Goal: Task Accomplishment & Management: Use online tool/utility

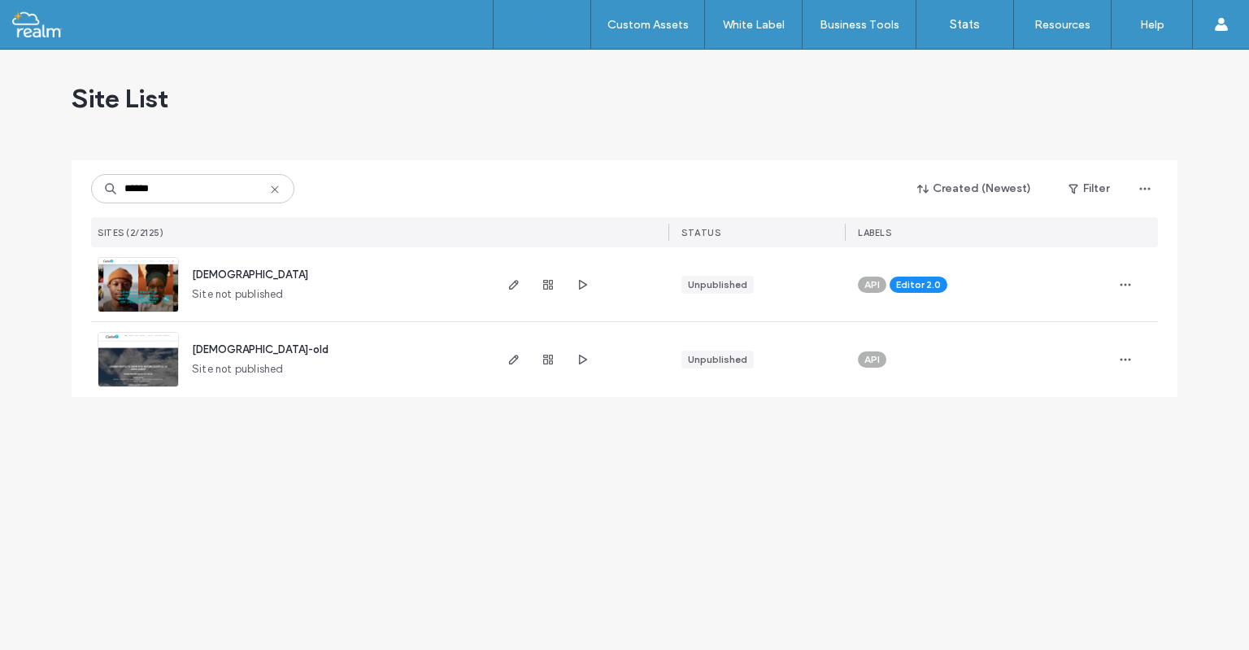
type input "******"
click at [281, 276] on span "central-baptist-church" at bounding box center [250, 274] width 116 height 12
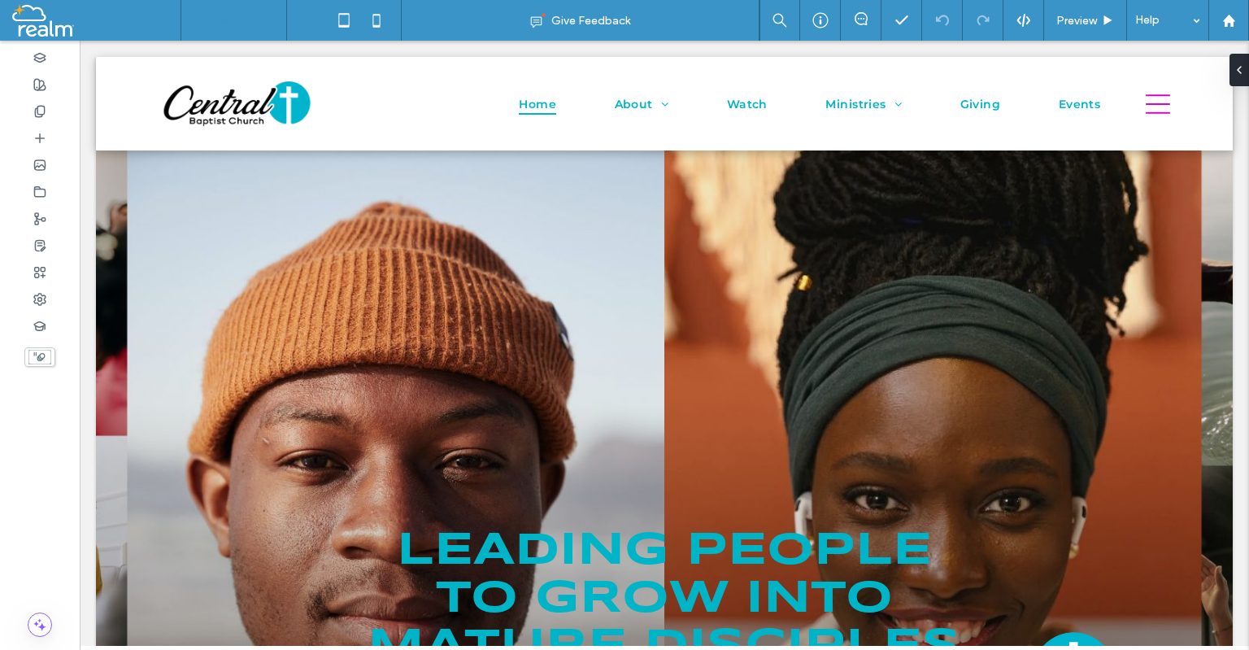
click at [192, 116] on div at bounding box center [624, 325] width 1249 height 650
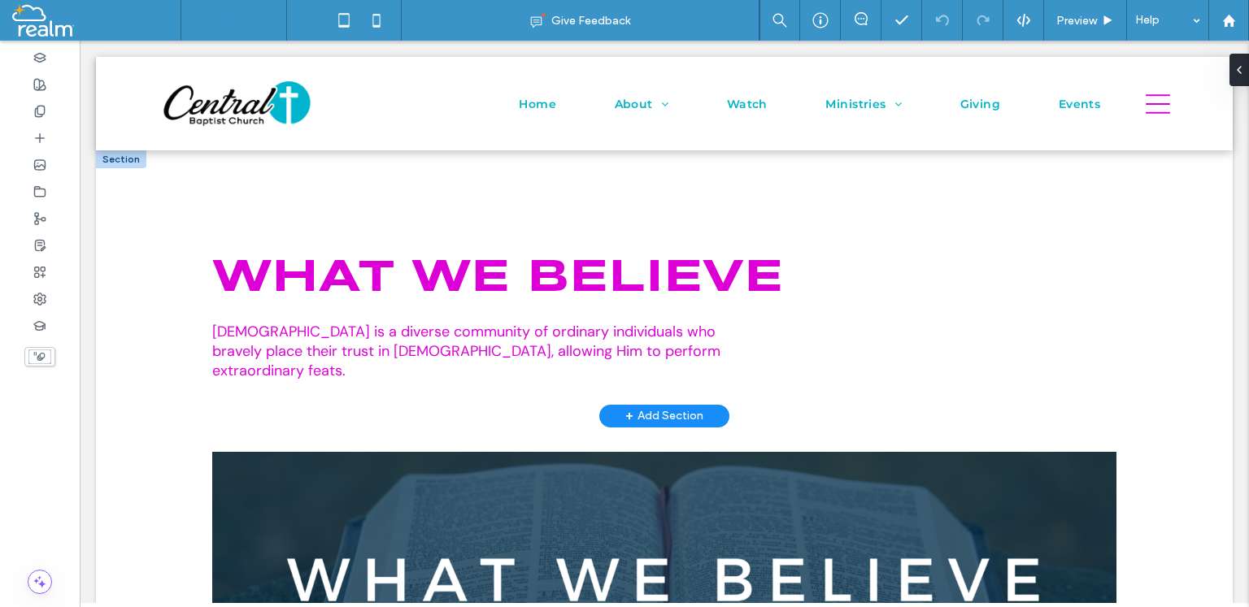
click at [665, 410] on div "+ Add Section" at bounding box center [664, 416] width 78 height 18
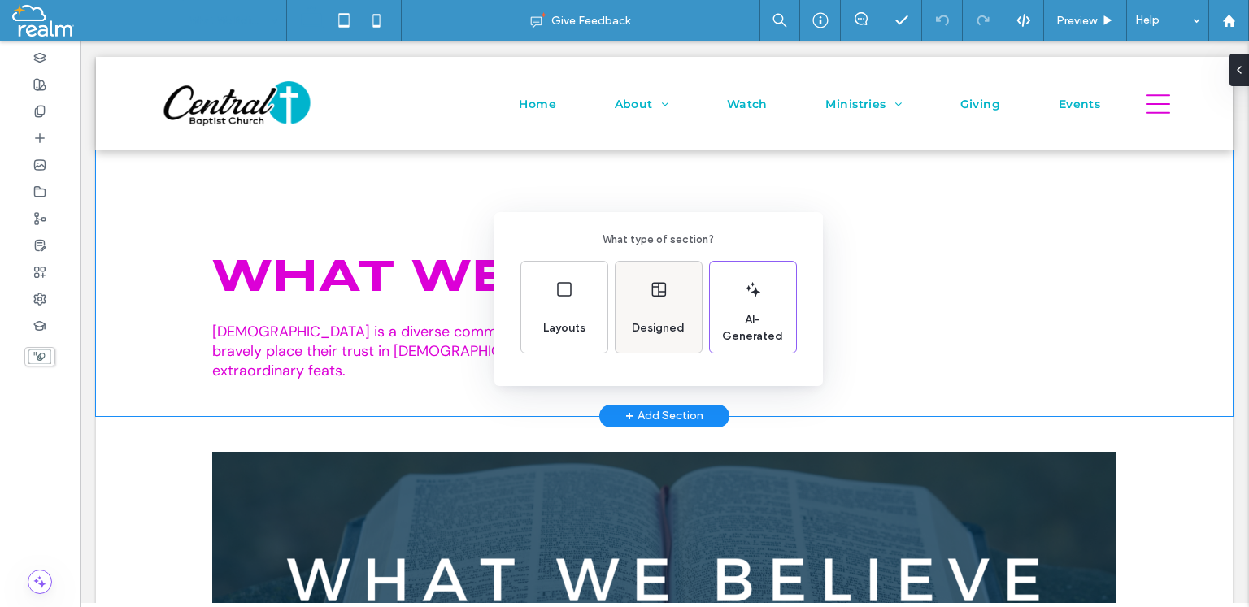
click at [677, 316] on div "Designed" at bounding box center [658, 329] width 66 height 36
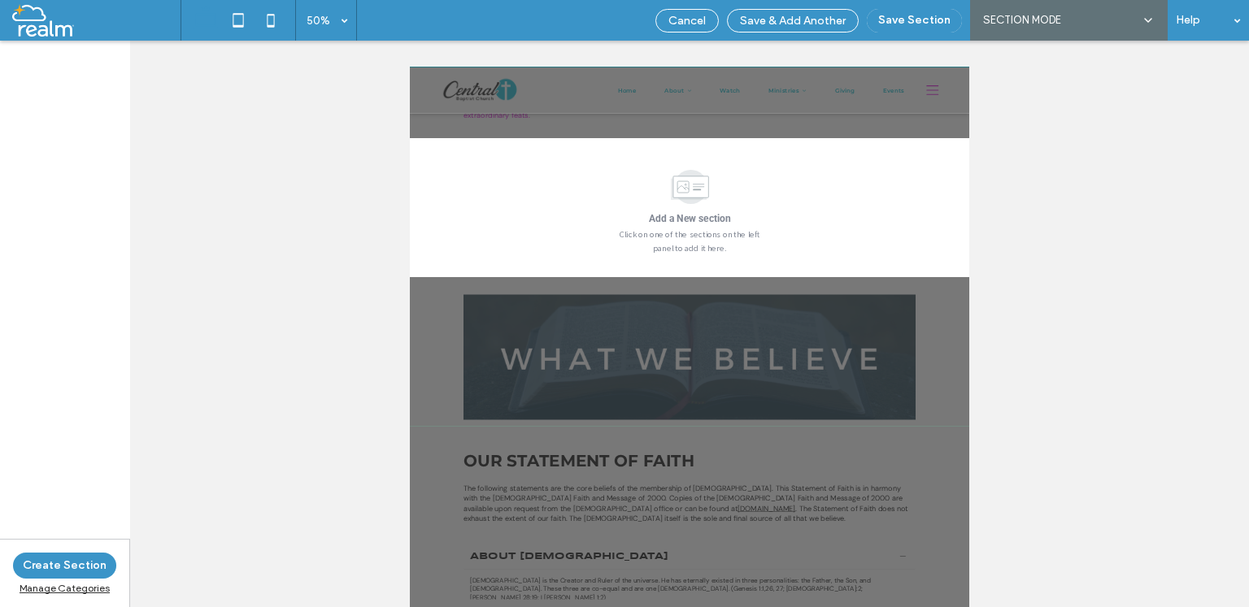
scroll to position [224, 0]
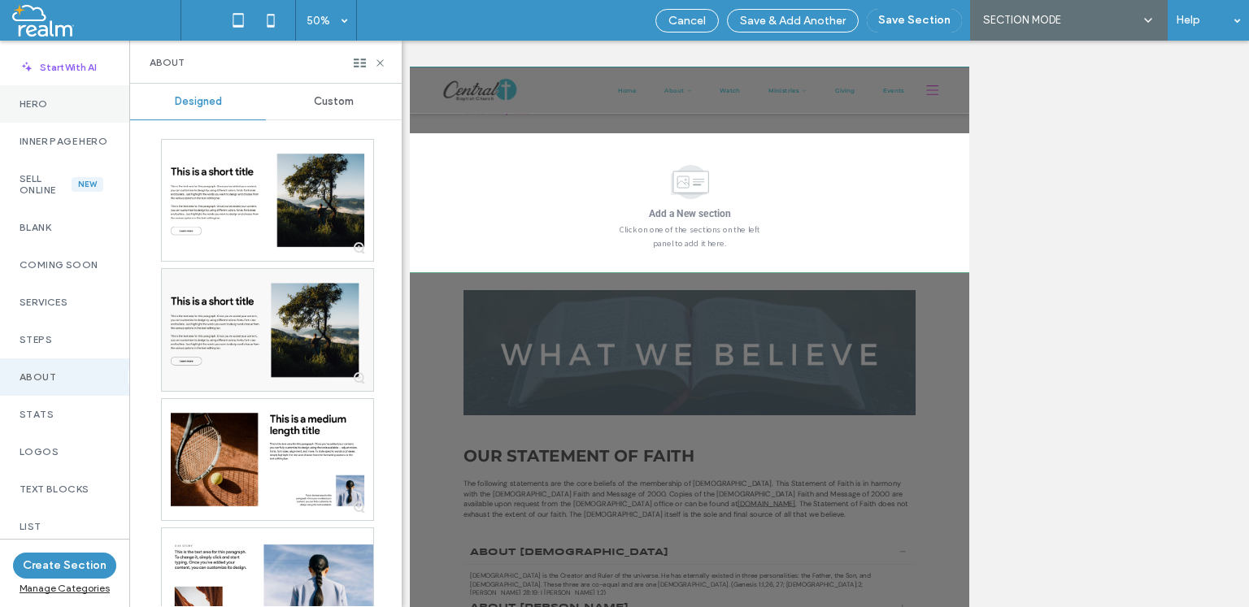
click at [38, 102] on label "Hero" at bounding box center [65, 103] width 90 height 11
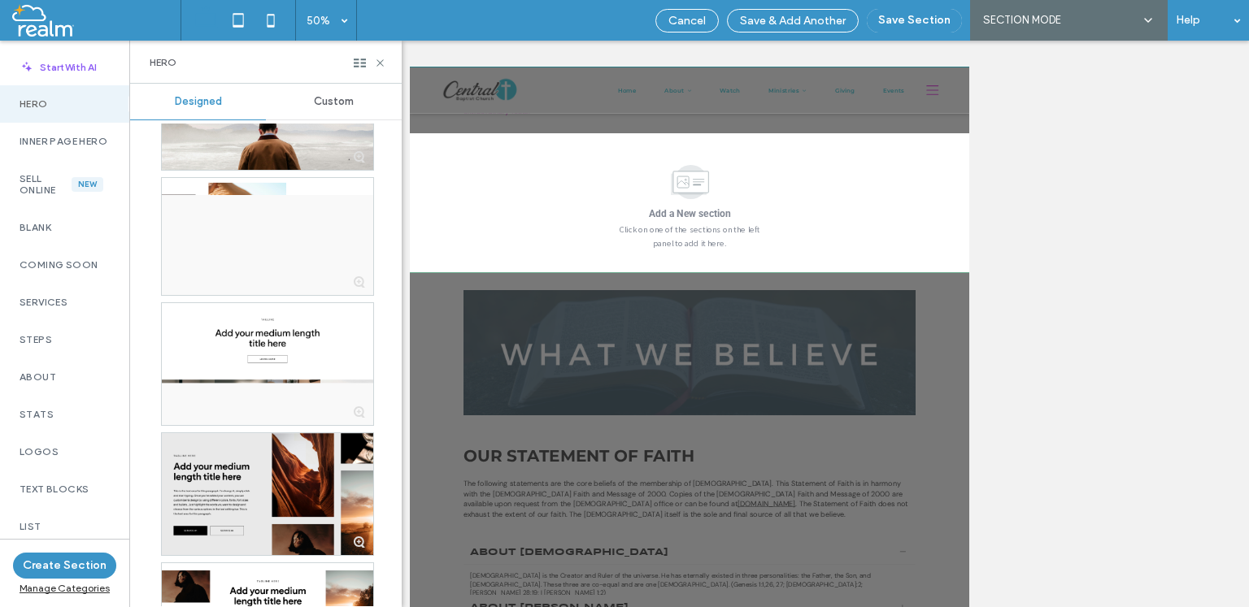
scroll to position [1951, 0]
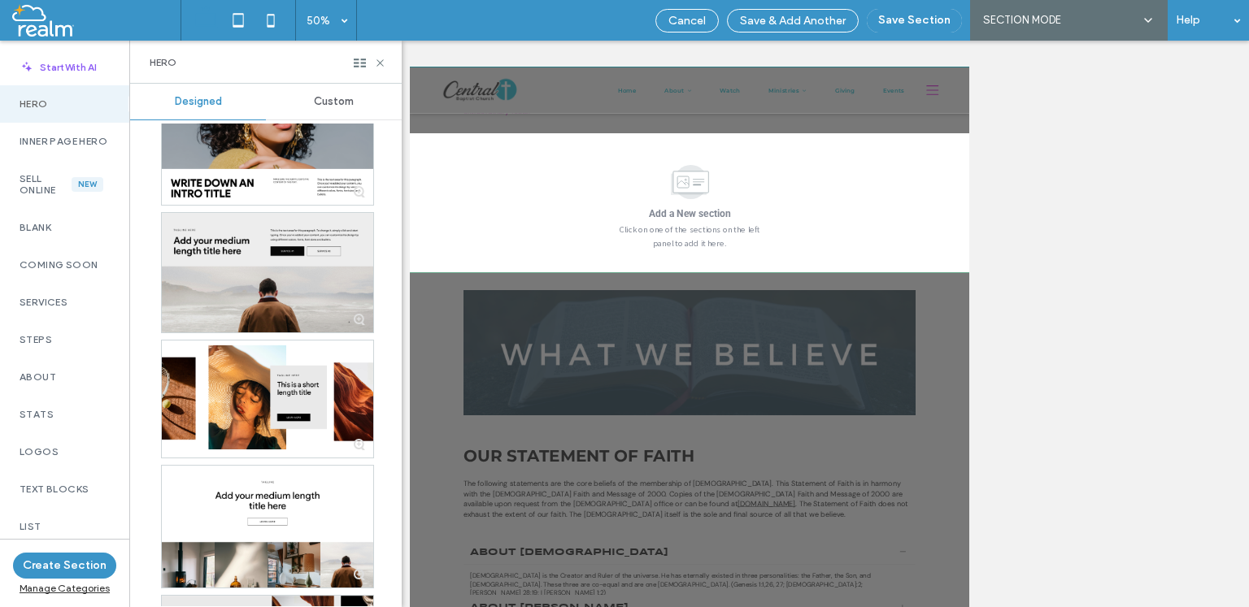
click at [237, 295] on div at bounding box center [267, 273] width 211 height 120
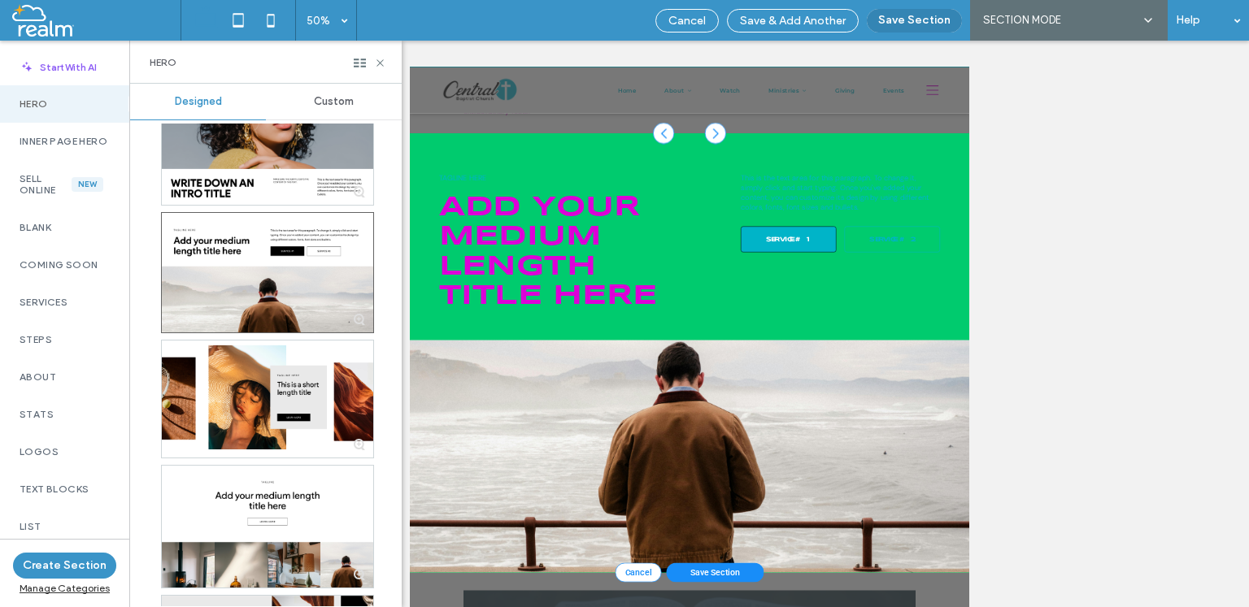
click at [902, 10] on button "Save Section" at bounding box center [914, 21] width 95 height 24
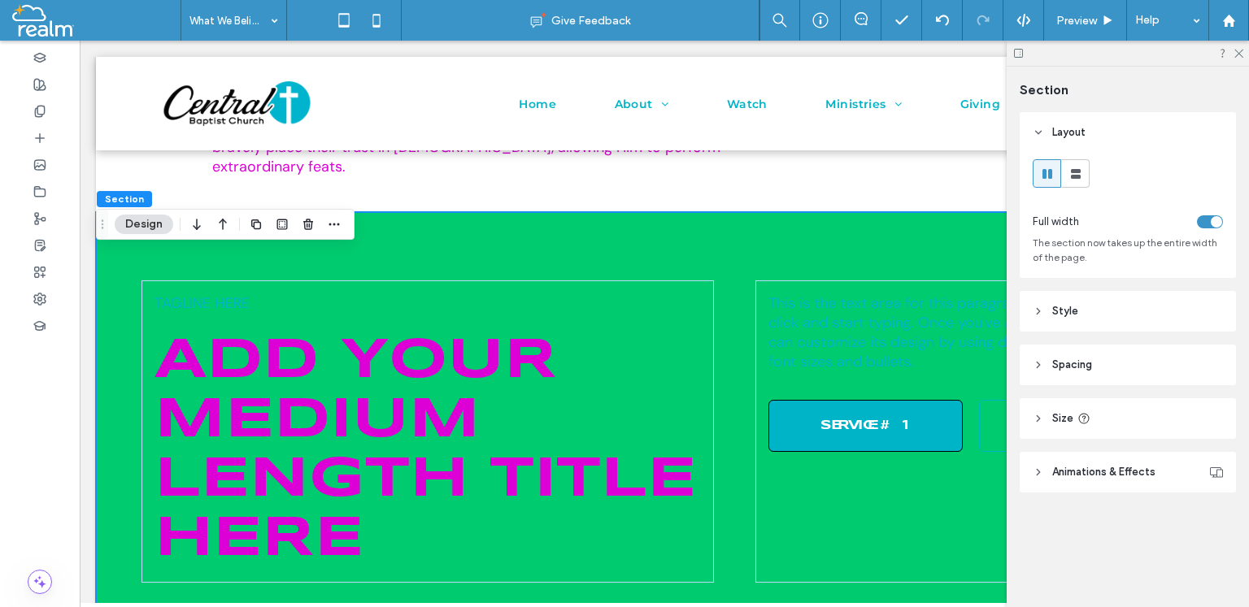
scroll to position [239, 0]
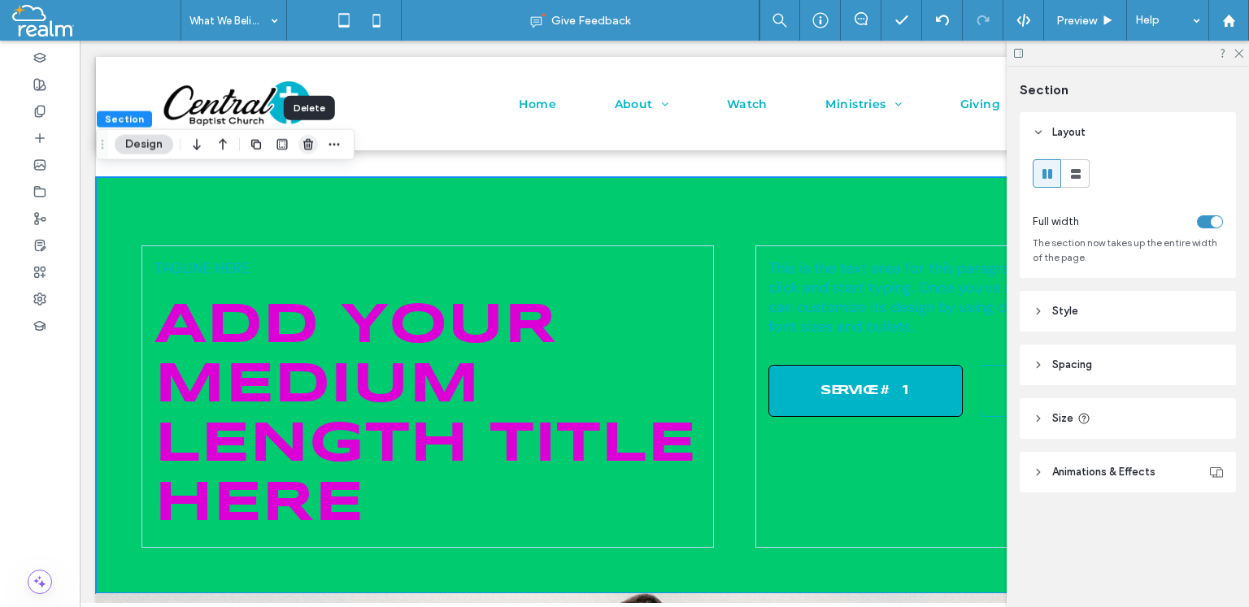
click at [309, 146] on use "button" at bounding box center [308, 144] width 10 height 11
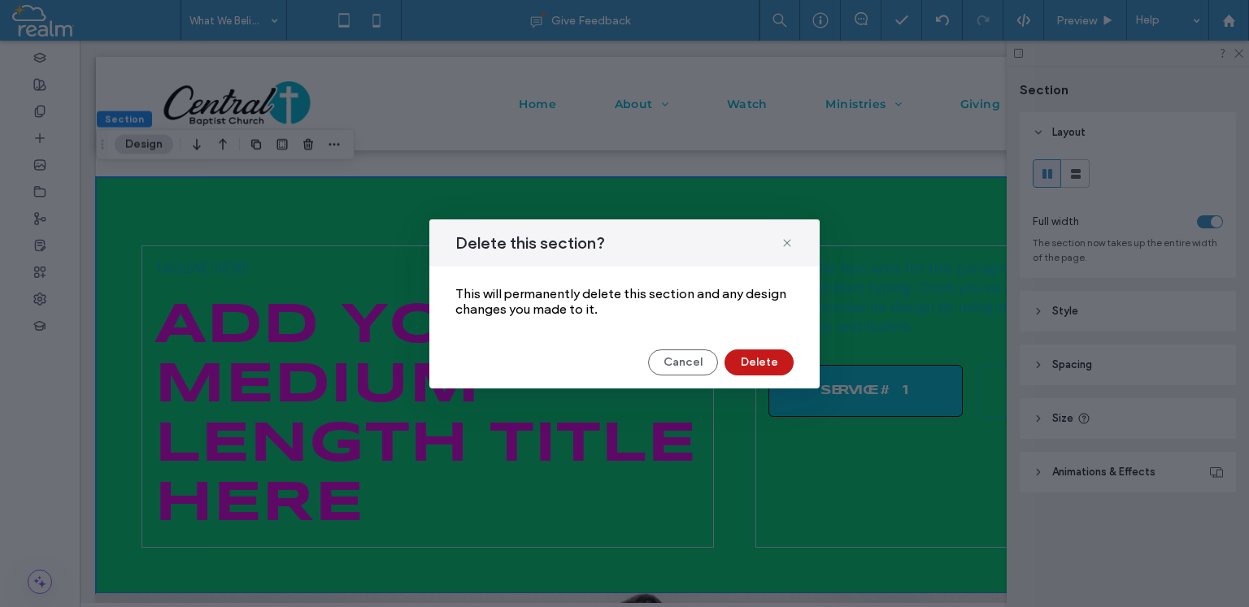
click at [756, 359] on button "Delete" at bounding box center [758, 363] width 69 height 26
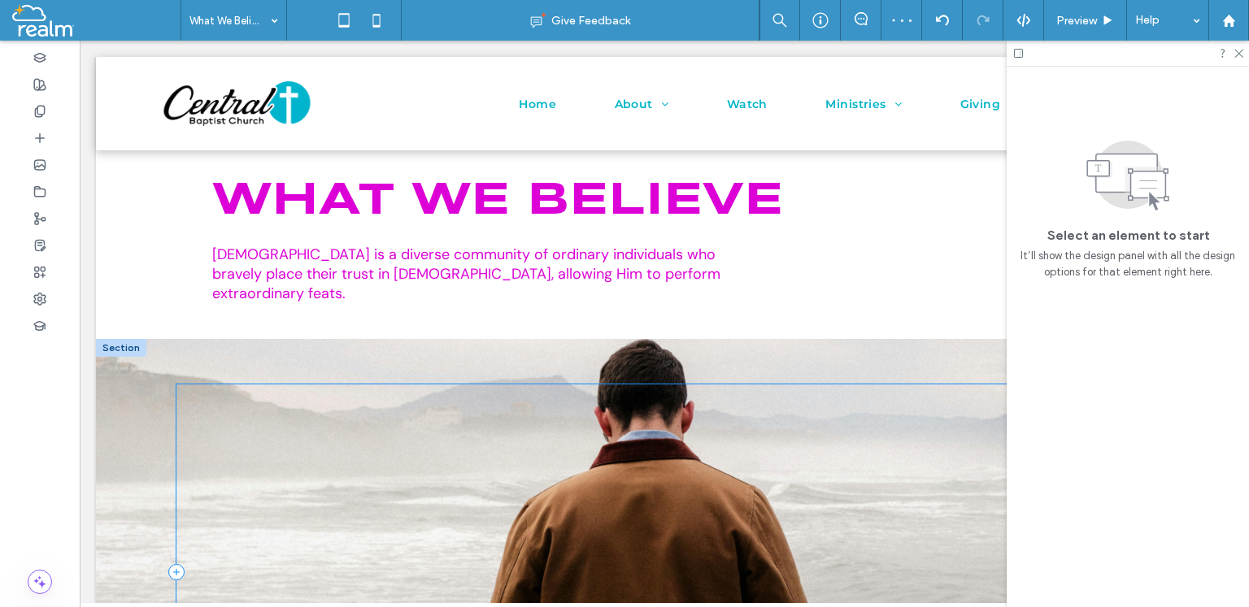
scroll to position [76, 0]
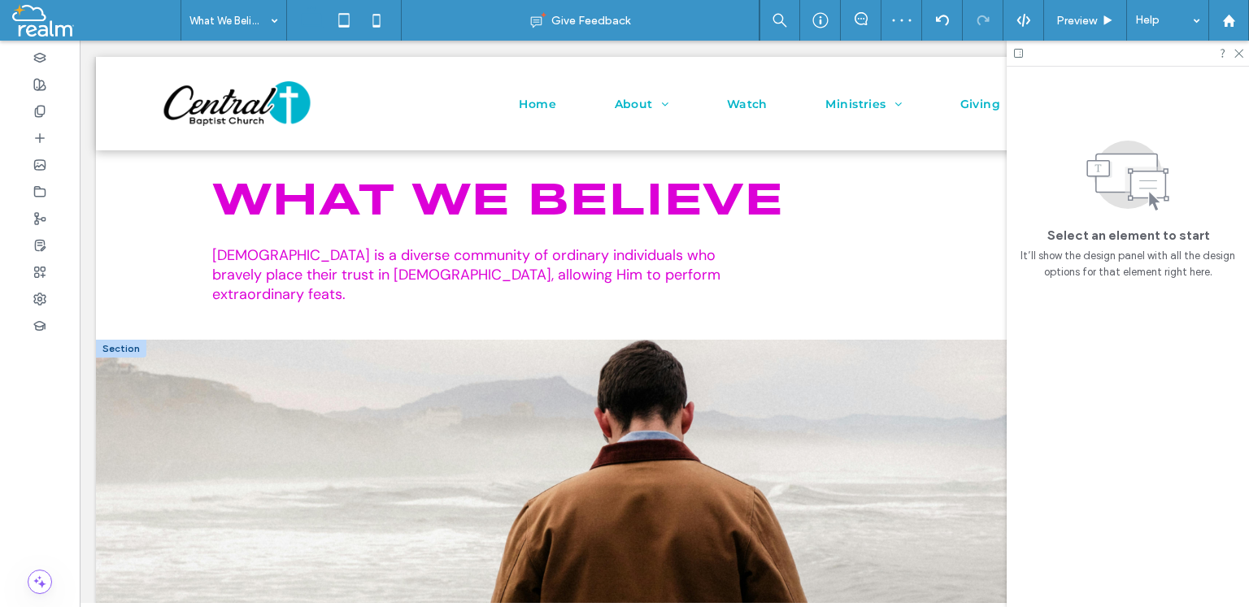
click at [118, 343] on div at bounding box center [121, 349] width 50 height 18
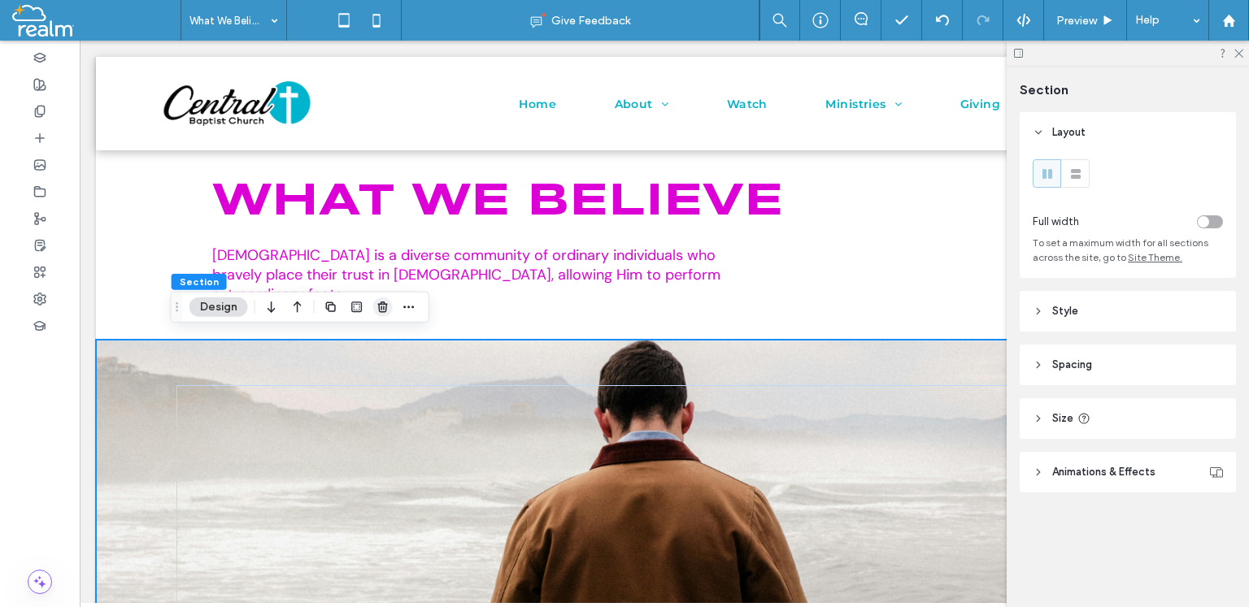
click at [383, 307] on use "button" at bounding box center [383, 307] width 10 height 11
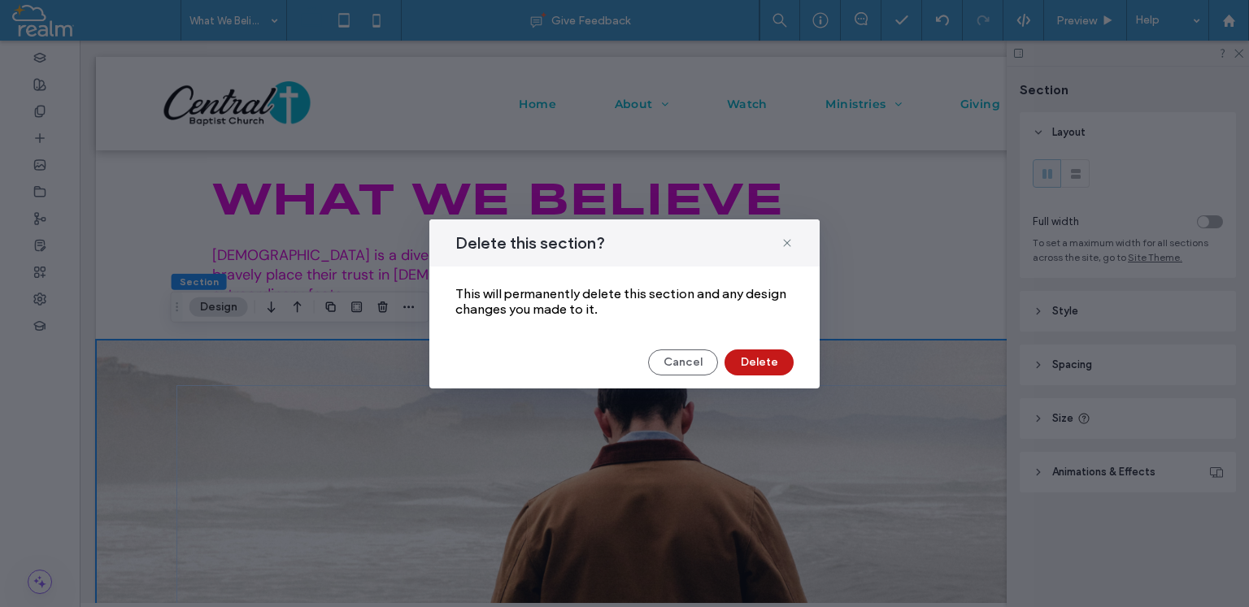
click at [781, 361] on button "Delete" at bounding box center [758, 363] width 69 height 26
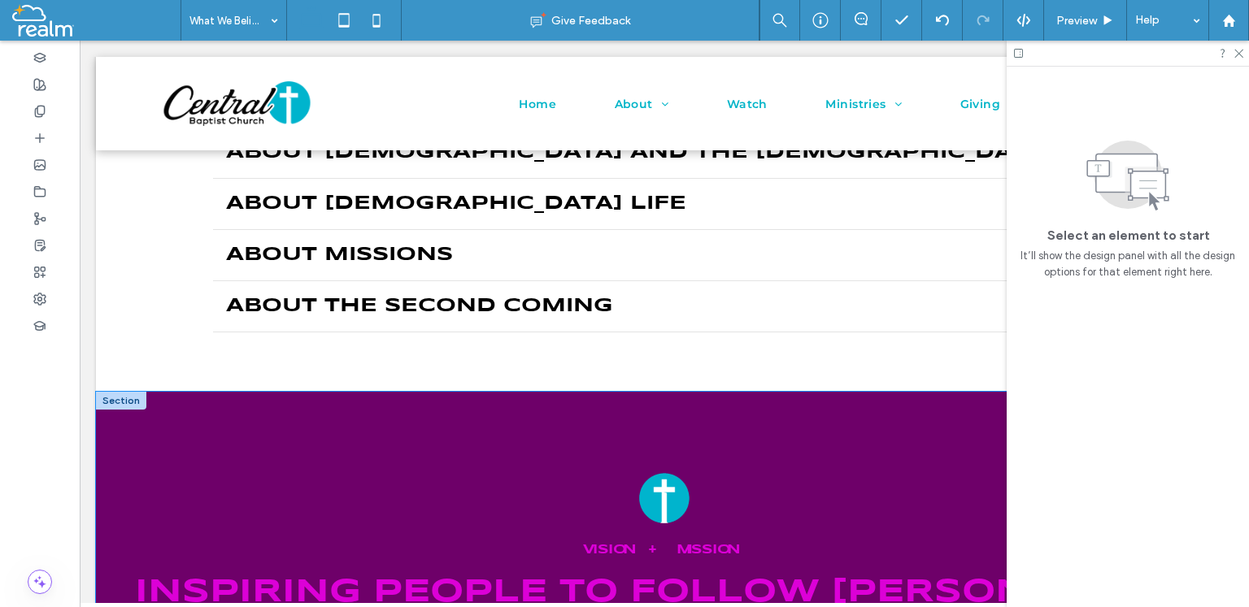
scroll to position [1482, 0]
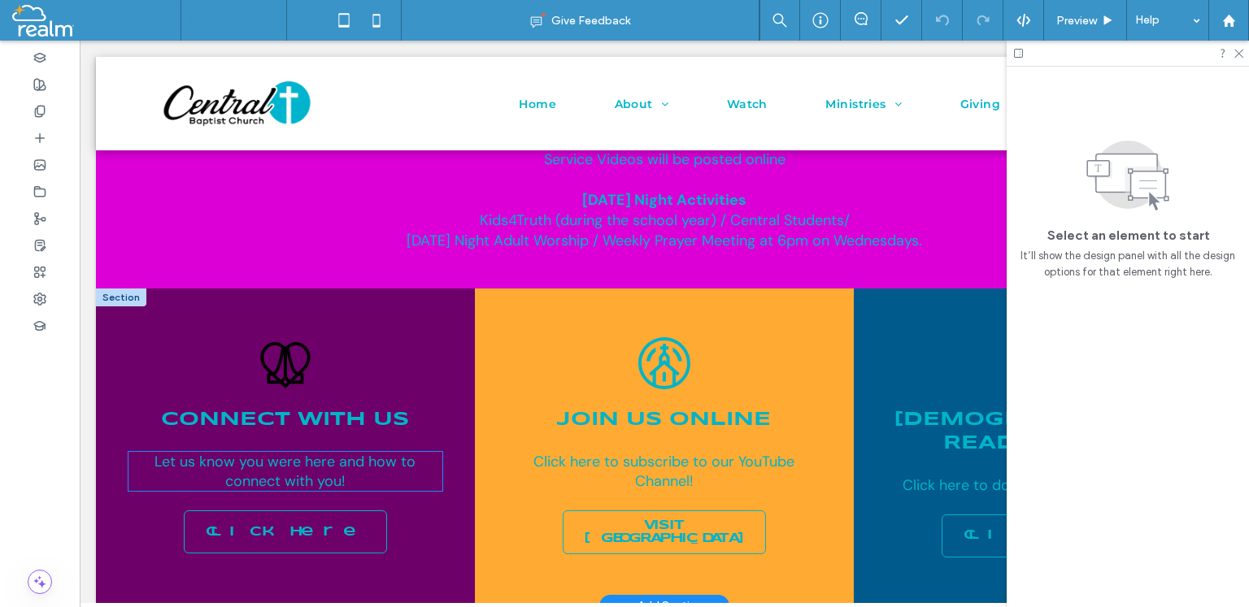
scroll to position [894, 0]
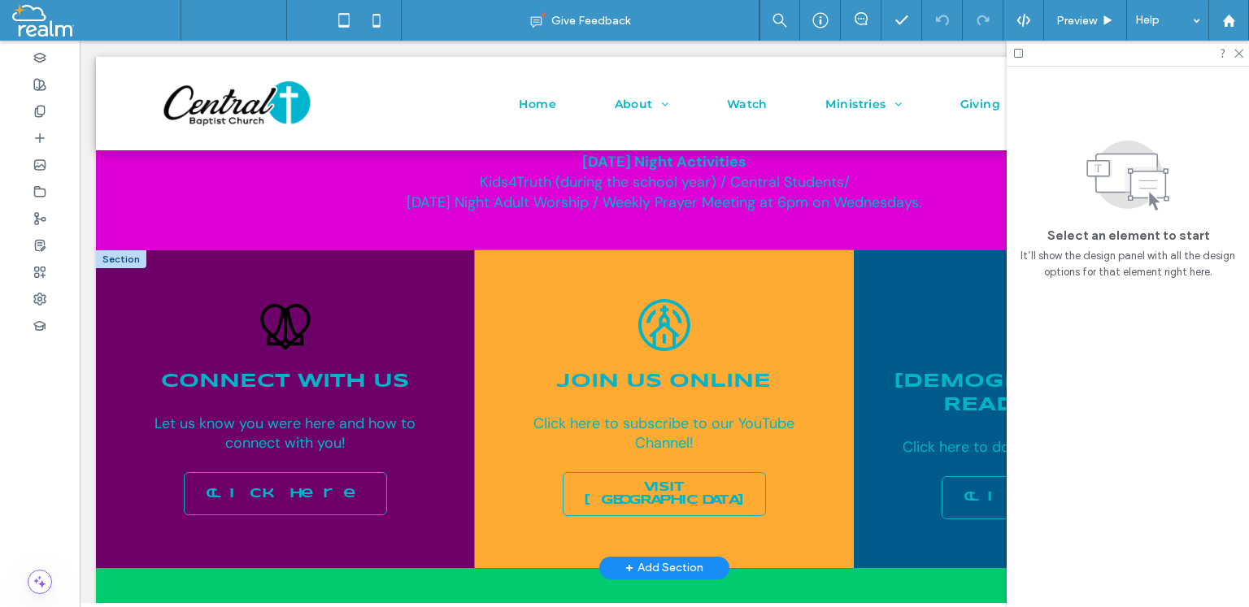
click at [524, 250] on div ".st0{clip-path:url(#SVGID_00000092438564465319754200000013533937580586711733_);…" at bounding box center [664, 409] width 379 height 318
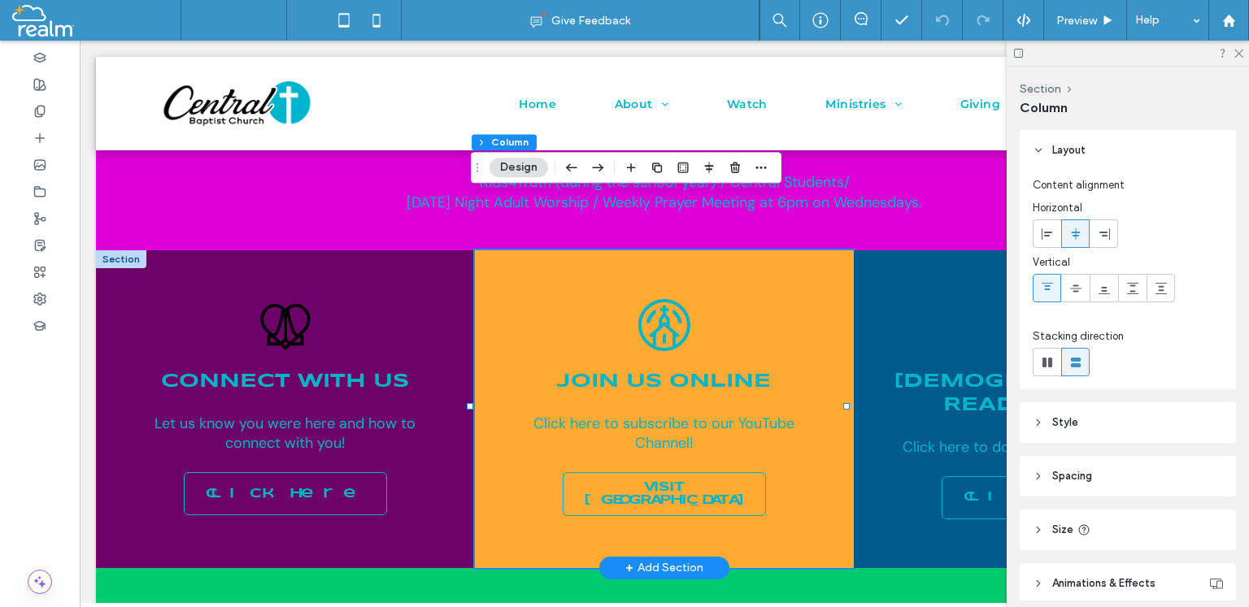
click at [524, 250] on div ".st0{clip-path:url(#SVGID_00000092438564465319754200000013533937580586711733_);…" at bounding box center [664, 409] width 379 height 318
click at [528, 169] on button "Design" at bounding box center [518, 168] width 59 height 20
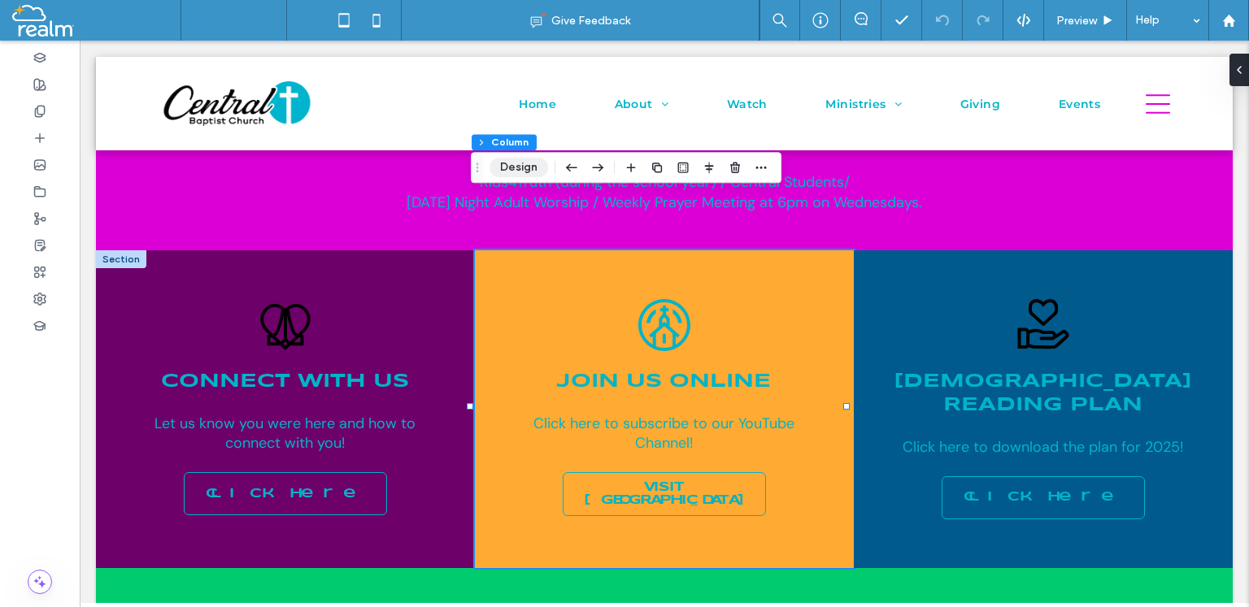
click at [529, 170] on button "Design" at bounding box center [518, 168] width 59 height 20
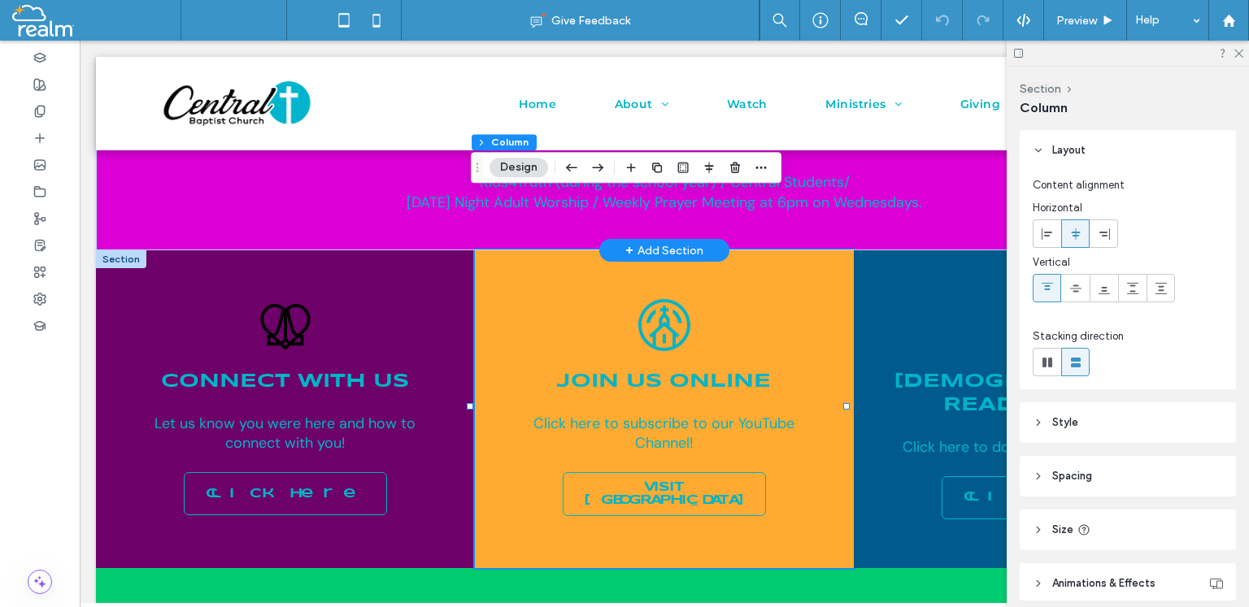
click at [671, 241] on div "+ Add Section" at bounding box center [664, 250] width 78 height 18
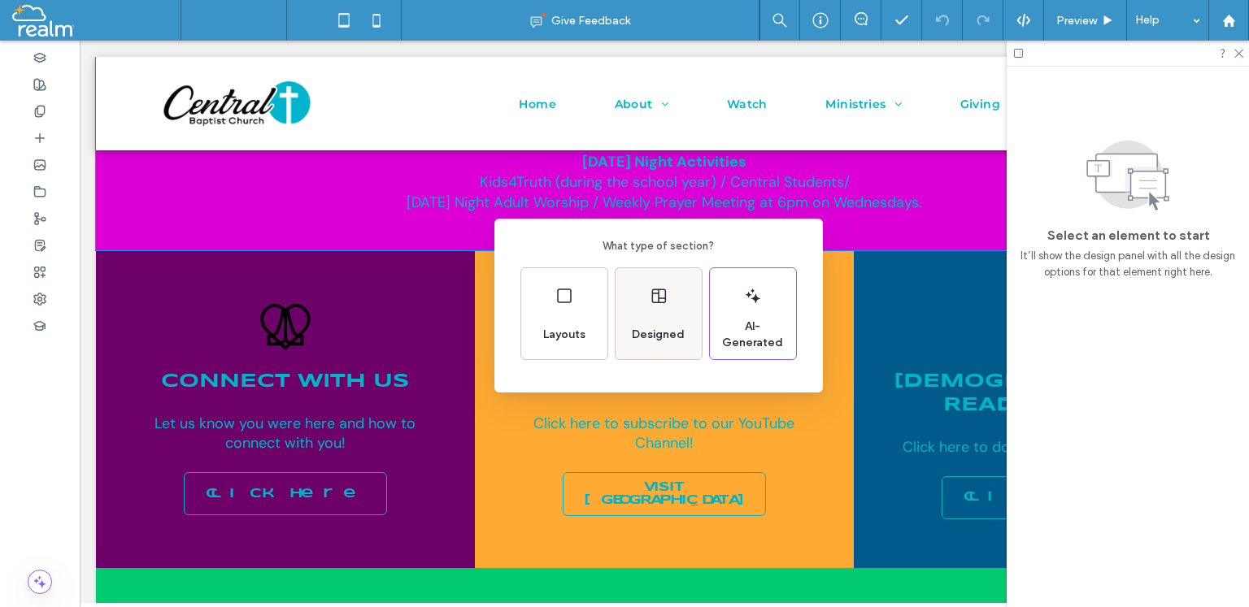
click at [670, 308] on div "Designed" at bounding box center [659, 313] width 86 height 91
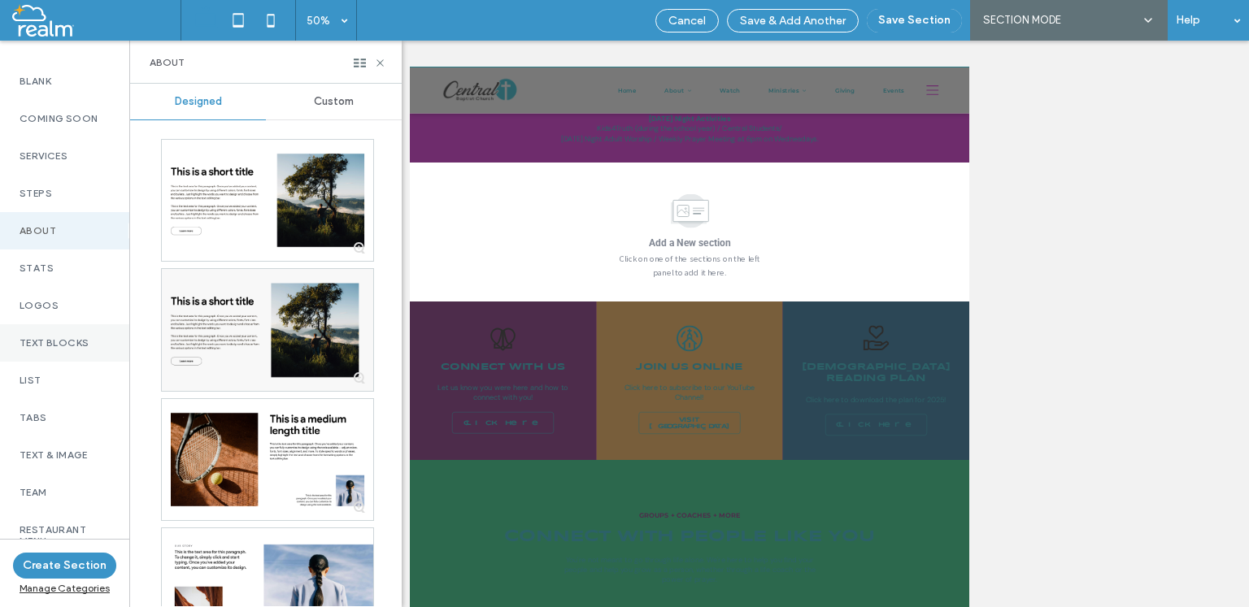
scroll to position [163, 0]
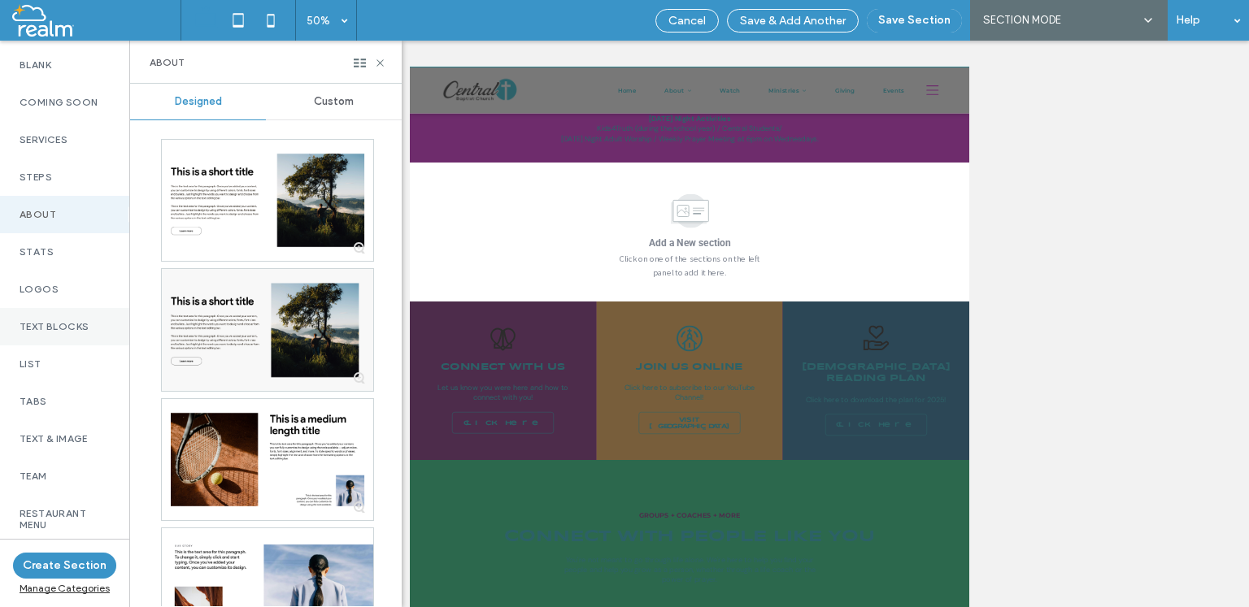
click at [48, 333] on label "Text Blocks" at bounding box center [65, 326] width 90 height 11
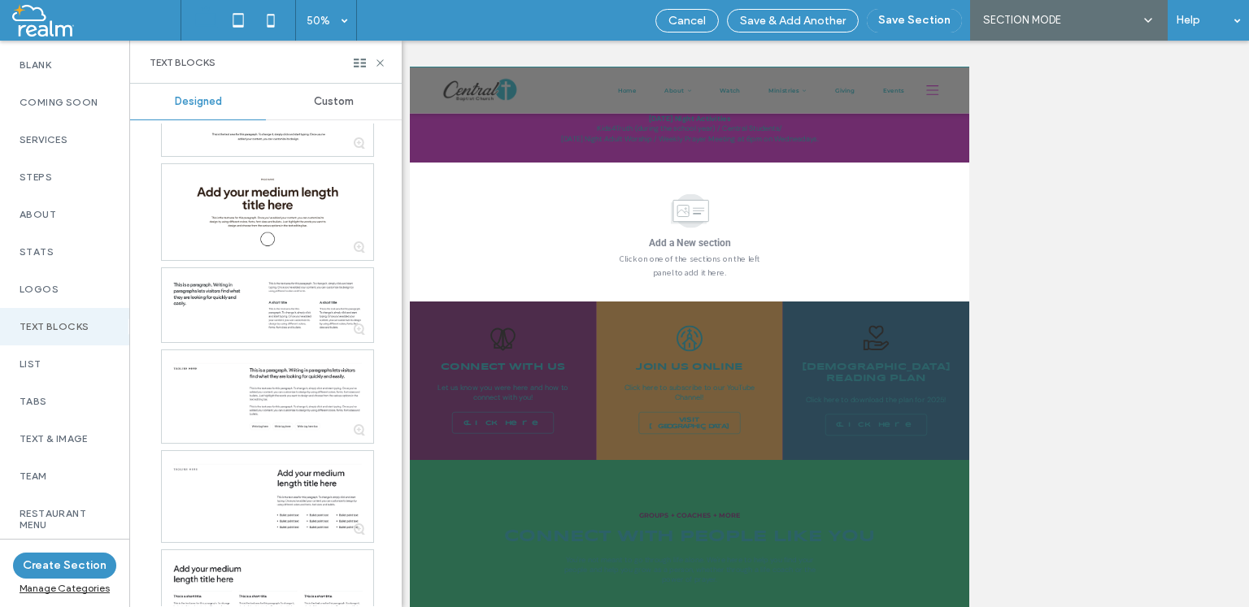
scroll to position [378, 0]
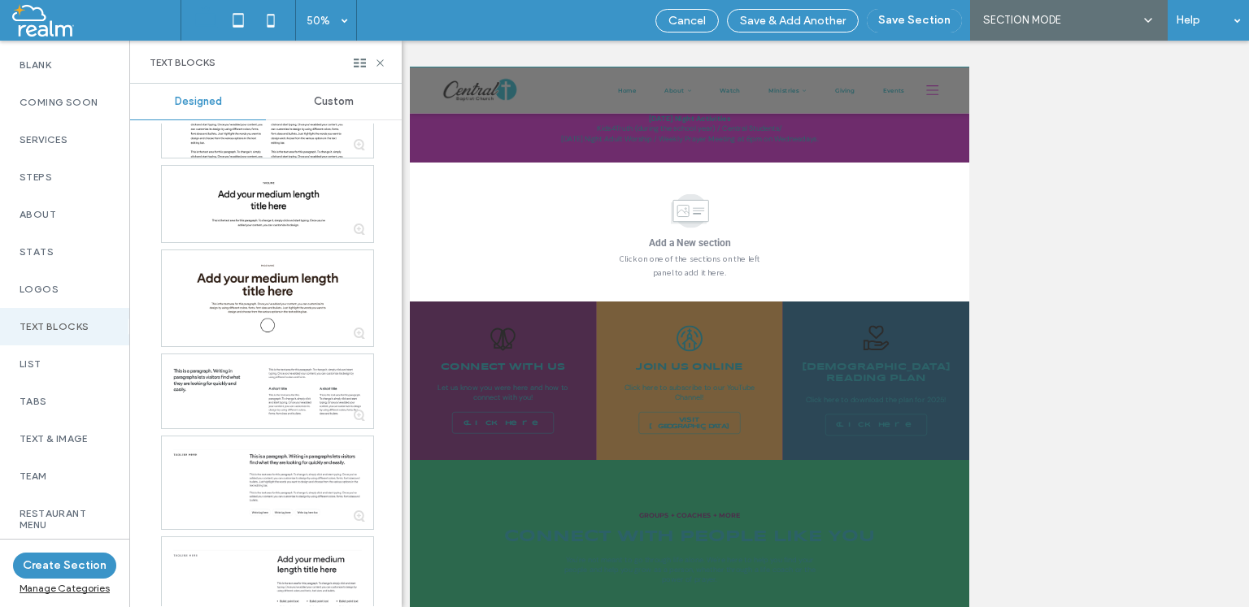
click at [576, 28] on div "50% Cancel Save & Add Another Save Section AI SECTION MODE SECTION MODE Help" at bounding box center [715, 20] width 1068 height 41
click at [696, 24] on span "Cancel" at bounding box center [686, 21] width 37 height 14
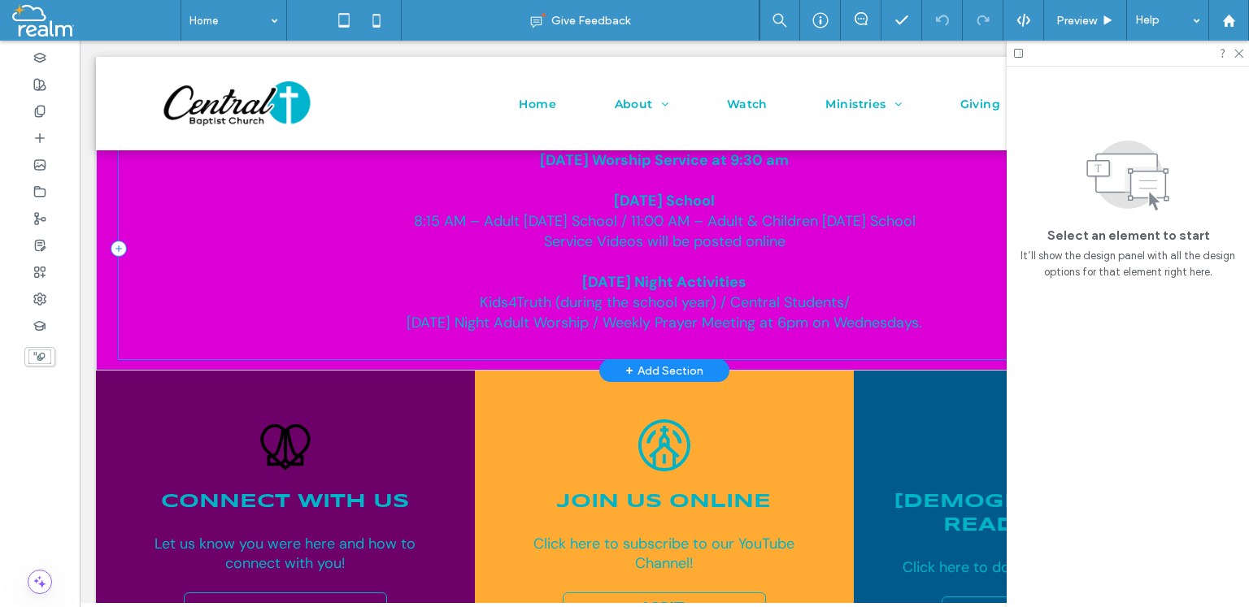
scroll to position [816, 0]
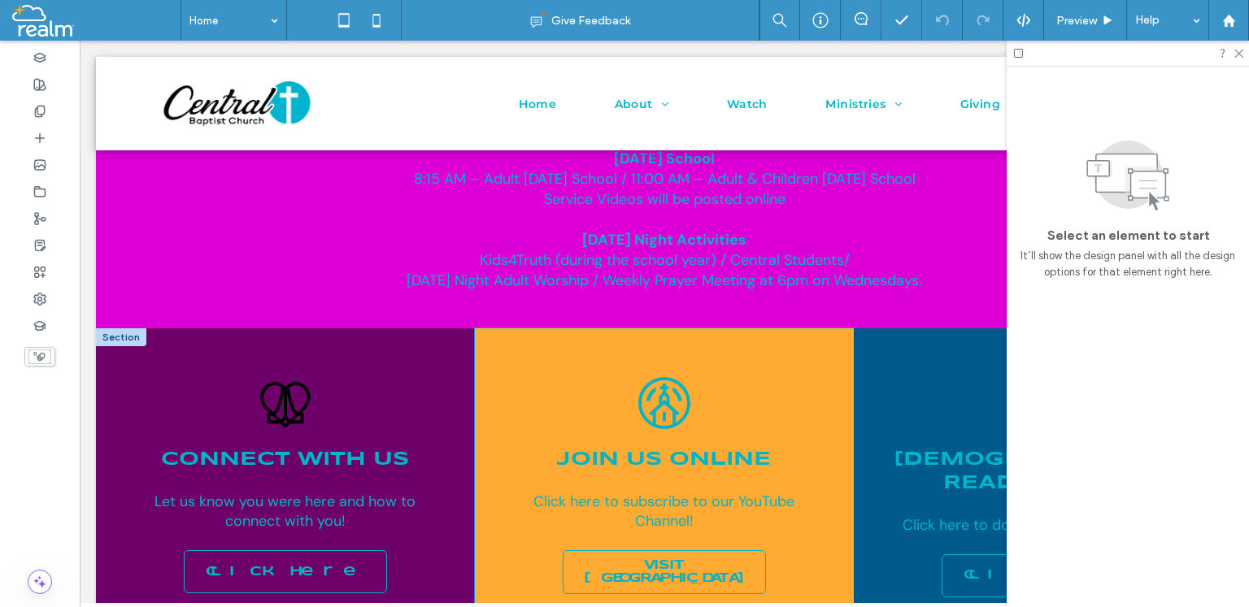
click at [475, 329] on div ".st0{clip-path:url(#SVGID_00000092438564465319754200000013533937580586711733_);…" at bounding box center [664, 488] width 379 height 318
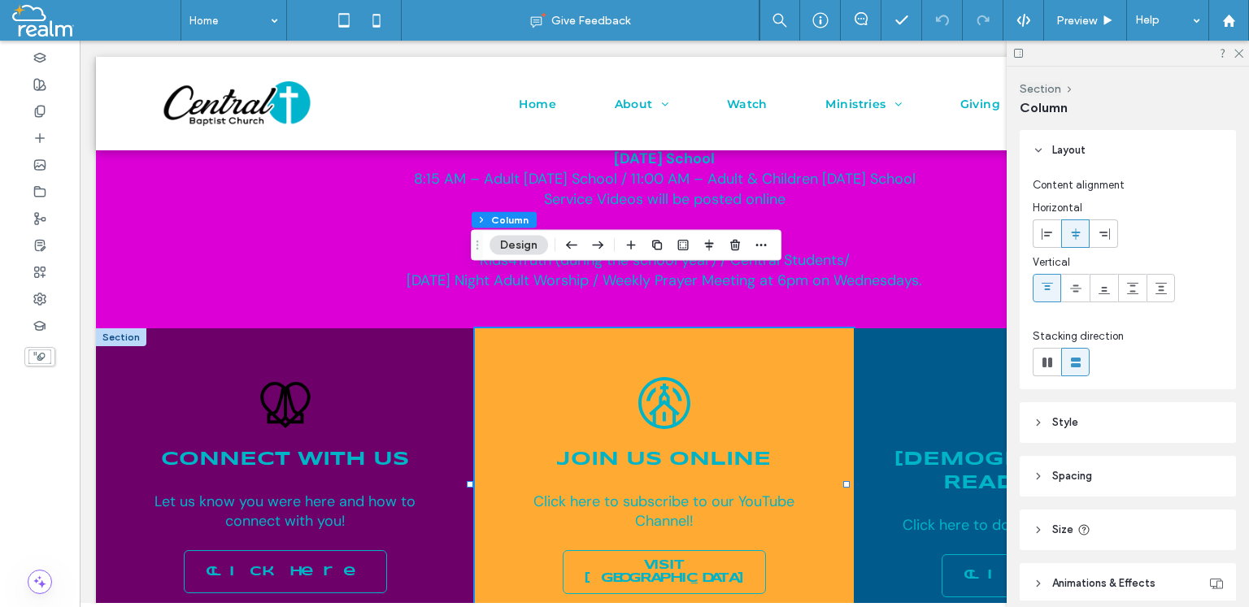
click at [1038, 150] on use at bounding box center [1039, 150] width 6 height 3
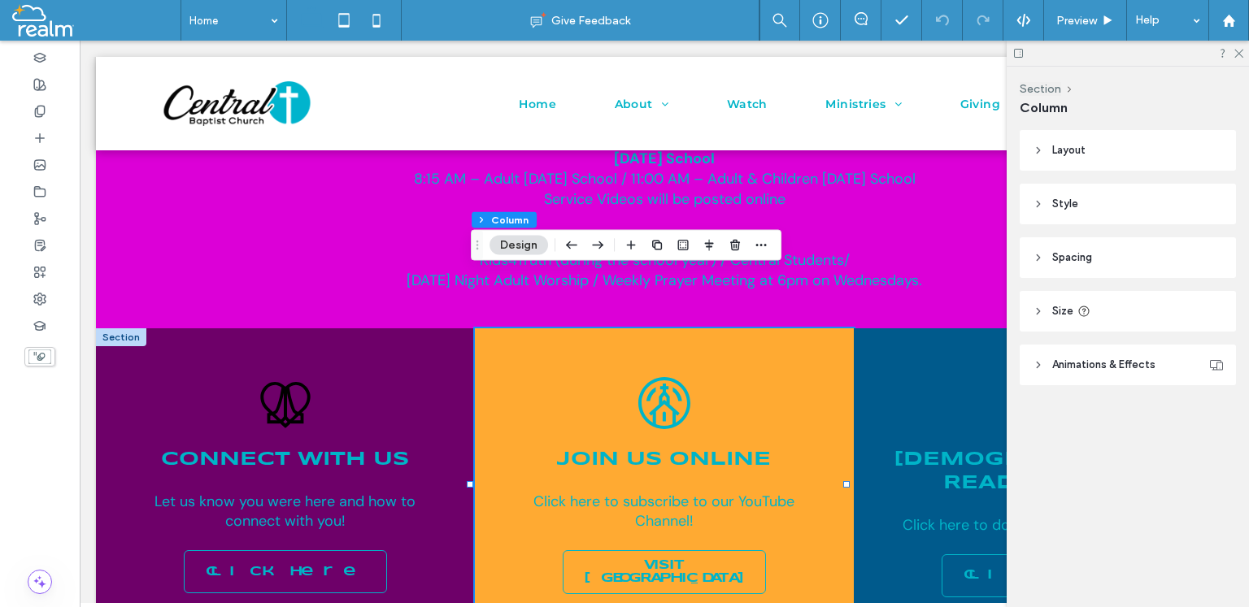
click at [1038, 150] on icon at bounding box center [1038, 150] width 11 height 11
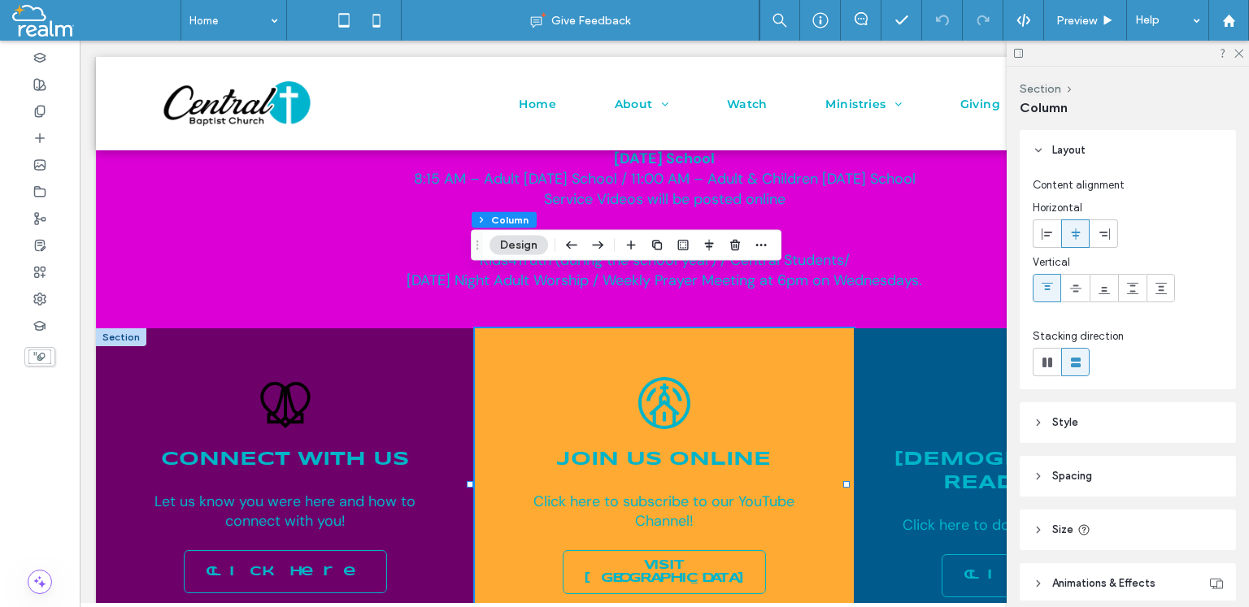
scroll to position [68, 0]
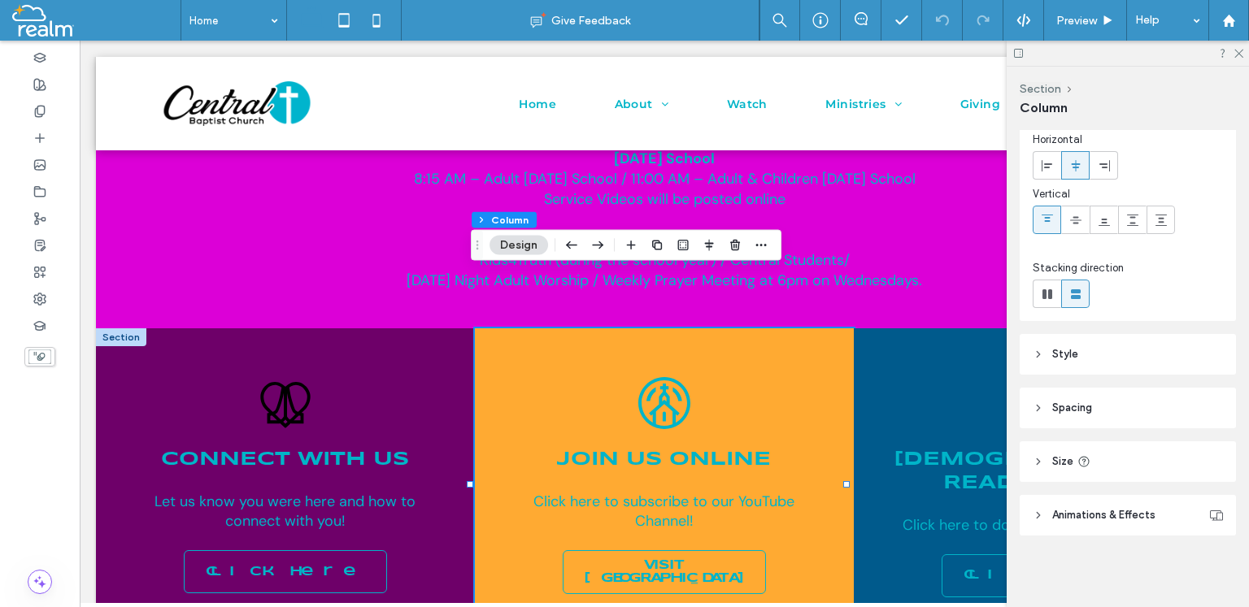
click at [1033, 471] on header "Size" at bounding box center [1128, 462] width 216 height 41
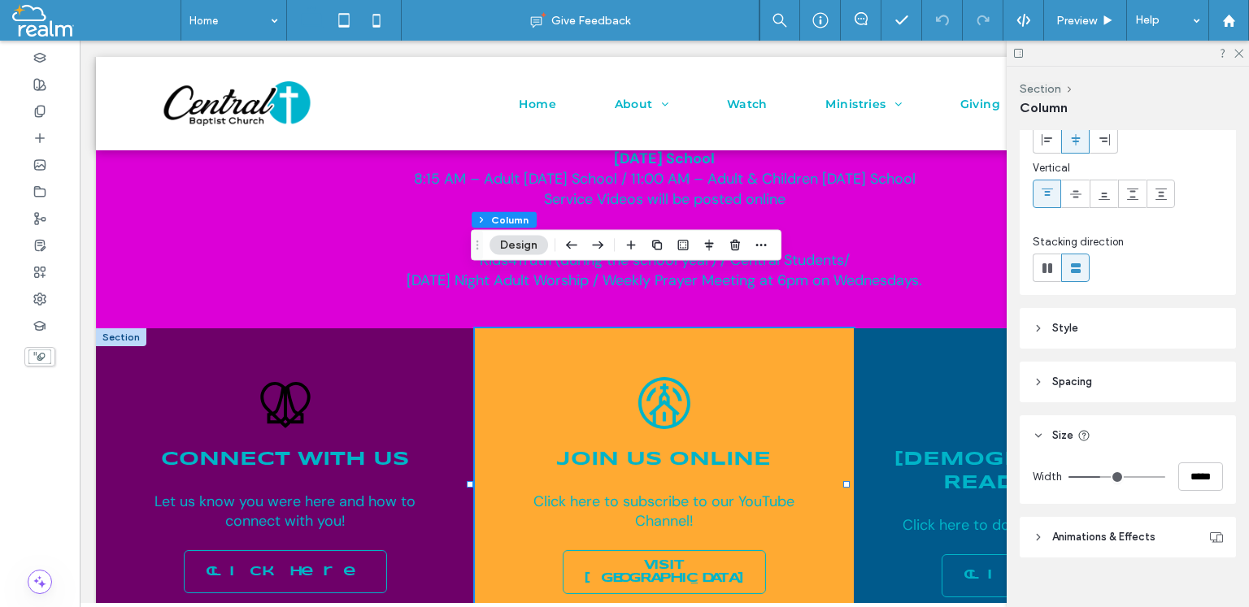
scroll to position [115, 0]
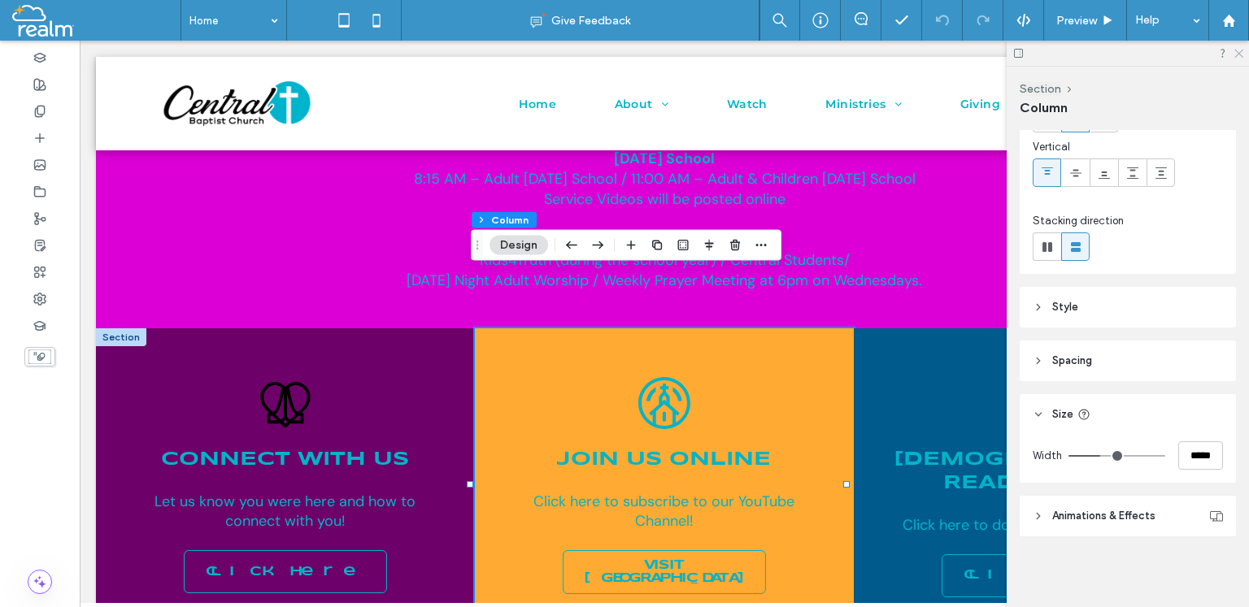
click at [1237, 54] on use at bounding box center [1238, 54] width 9 height 9
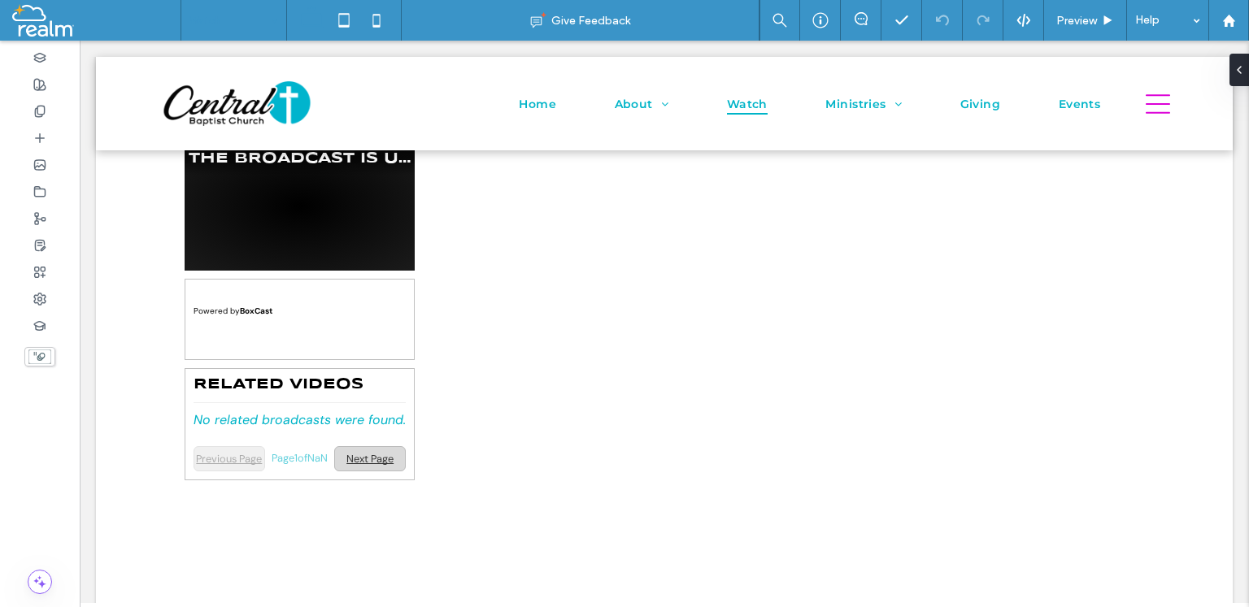
scroll to position [81, 0]
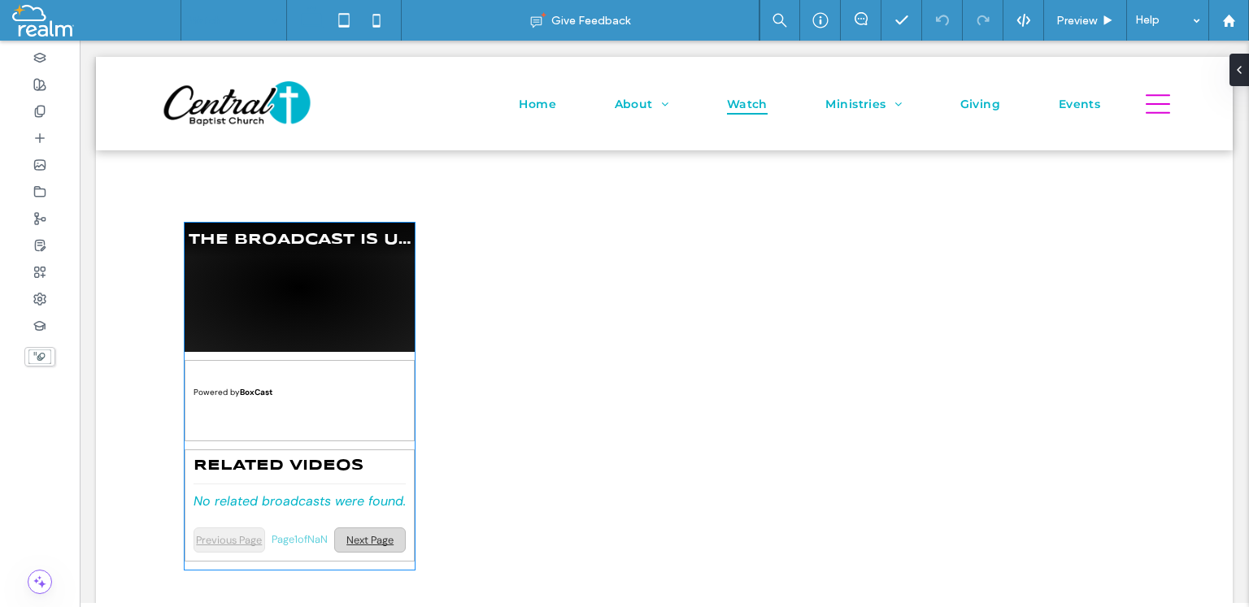
click at [368, 256] on div at bounding box center [300, 287] width 230 height 129
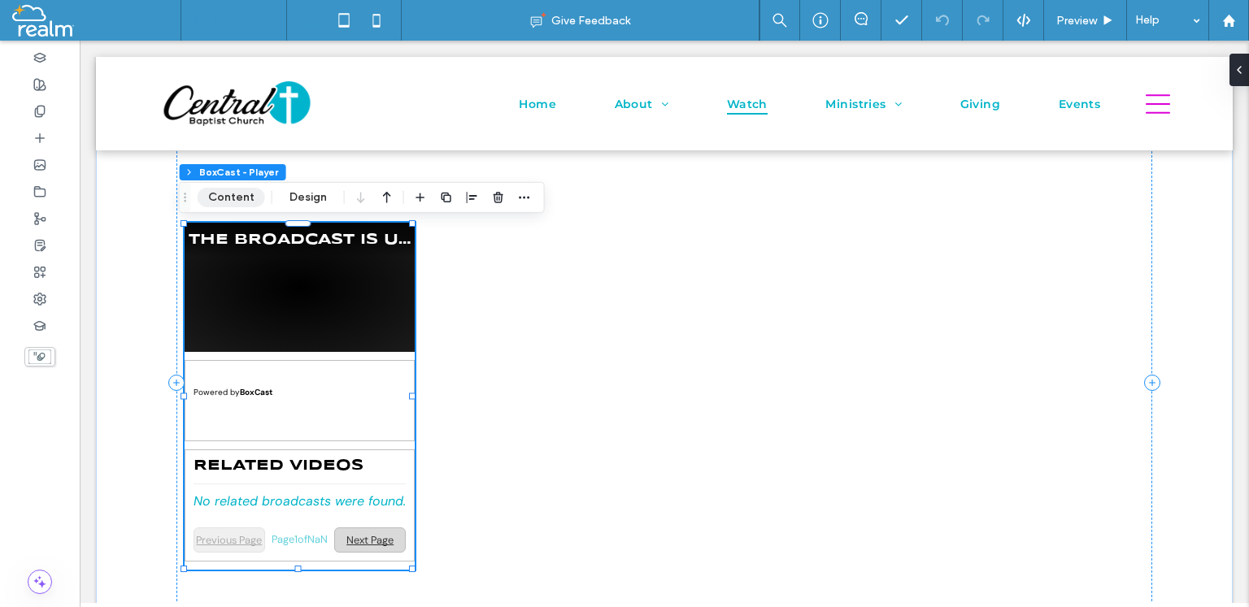
click at [224, 195] on button "Content" at bounding box center [231, 198] width 67 height 20
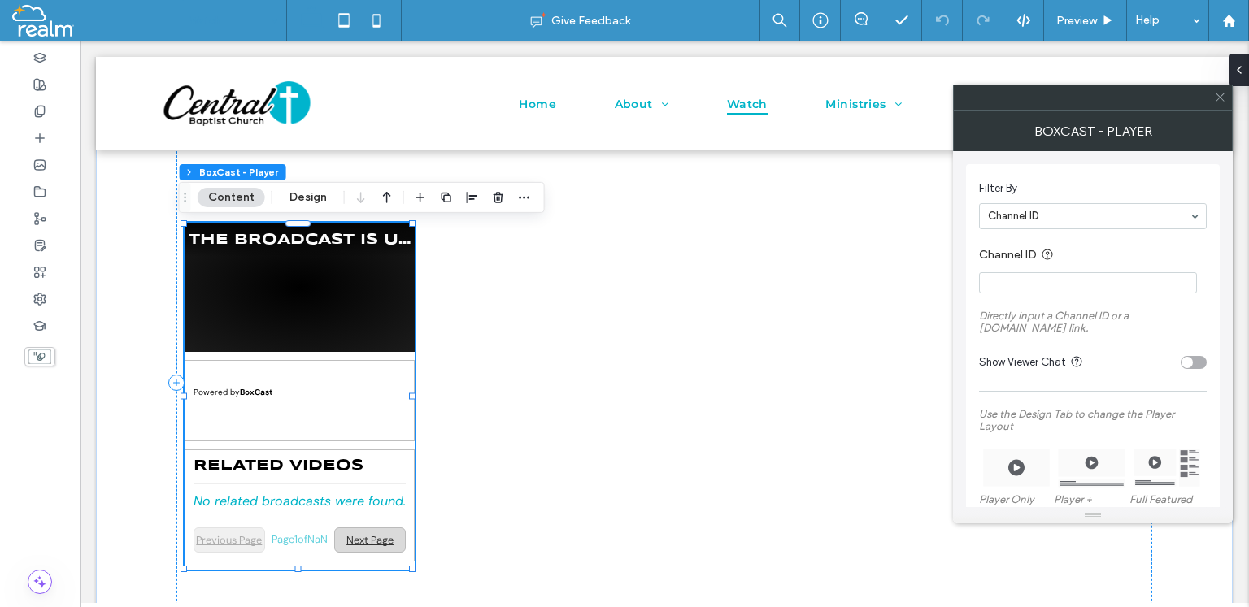
click at [975, 100] on div at bounding box center [1081, 97] width 254 height 24
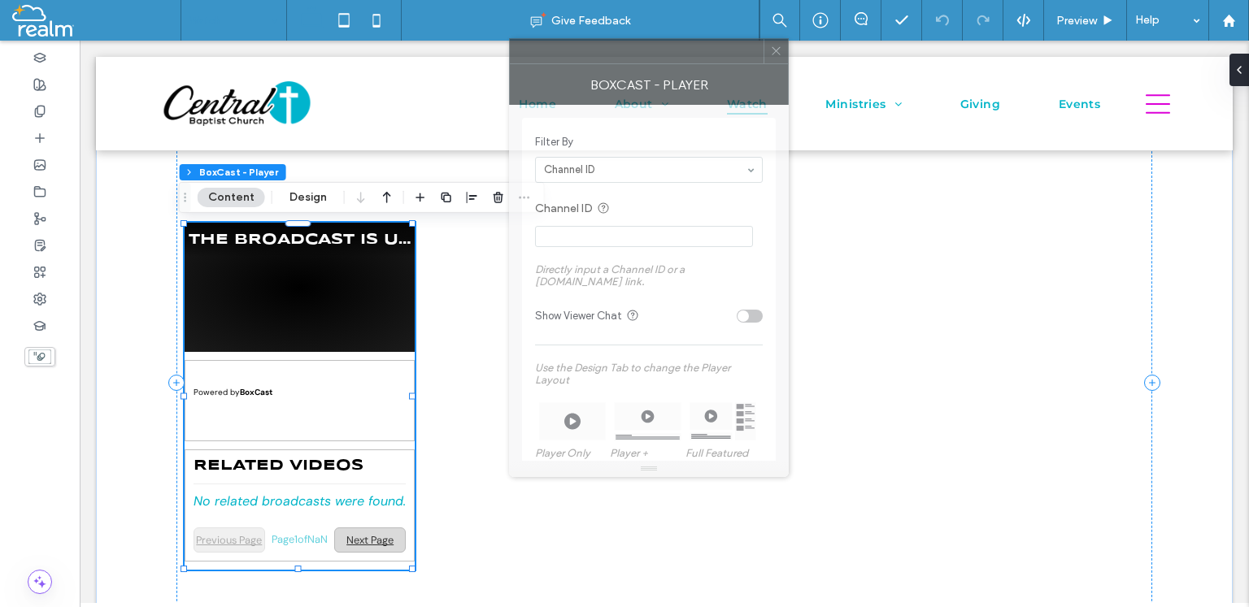
drag, startPoint x: 975, startPoint y: 100, endPoint x: 531, endPoint y: 54, distance: 446.4
click at [531, 54] on div at bounding box center [637, 51] width 254 height 24
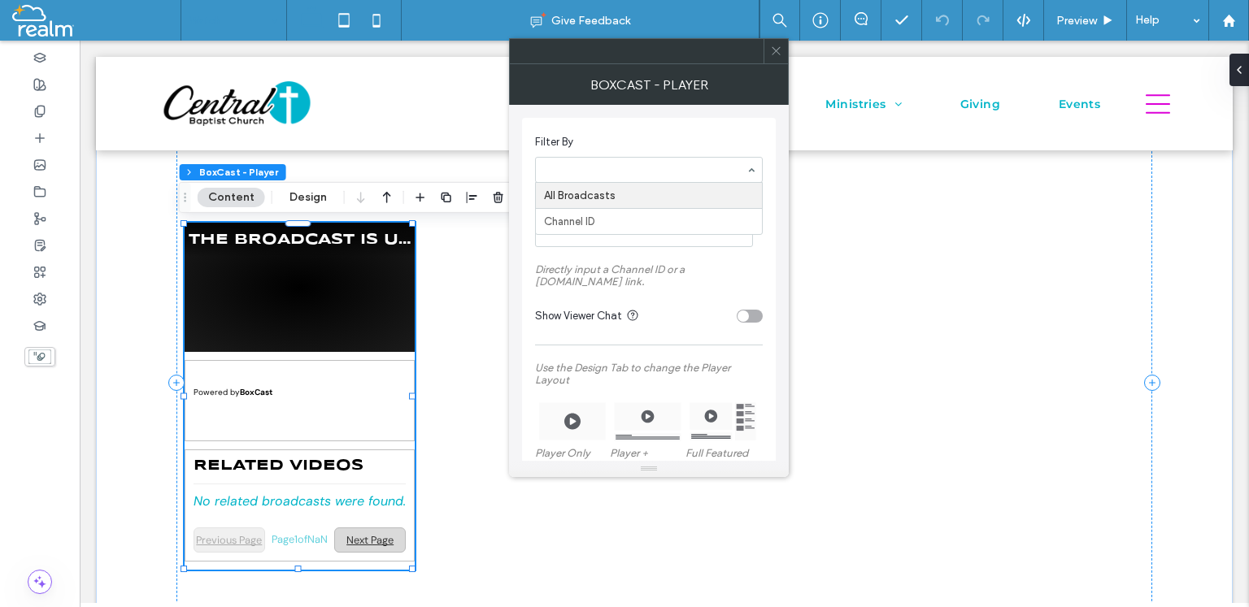
click at [698, 175] on input at bounding box center [645, 169] width 202 height 11
click at [622, 175] on input at bounding box center [645, 169] width 202 height 11
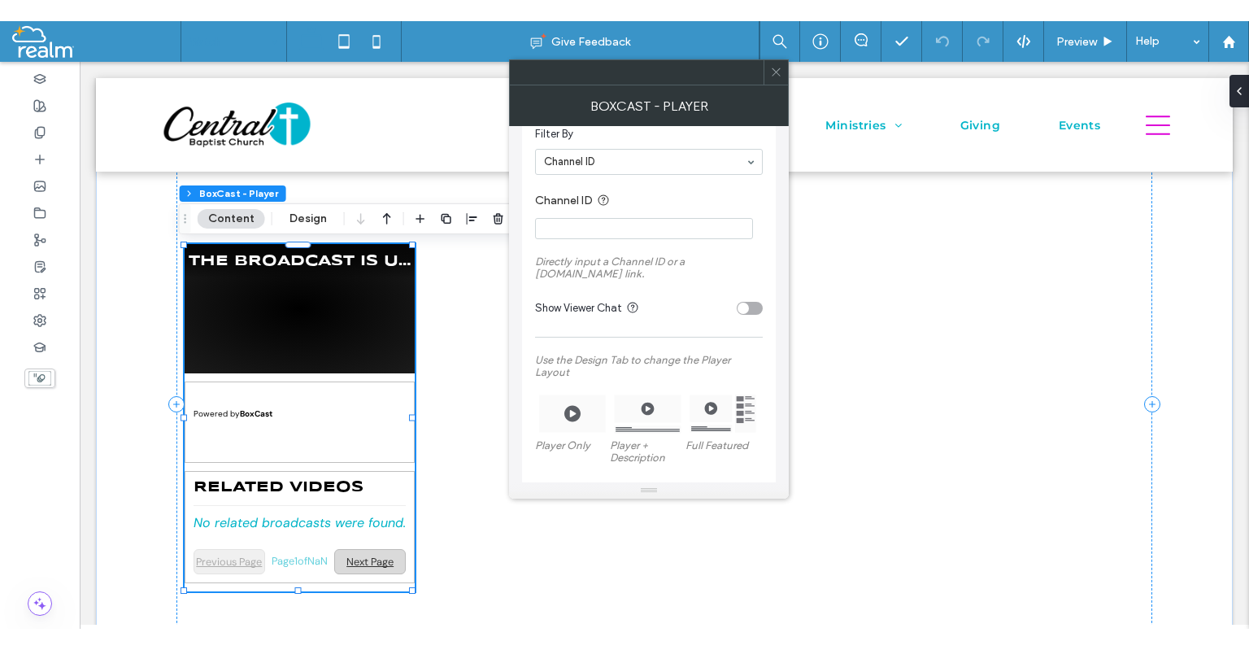
scroll to position [41, 0]
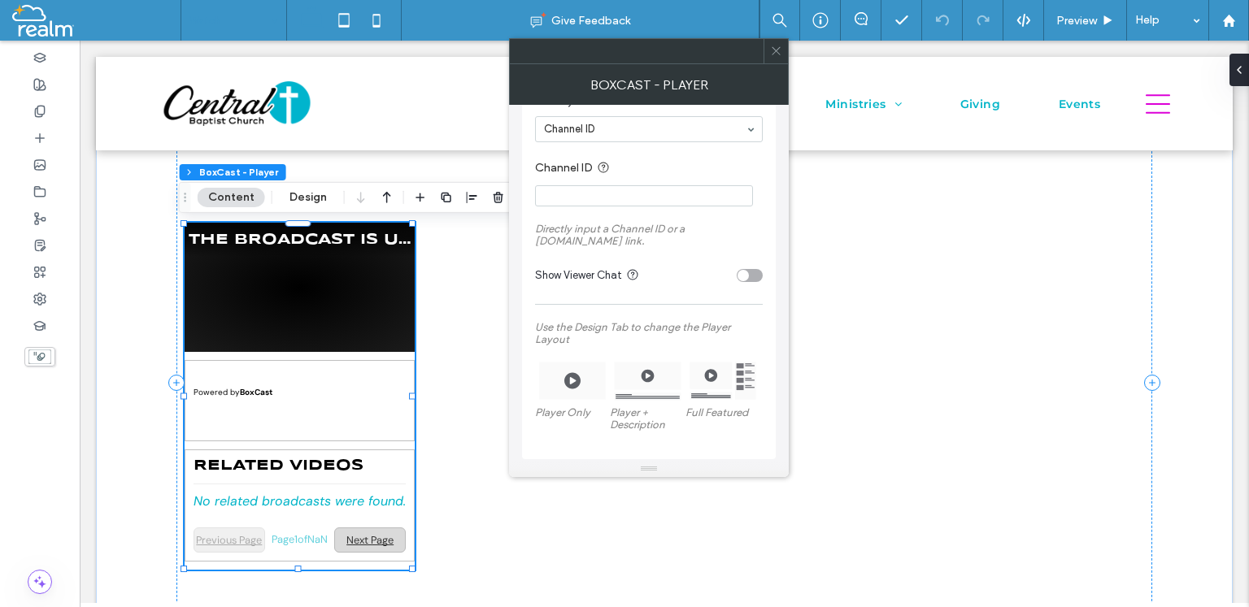
click at [637, 374] on img at bounding box center [647, 381] width 75 height 46
click at [715, 375] on img at bounding box center [722, 381] width 75 height 46
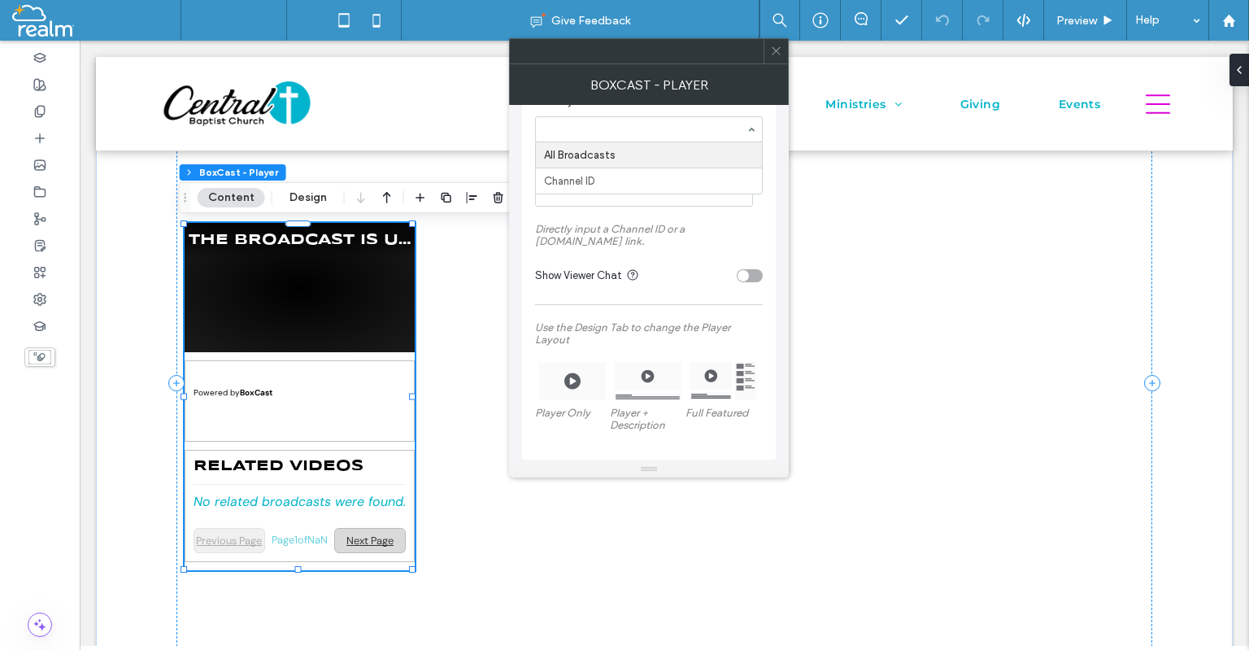
click at [784, 51] on div at bounding box center [776, 51] width 24 height 24
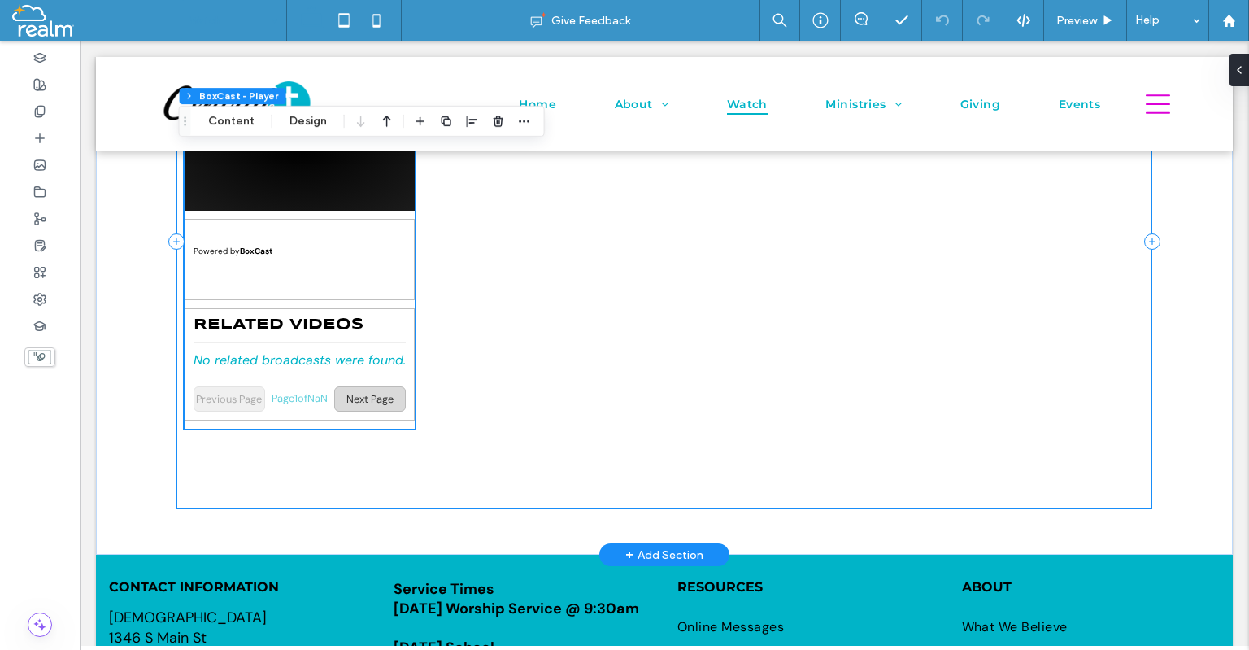
scroll to position [244, 0]
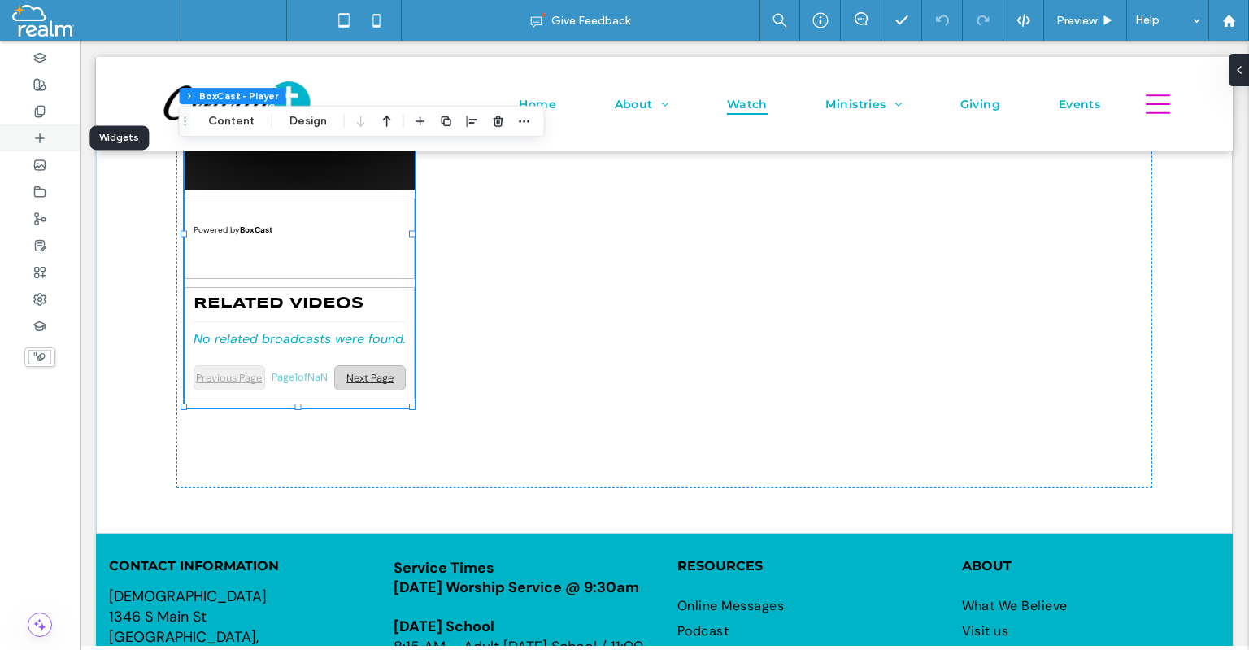
click at [30, 137] on div at bounding box center [40, 137] width 80 height 27
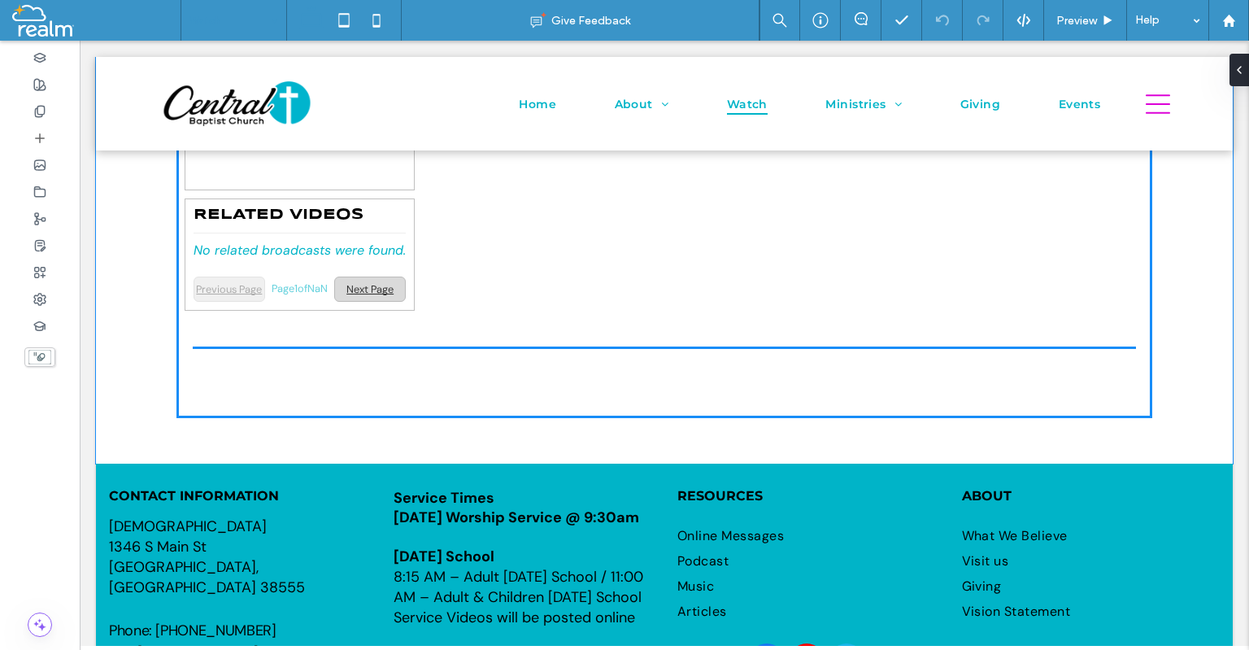
scroll to position [294, 0]
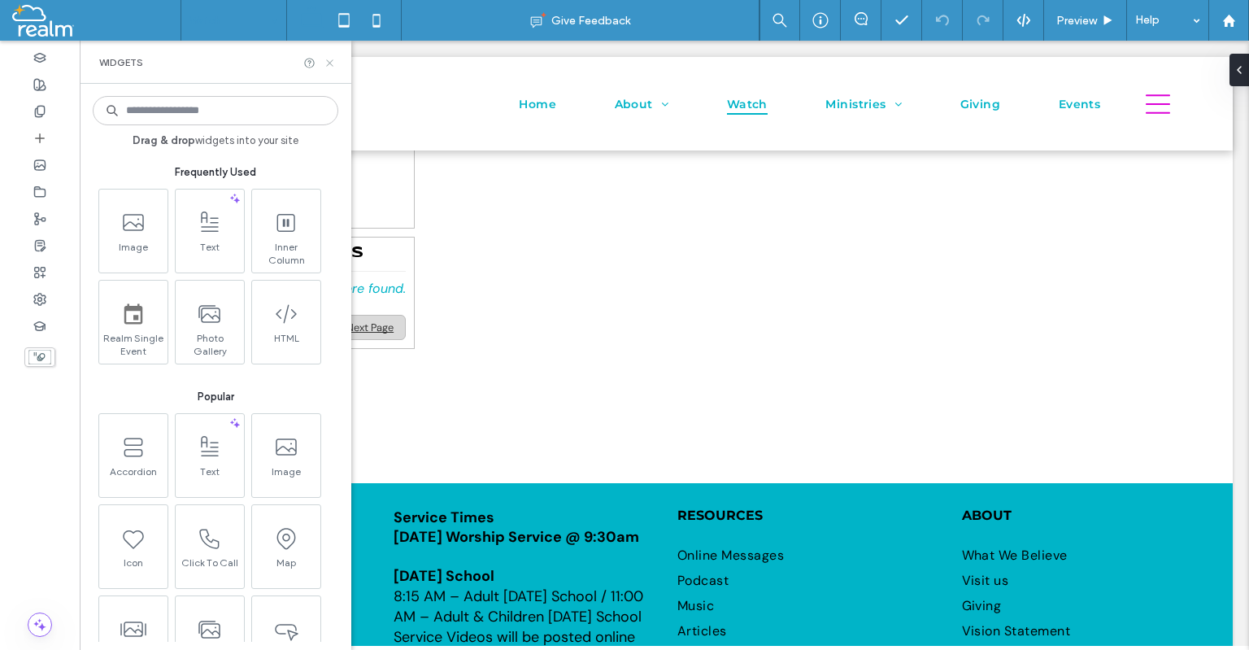
click at [335, 63] on icon at bounding box center [330, 63] width 12 height 12
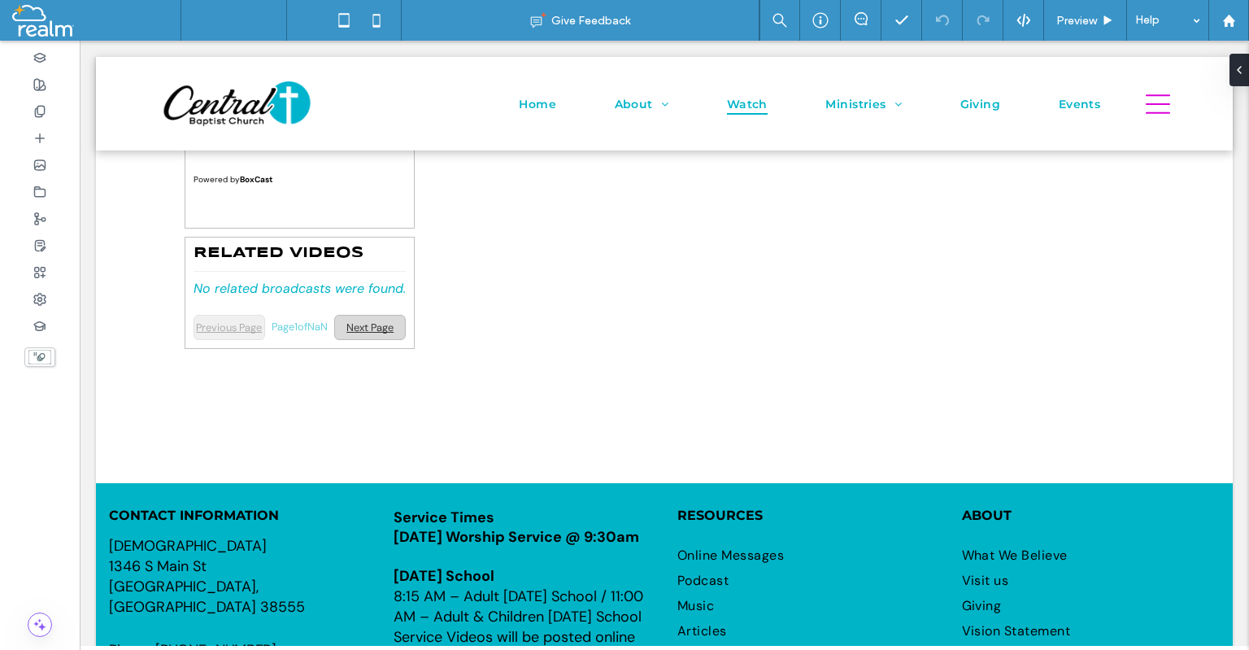
scroll to position [463, 0]
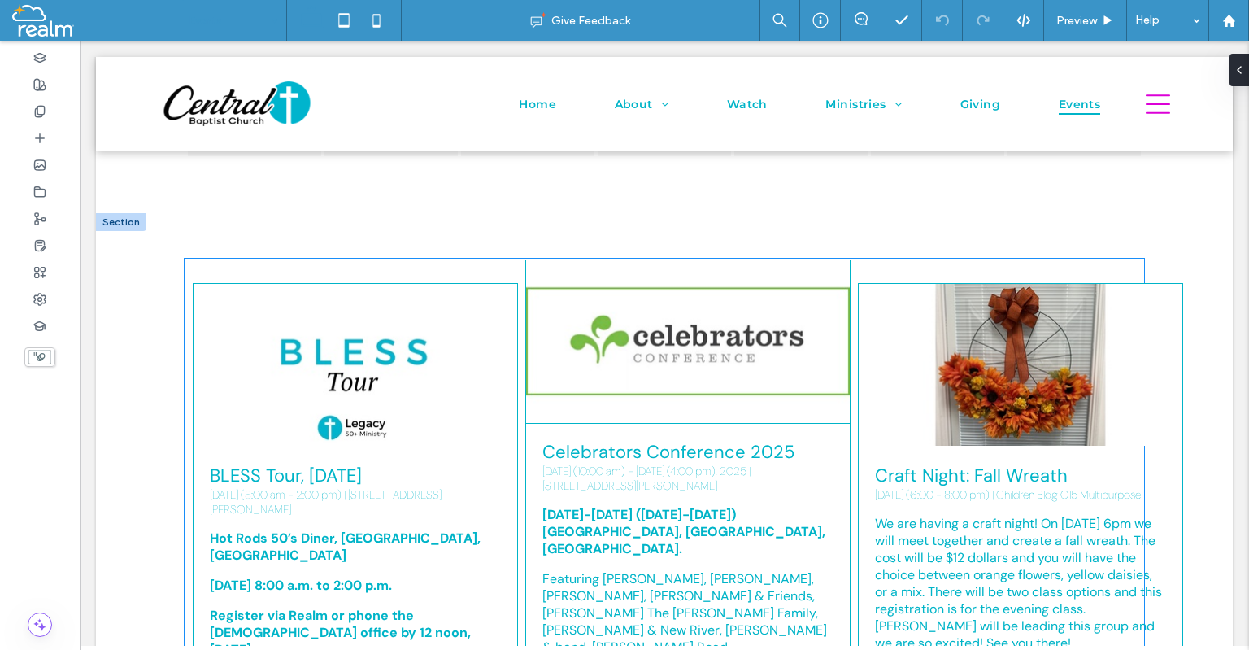
scroll to position [407, 0]
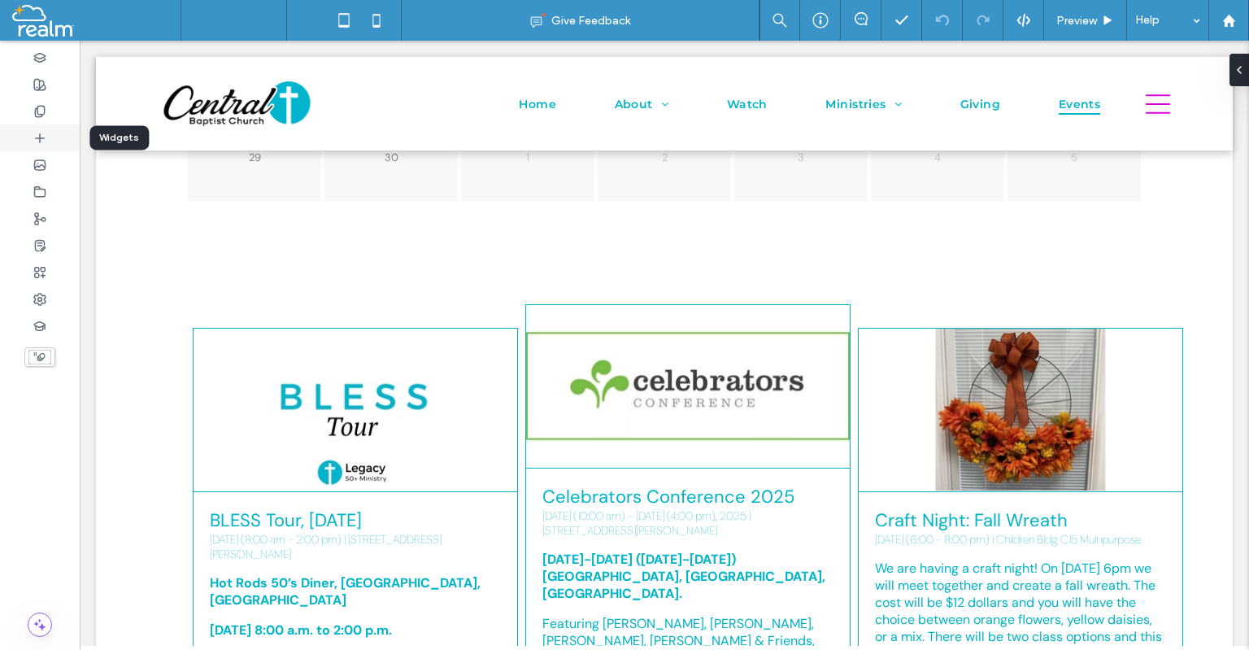
click at [46, 140] on icon at bounding box center [39, 138] width 13 height 13
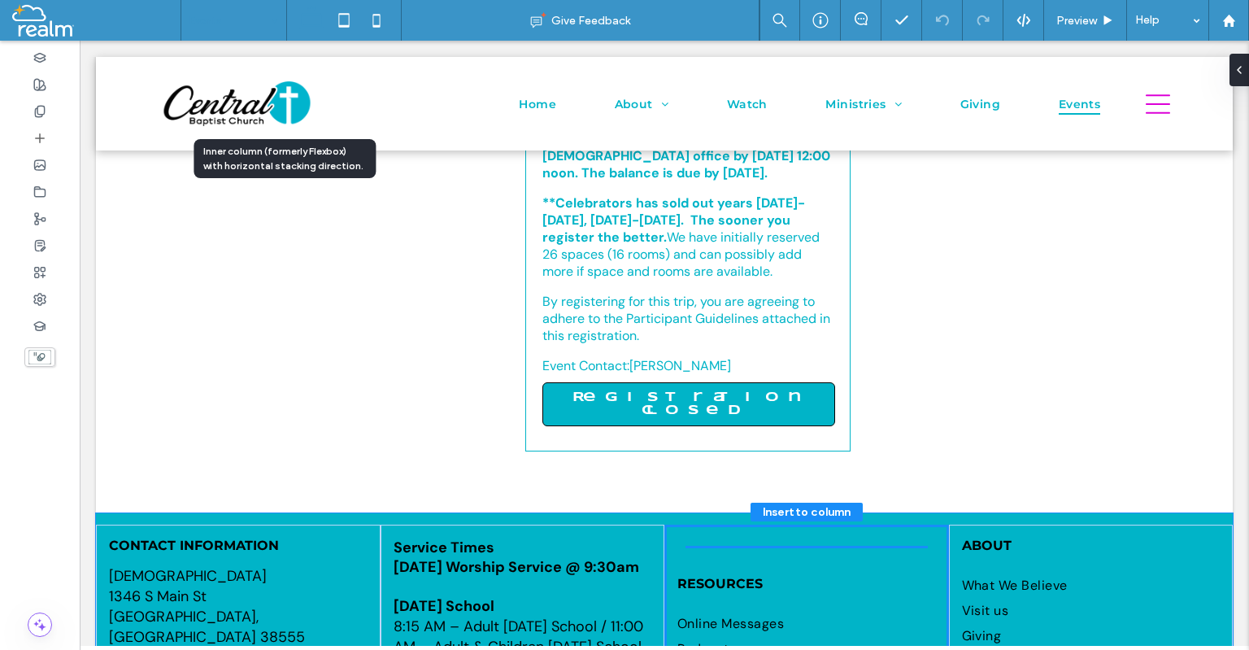
scroll to position [1296, 0]
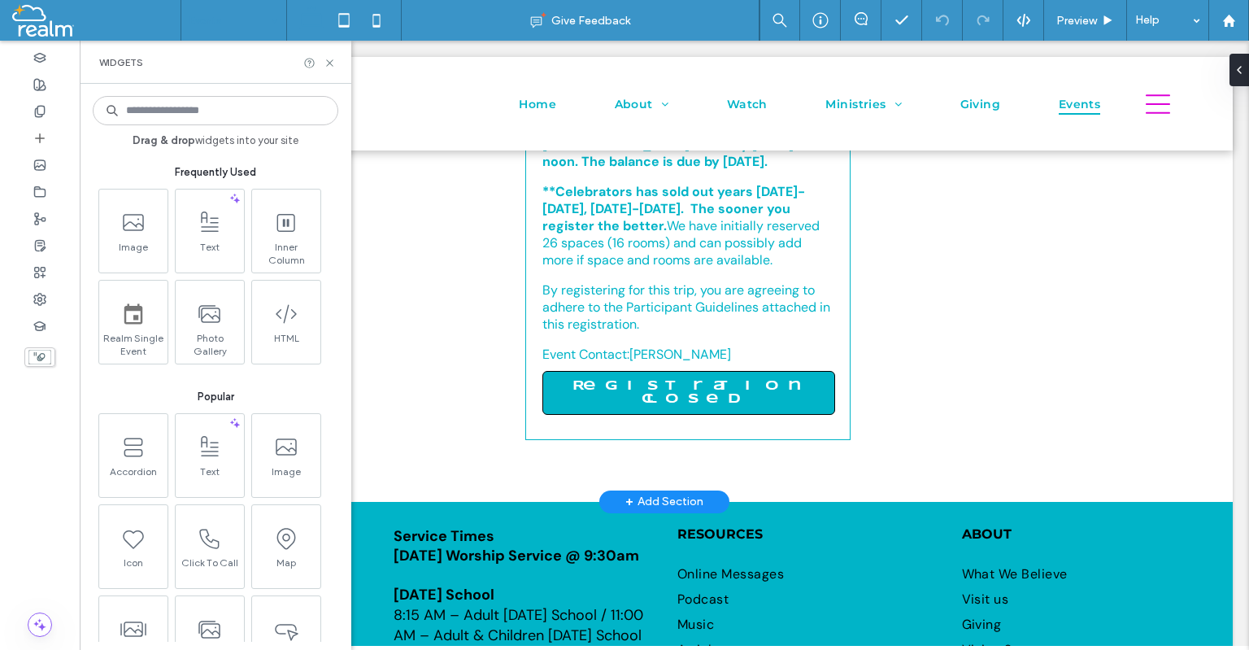
click at [656, 493] on div "+ Add Section" at bounding box center [664, 502] width 78 height 18
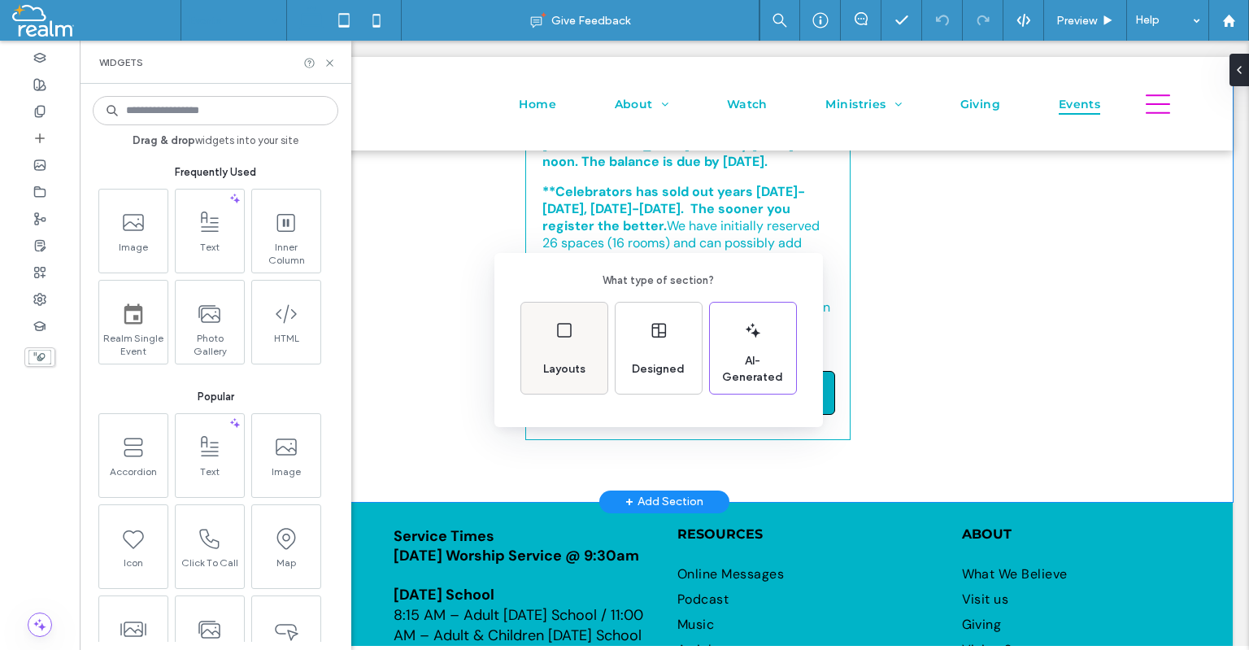
click at [589, 350] on div "Layouts" at bounding box center [564, 347] width 86 height 91
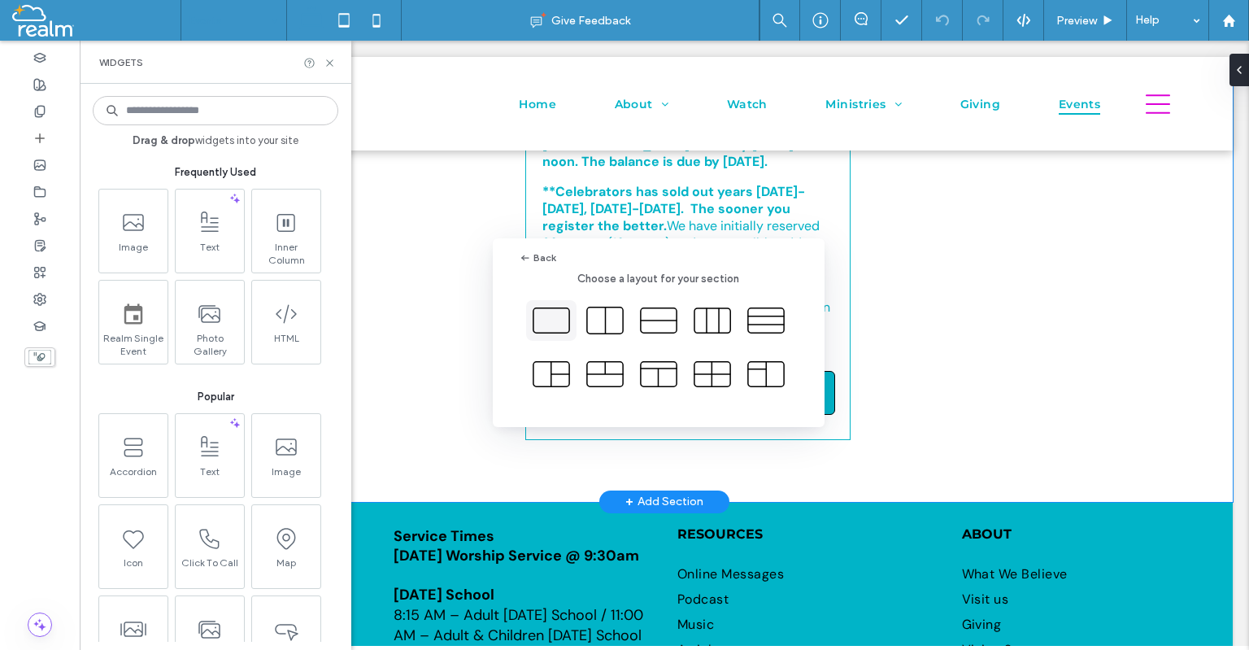
click at [554, 325] on icon at bounding box center [551, 320] width 41 height 41
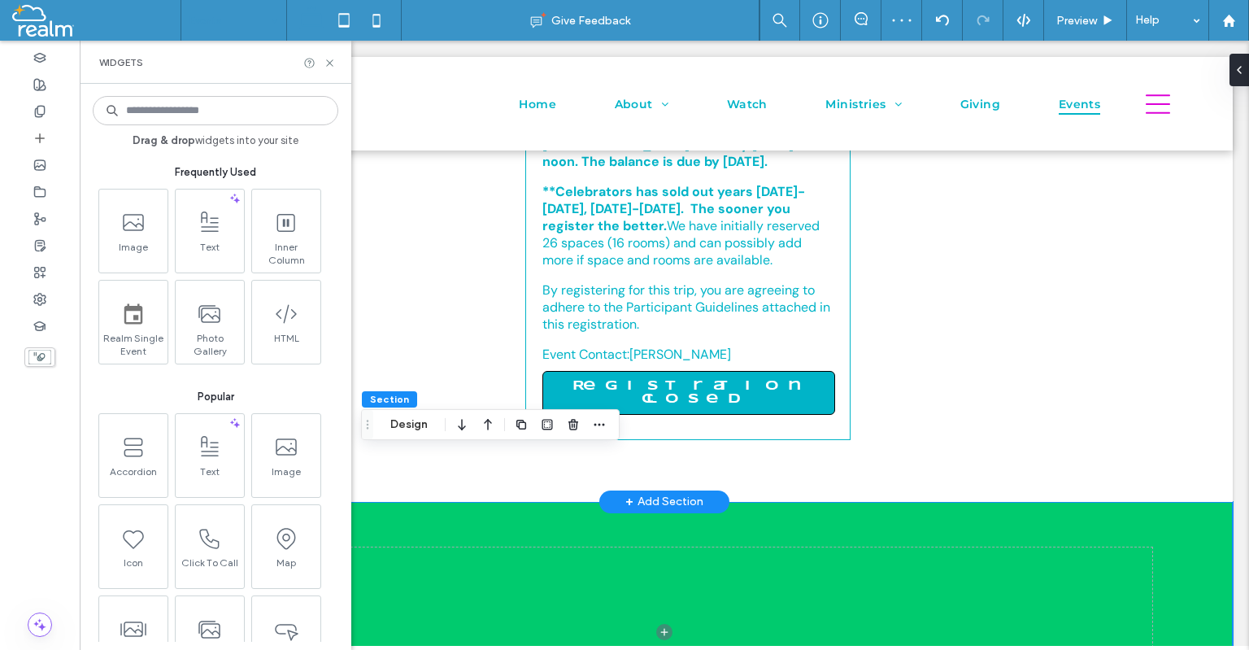
click at [656, 493] on div "+ Add Section" at bounding box center [664, 502] width 78 height 18
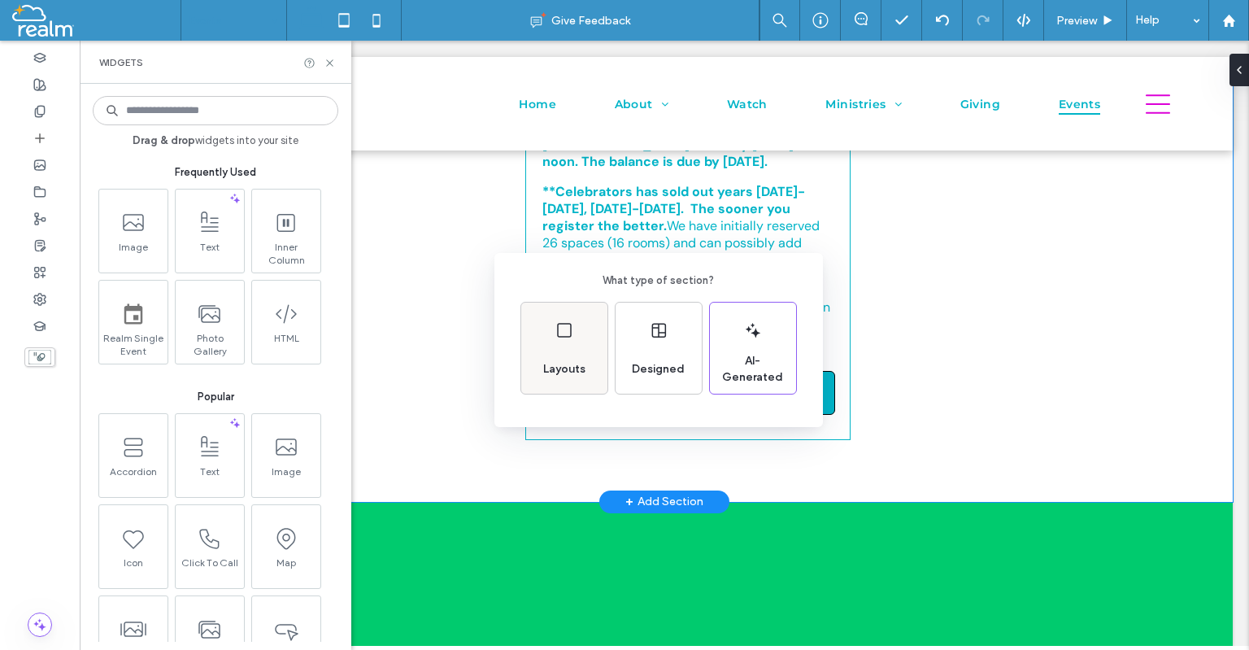
click at [572, 347] on div "Layouts" at bounding box center [564, 347] width 86 height 91
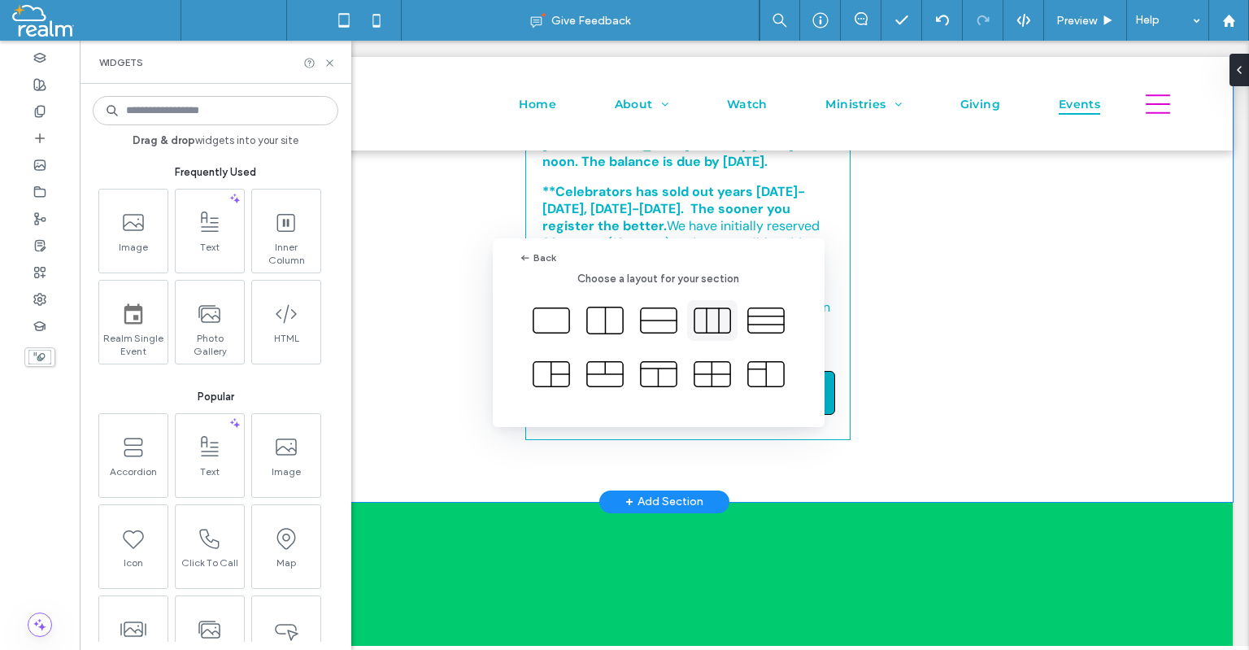
click at [711, 317] on icon at bounding box center [712, 320] width 41 height 41
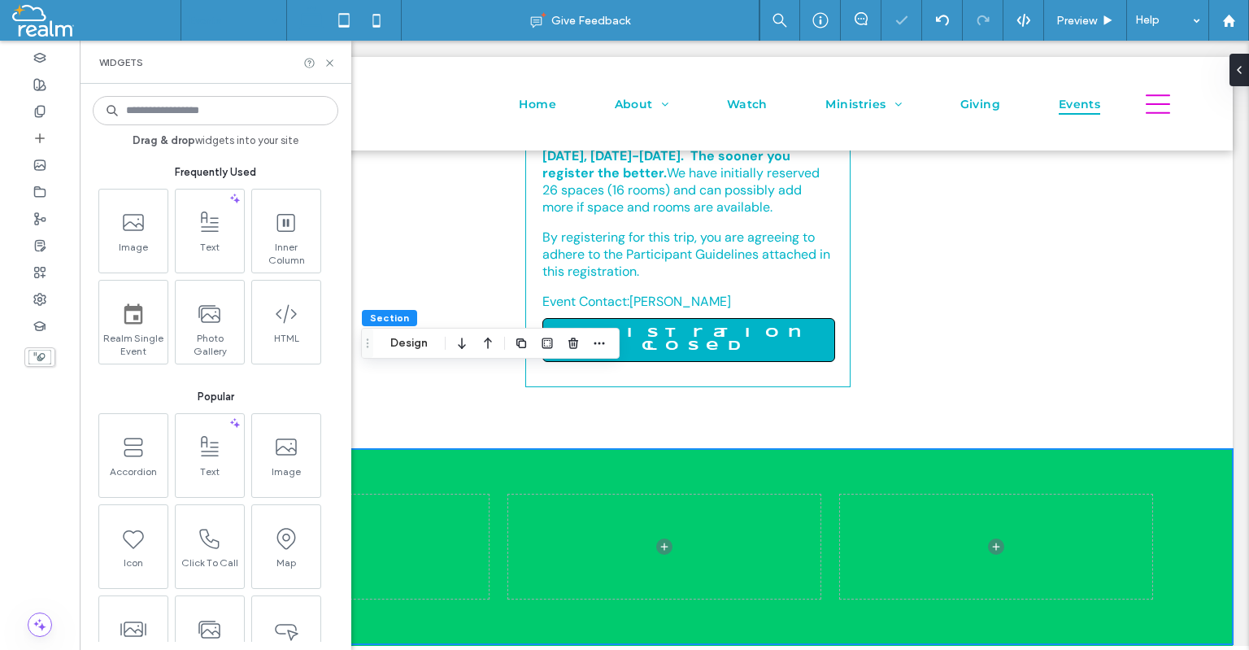
scroll to position [1377, 0]
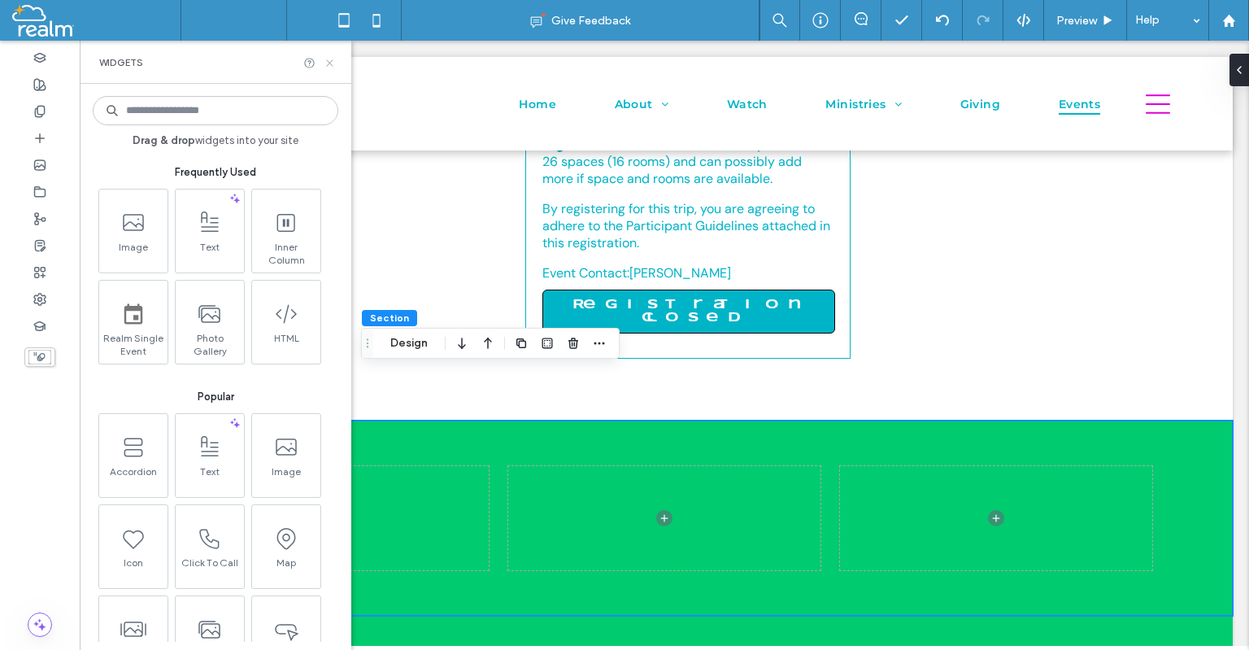
click at [328, 62] on icon at bounding box center [330, 63] width 12 height 12
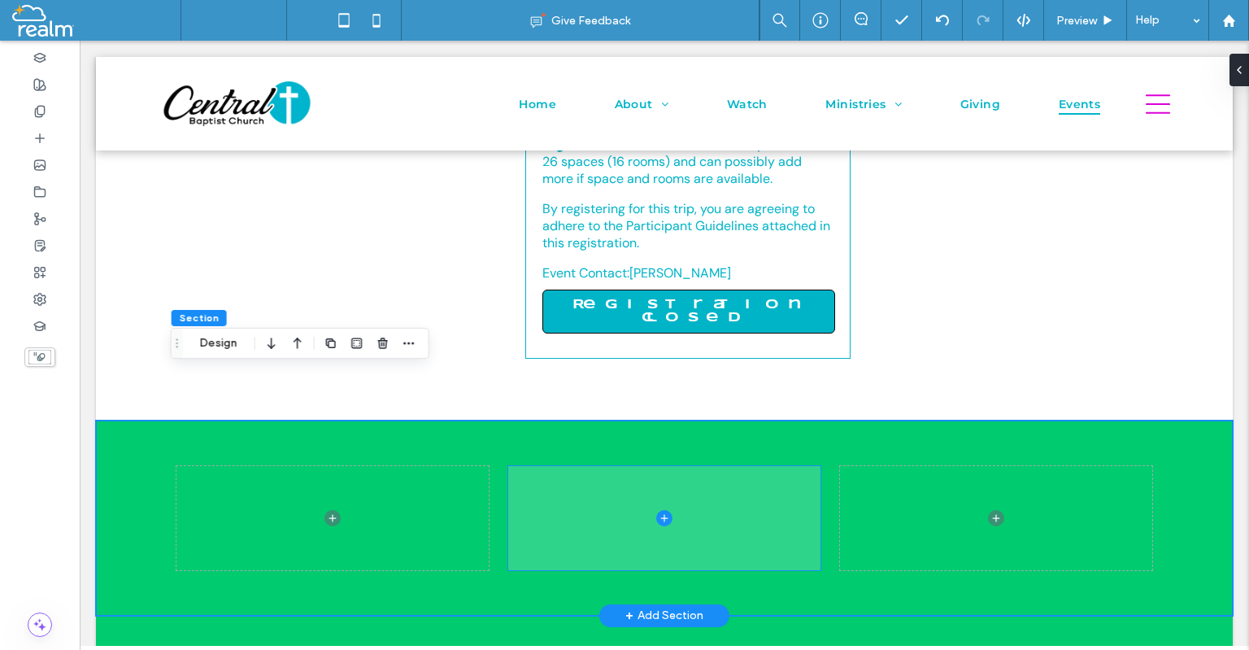
click at [659, 510] on icon at bounding box center [664, 518] width 16 height 16
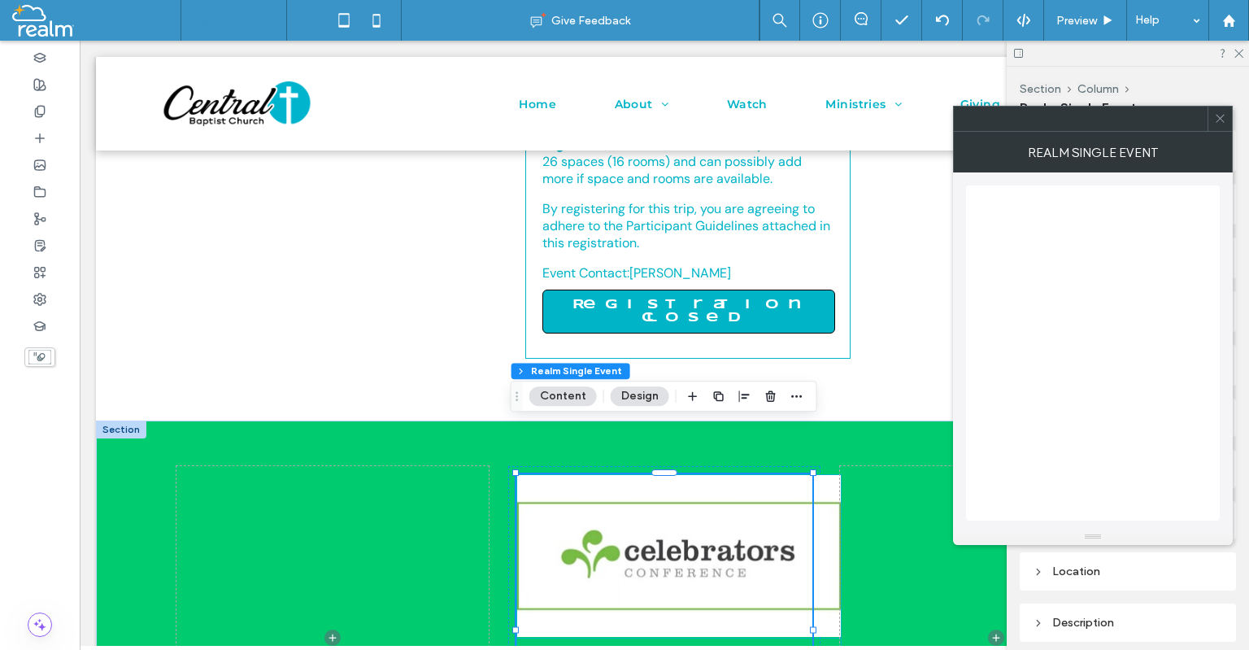
click at [1221, 116] on use at bounding box center [1220, 119] width 8 height 8
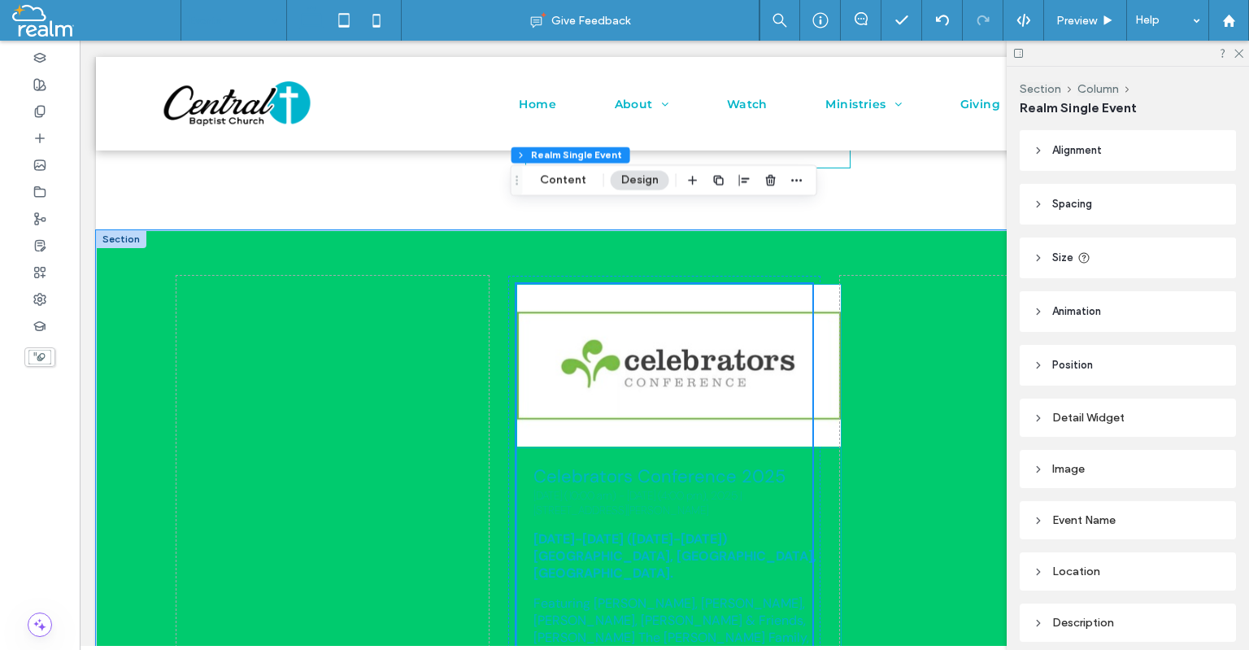
scroll to position [1540, 0]
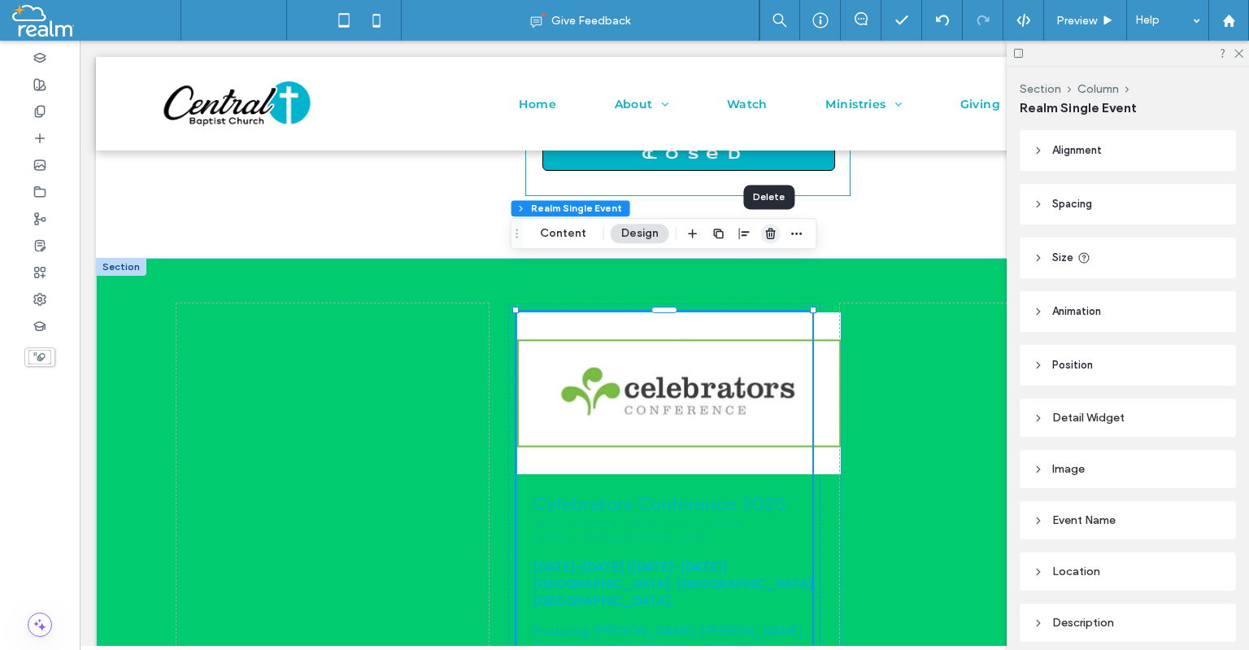
click at [769, 233] on use "button" at bounding box center [771, 233] width 10 height 11
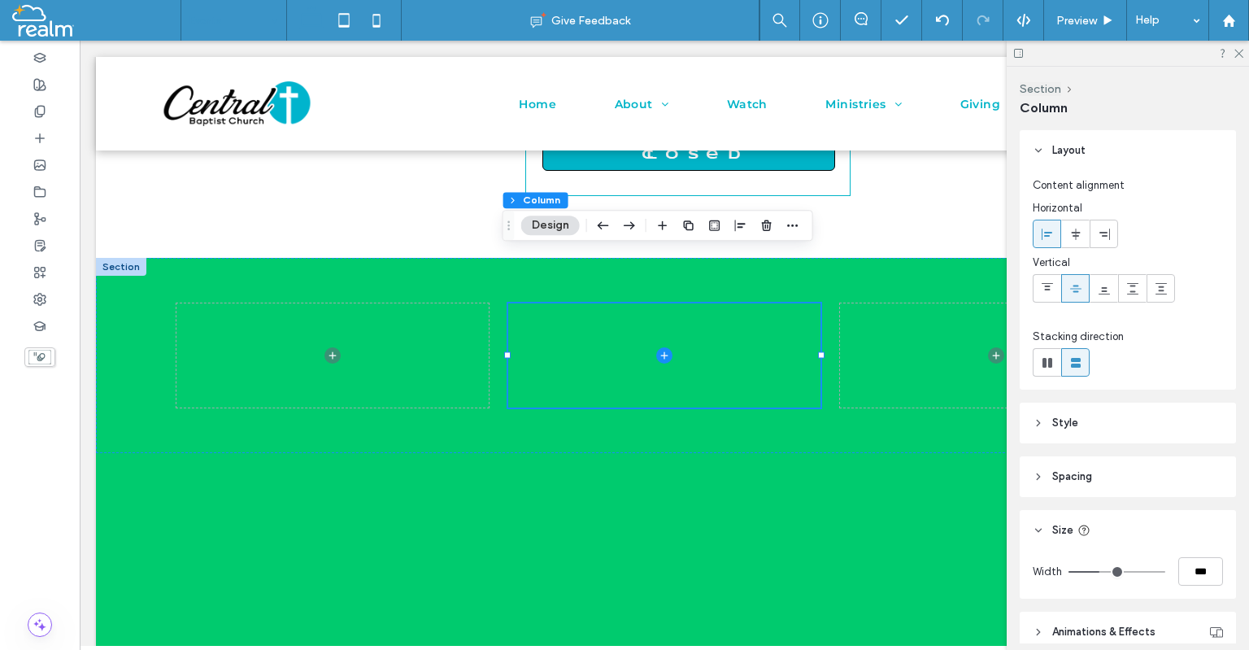
click at [42, 485] on div at bounding box center [40, 345] width 80 height 609
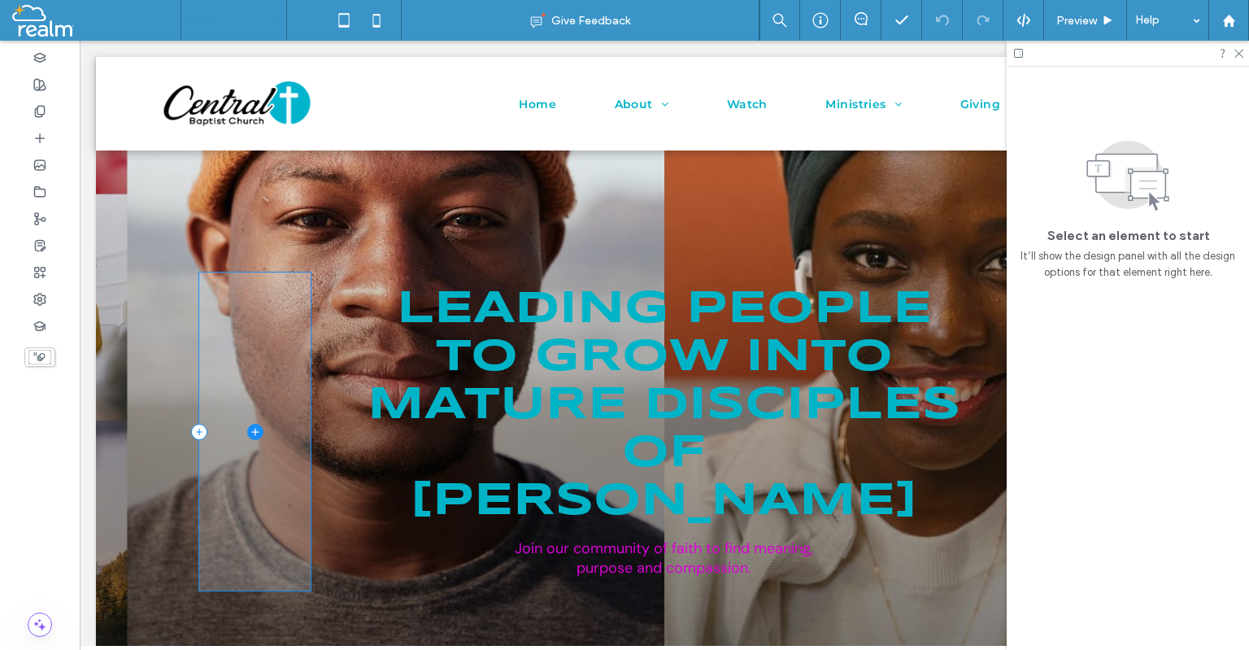
scroll to position [163, 0]
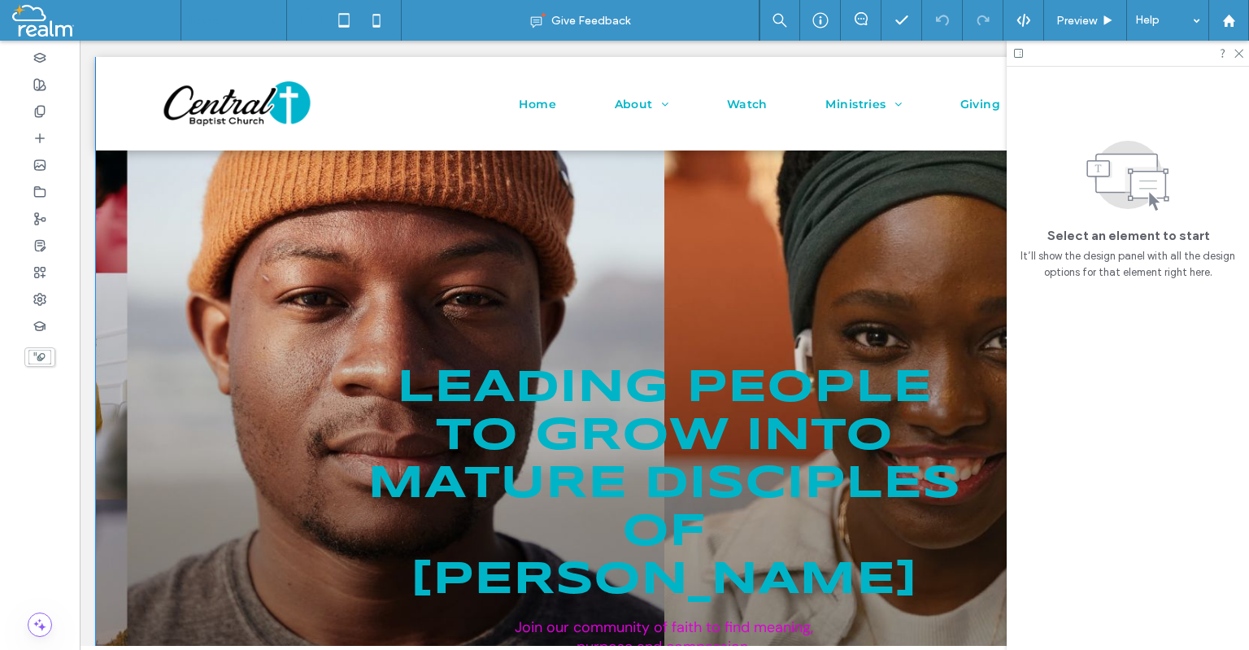
click at [627, 227] on div "Join our community of faith to find meaning, purpose and compassion. Leading pe…" at bounding box center [664, 363] width 976 height 750
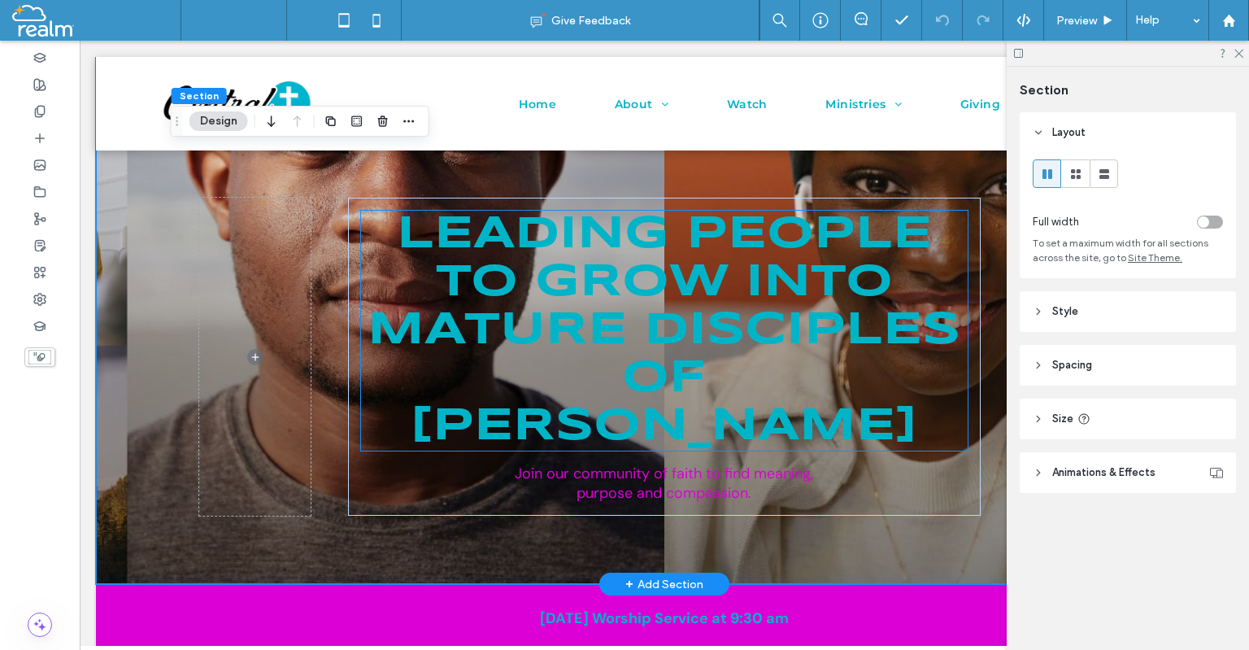
scroll to position [325, 0]
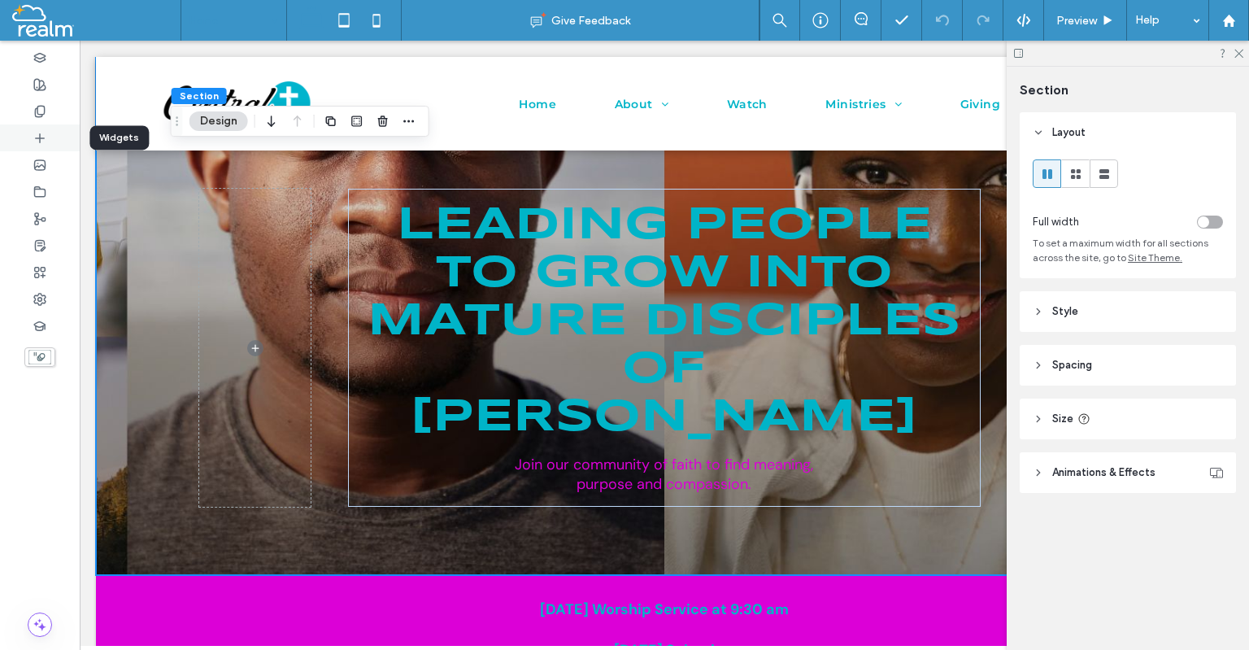
click at [49, 146] on div at bounding box center [40, 137] width 80 height 27
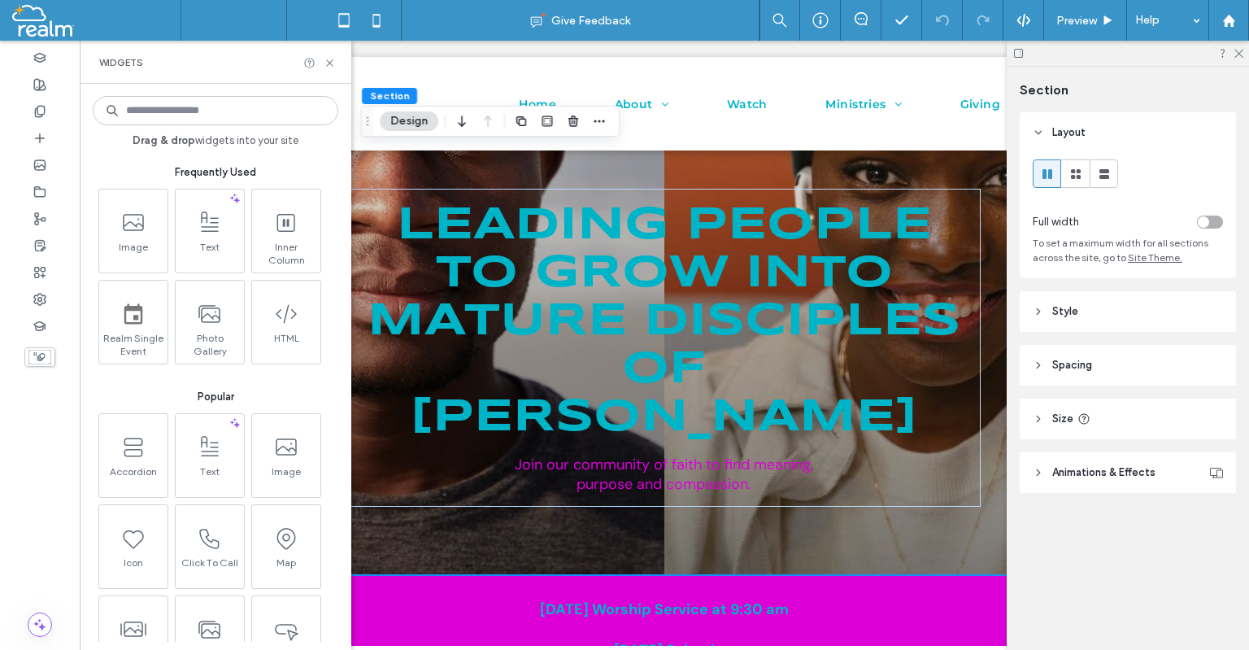
click at [236, 120] on input at bounding box center [216, 110] width 246 height 29
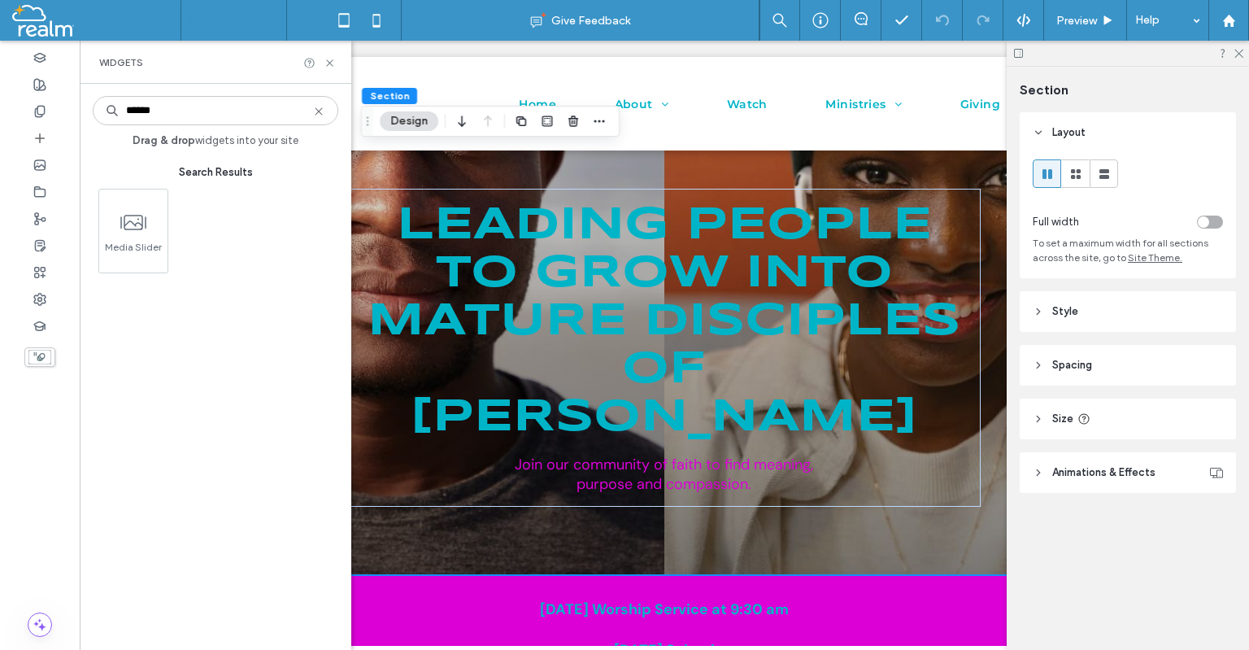
type input "******"
click at [336, 67] on div "Widgets" at bounding box center [216, 62] width 272 height 43
click at [329, 62] on use at bounding box center [329, 62] width 7 height 7
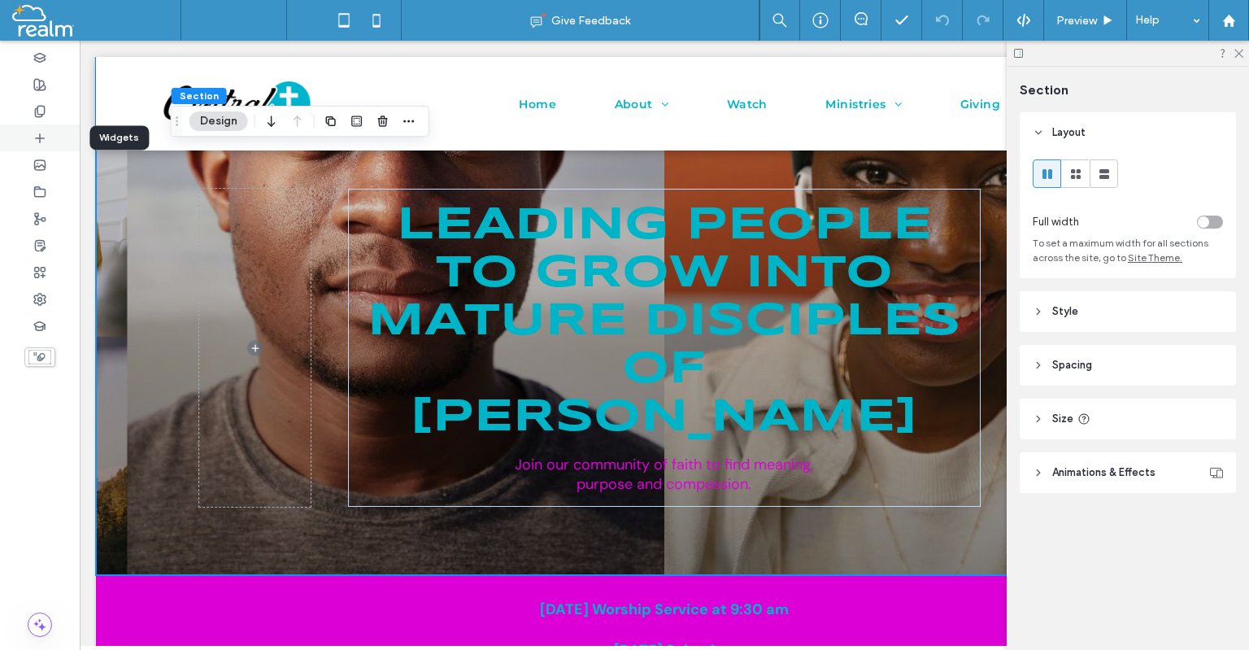
click at [44, 136] on icon at bounding box center [39, 138] width 13 height 13
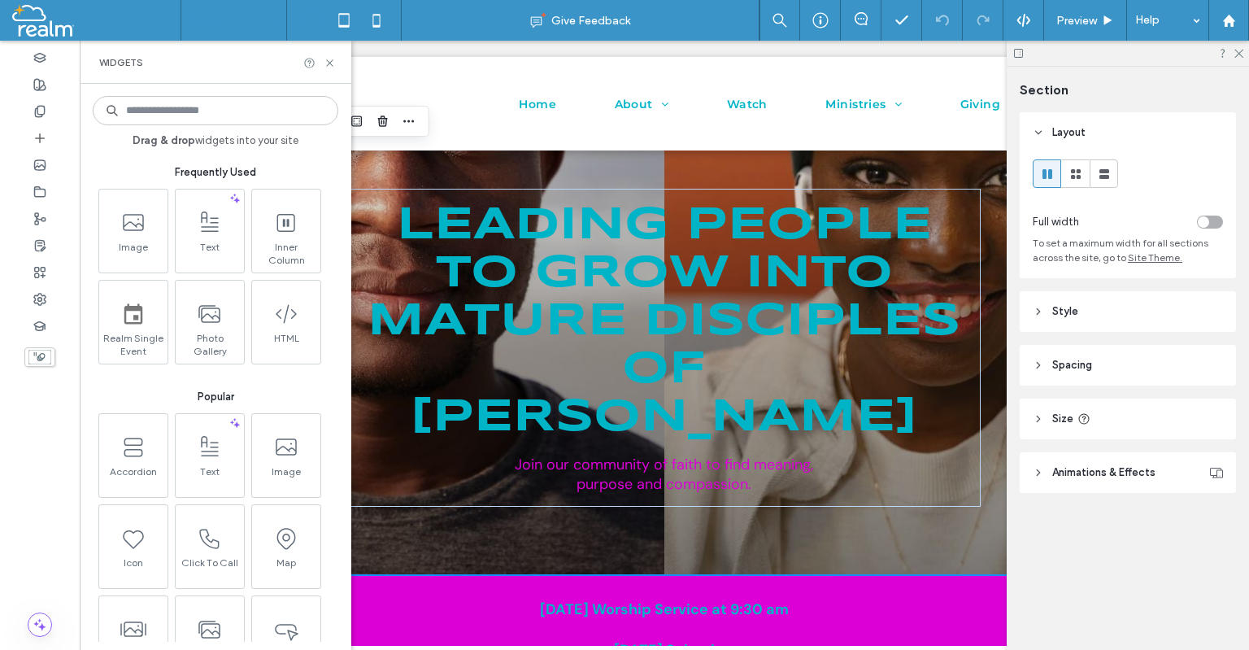
click at [228, 116] on input at bounding box center [216, 110] width 246 height 29
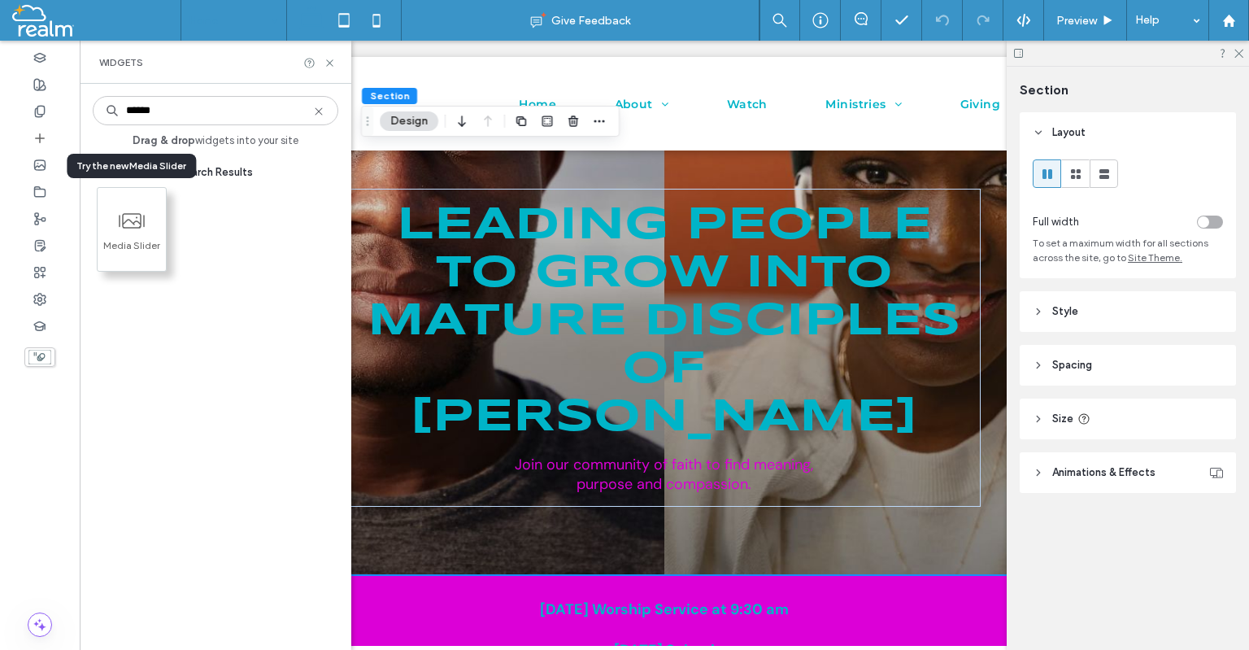
type input "******"
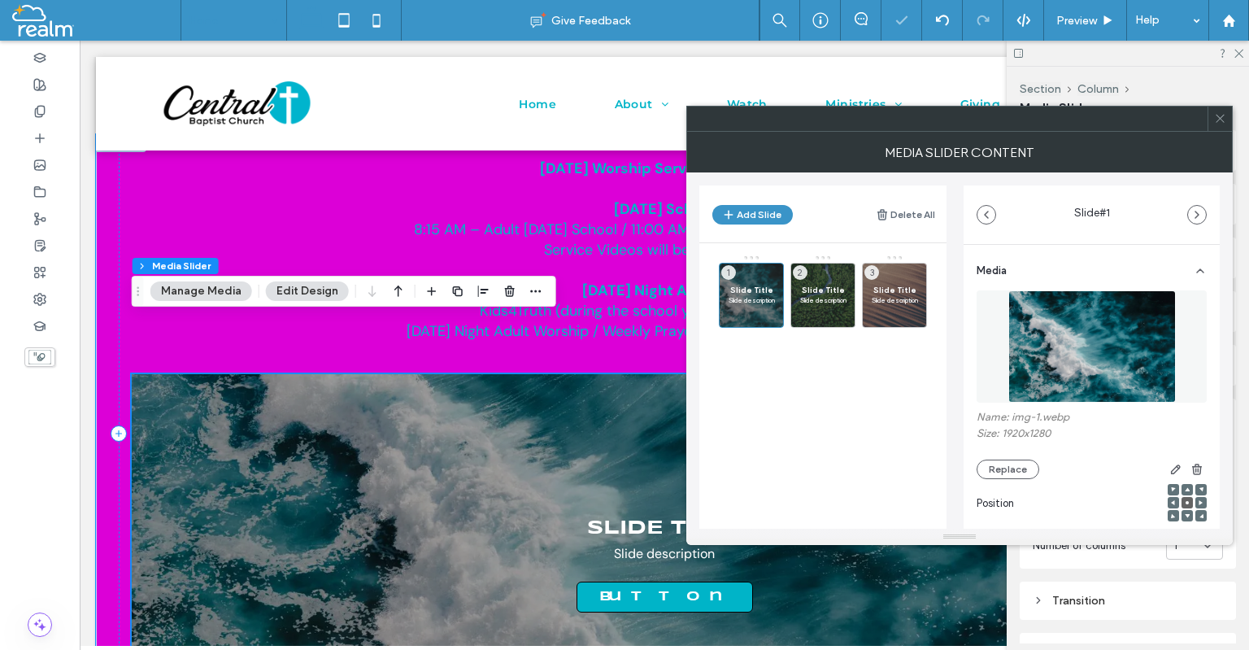
scroll to position [914, 0]
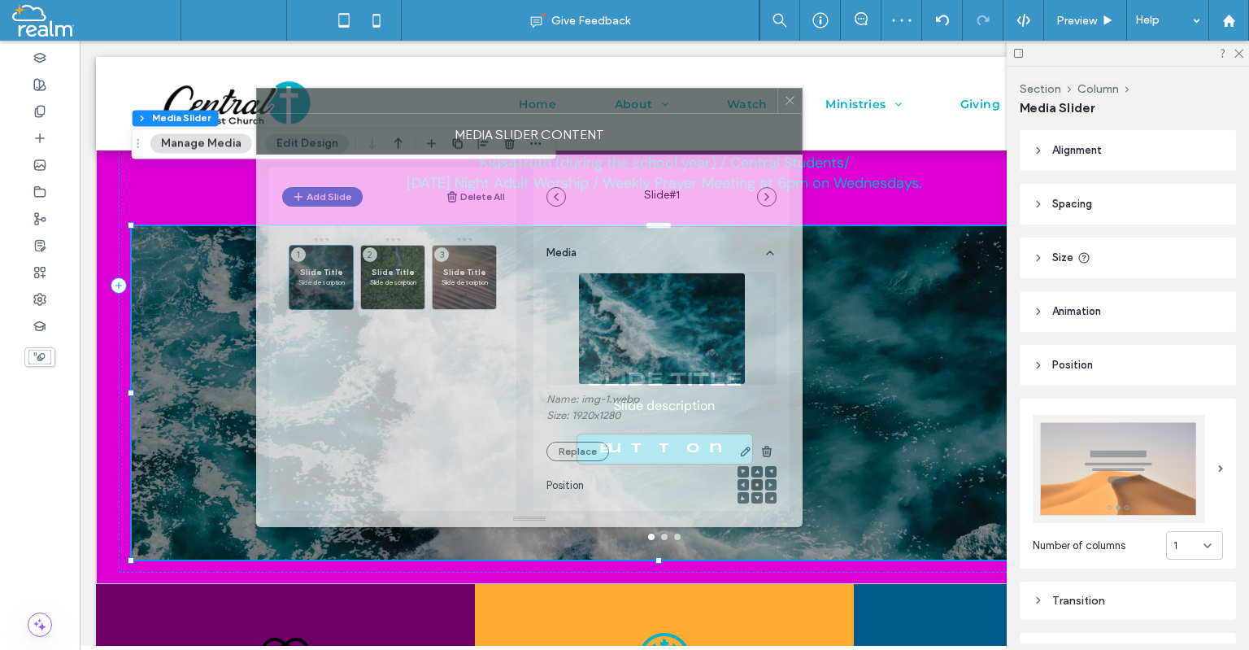
drag, startPoint x: 940, startPoint y: 118, endPoint x: 510, endPoint y: 100, distance: 430.5
click at [510, 100] on div at bounding box center [517, 101] width 520 height 24
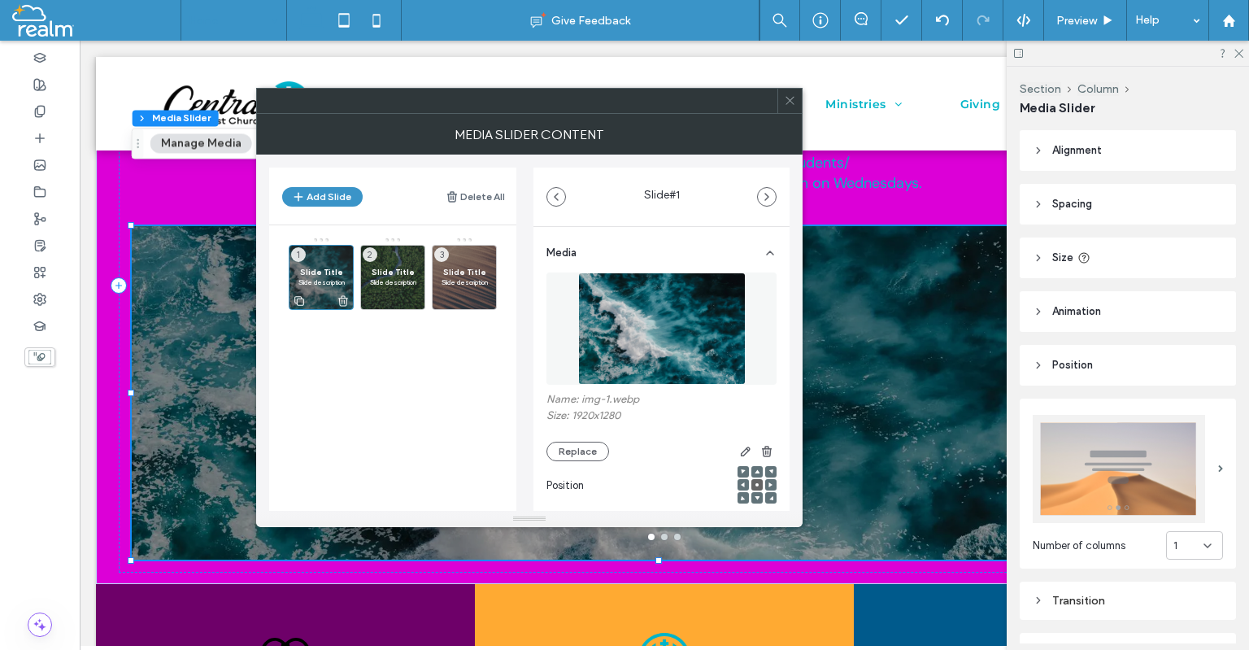
click at [320, 273] on span "Slide Title" at bounding box center [321, 272] width 47 height 11
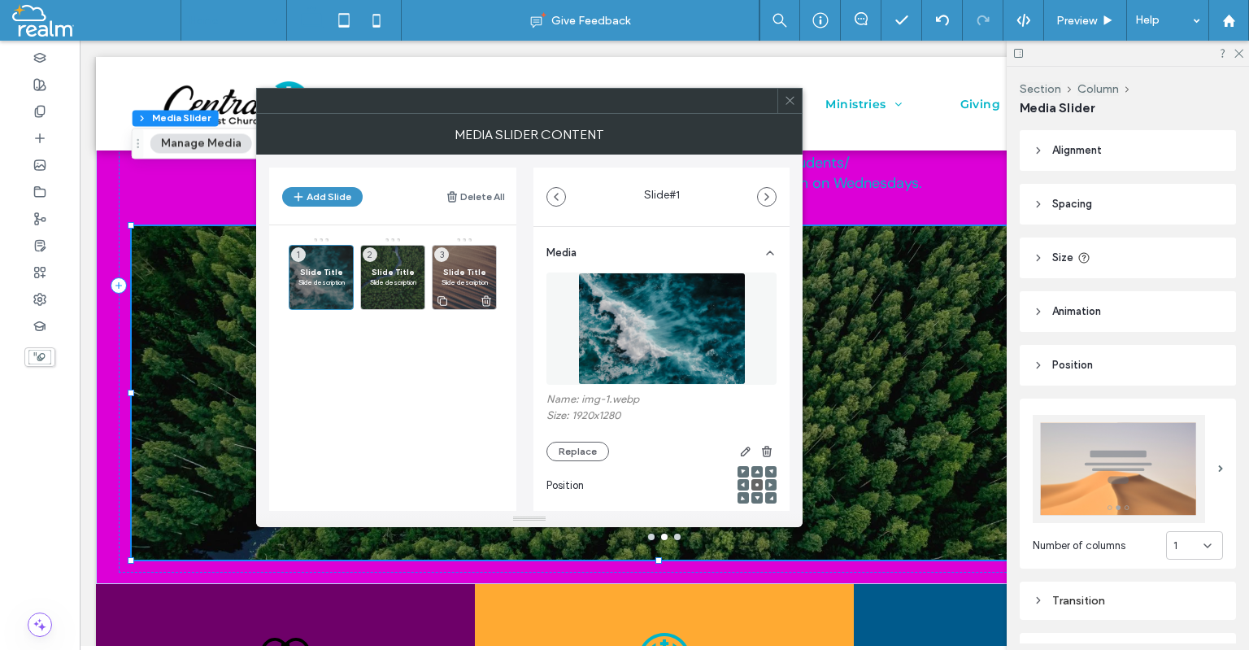
click at [477, 268] on span "Slide Title" at bounding box center [464, 272] width 47 height 11
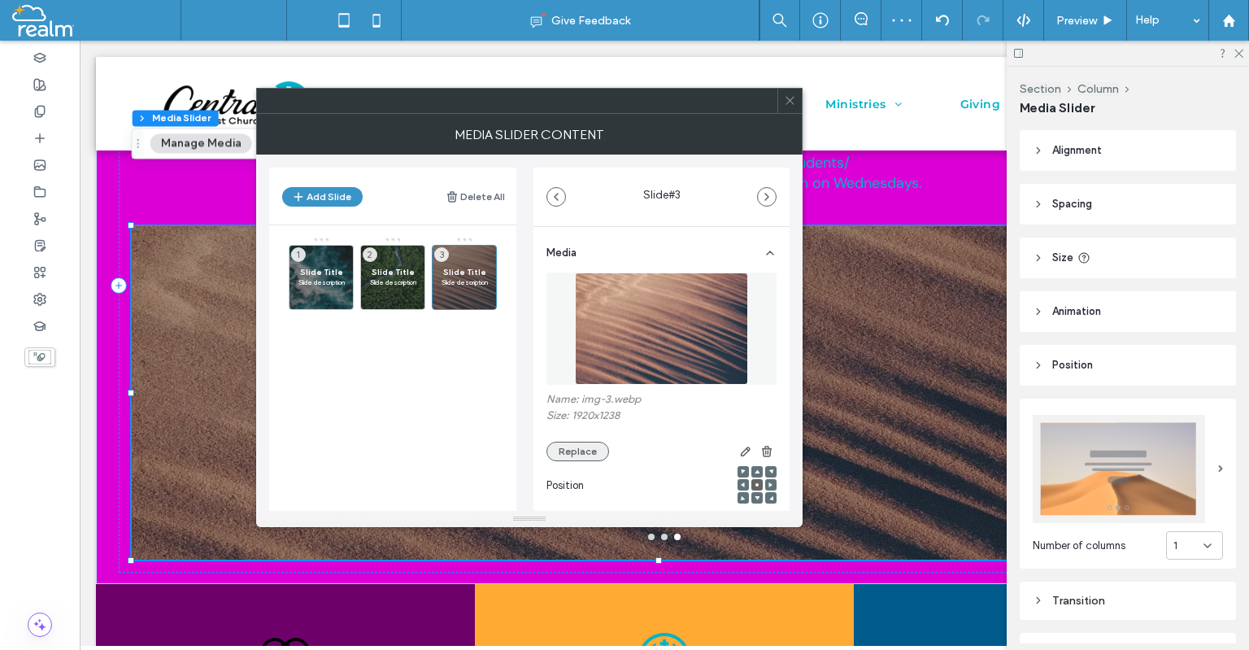
click at [572, 449] on button "Replace" at bounding box center [577, 452] width 63 height 20
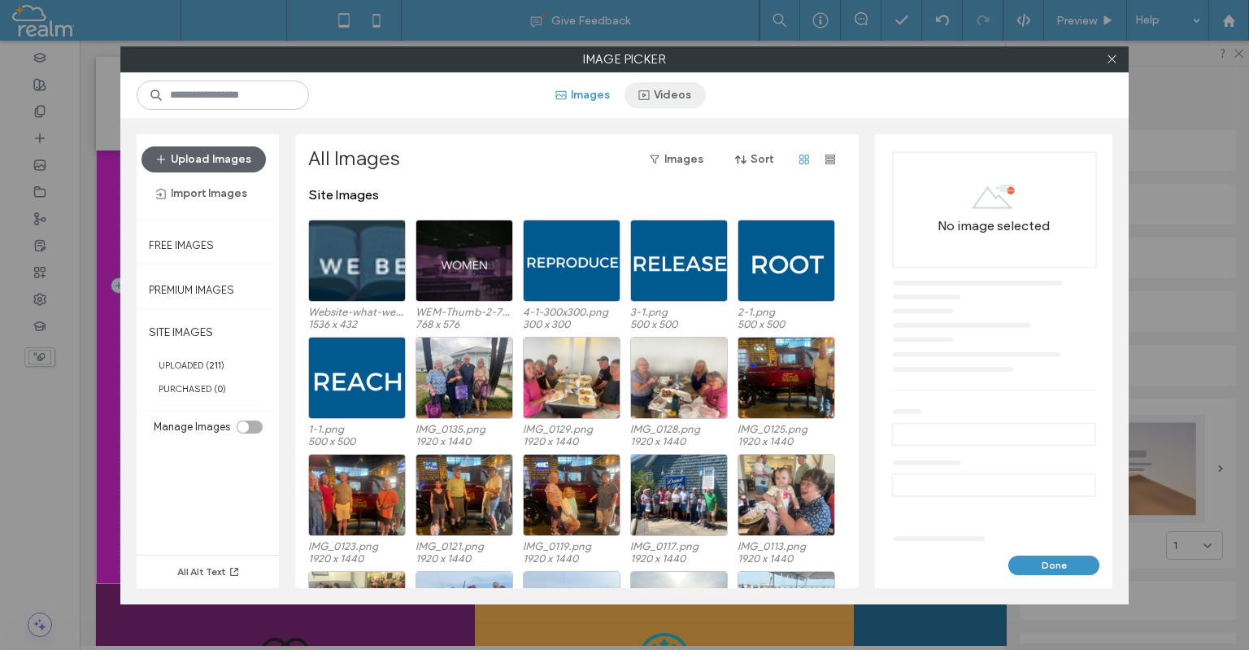
click at [680, 88] on button "Videos" at bounding box center [664, 95] width 81 height 26
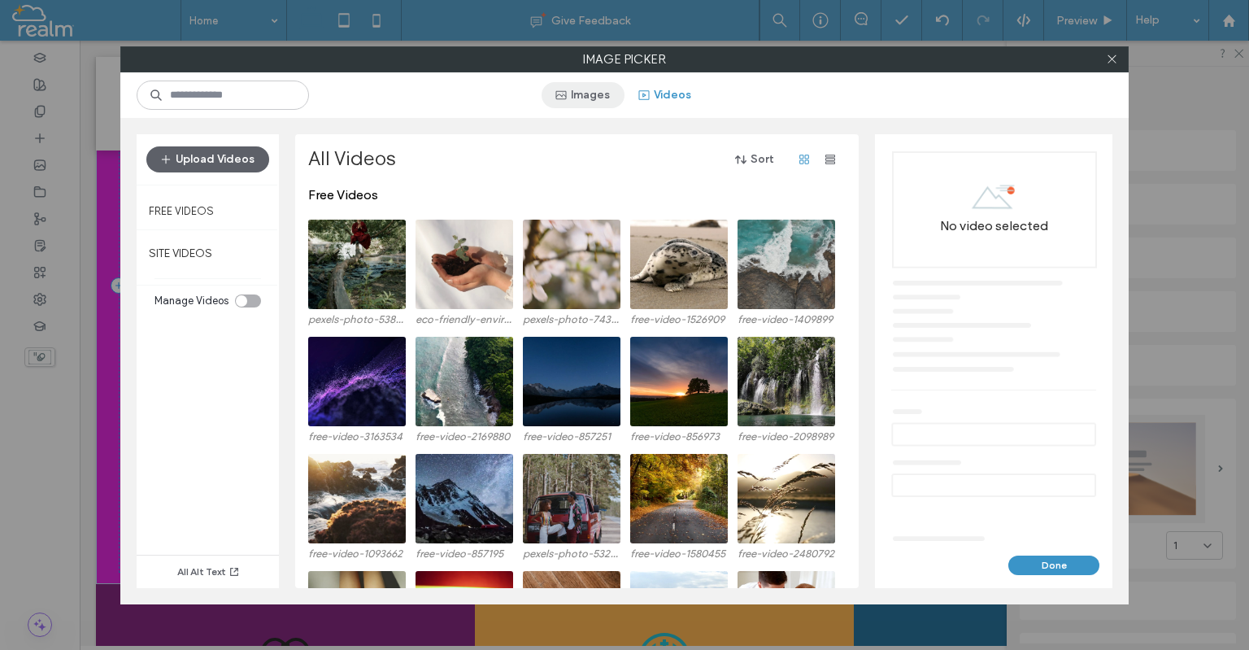
click at [595, 98] on button "Images" at bounding box center [583, 95] width 83 height 26
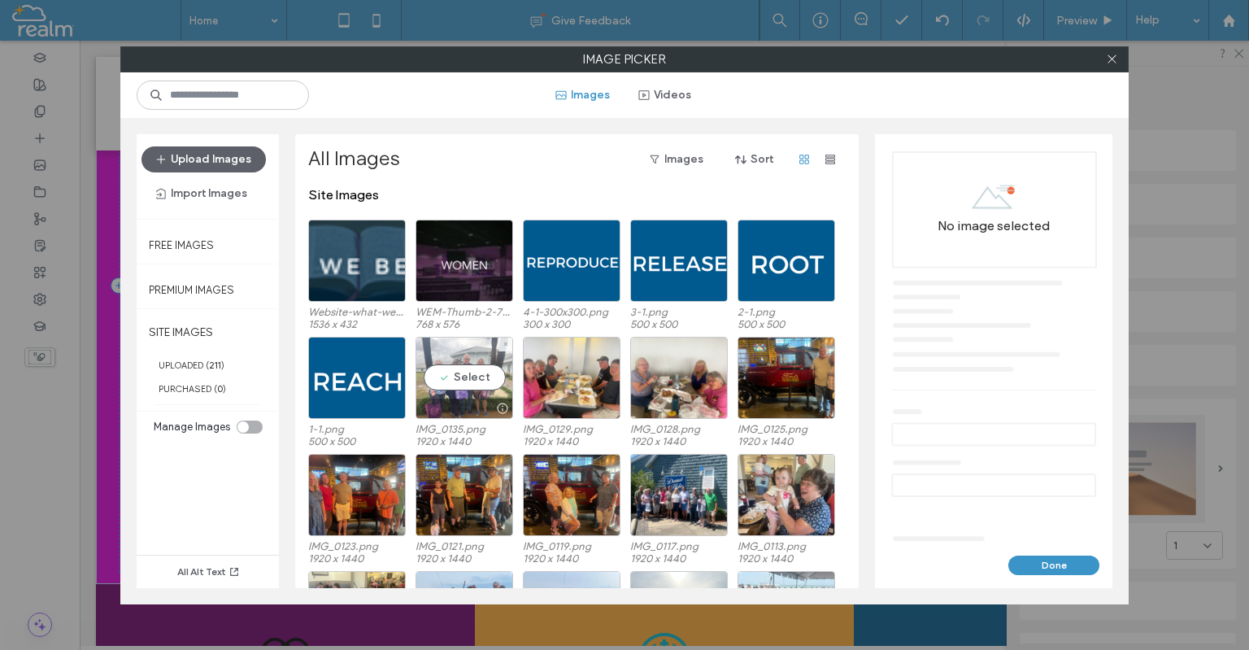
click at [463, 349] on div "Select" at bounding box center [465, 378] width 98 height 82
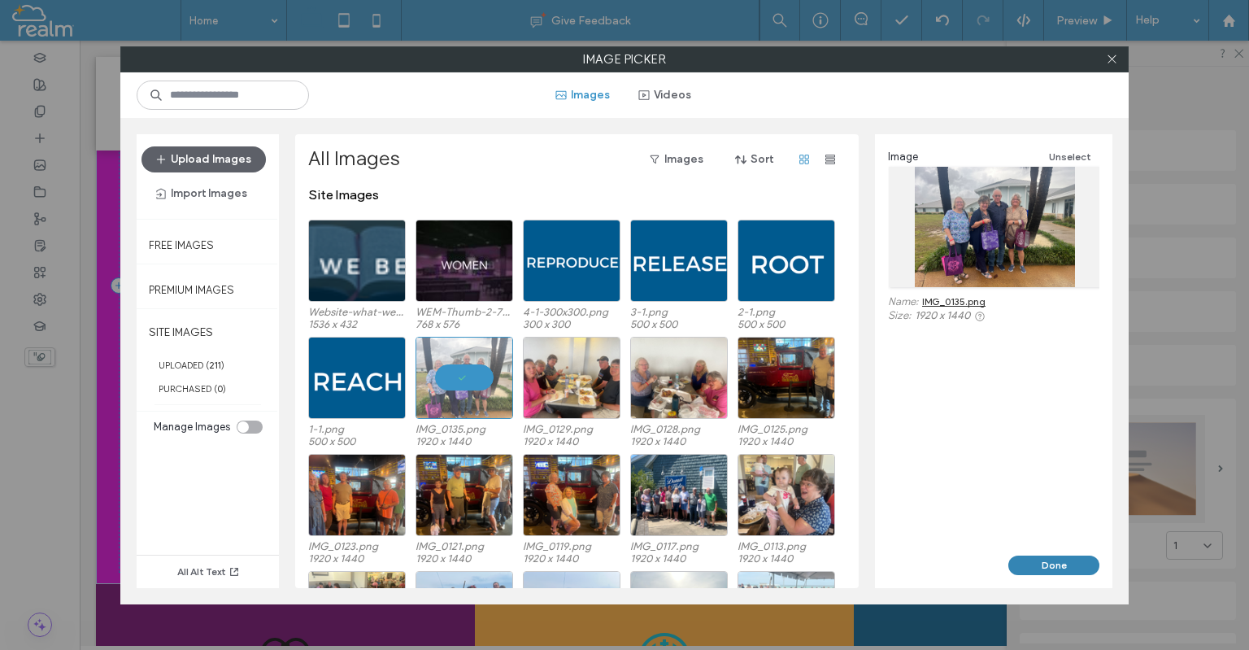
click at [1054, 561] on button "Done" at bounding box center [1053, 565] width 91 height 20
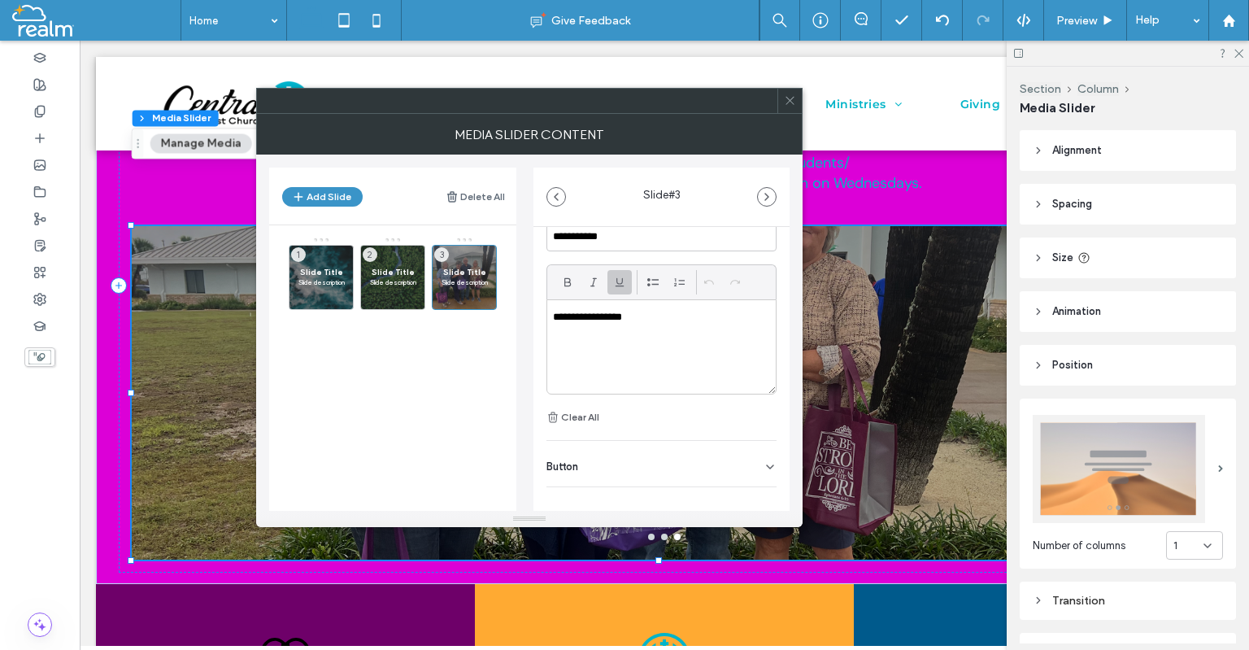
scroll to position [447, 0]
click at [742, 456] on div "Button" at bounding box center [661, 449] width 230 height 46
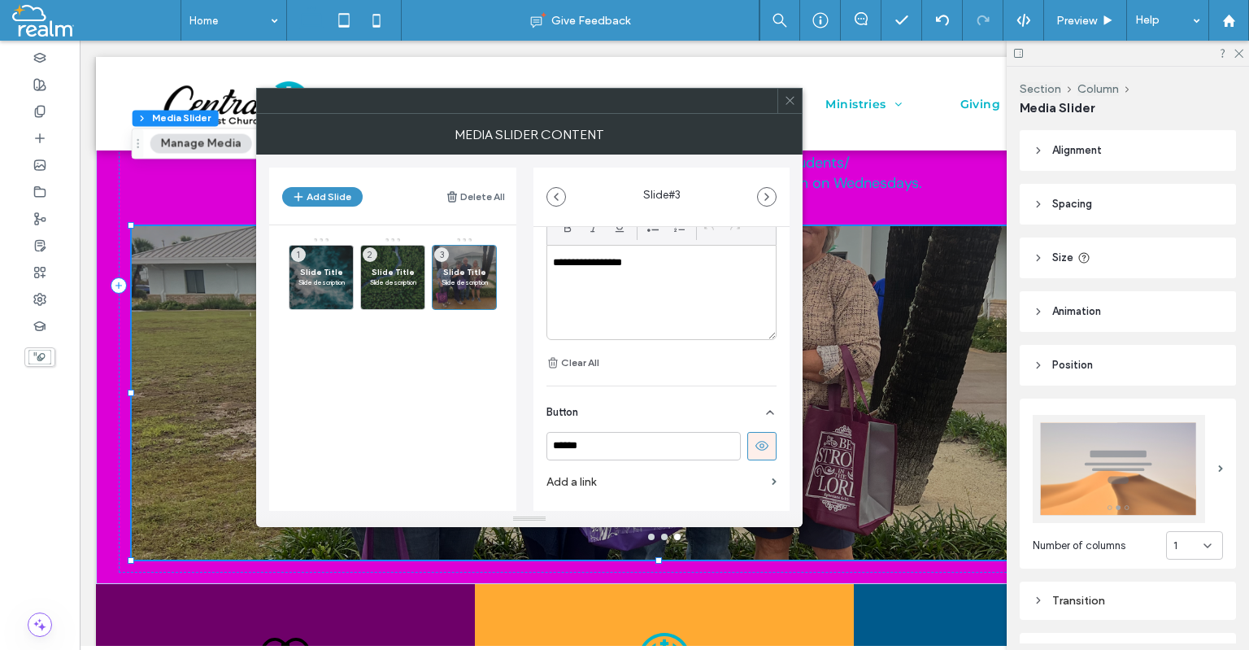
scroll to position [524, 0]
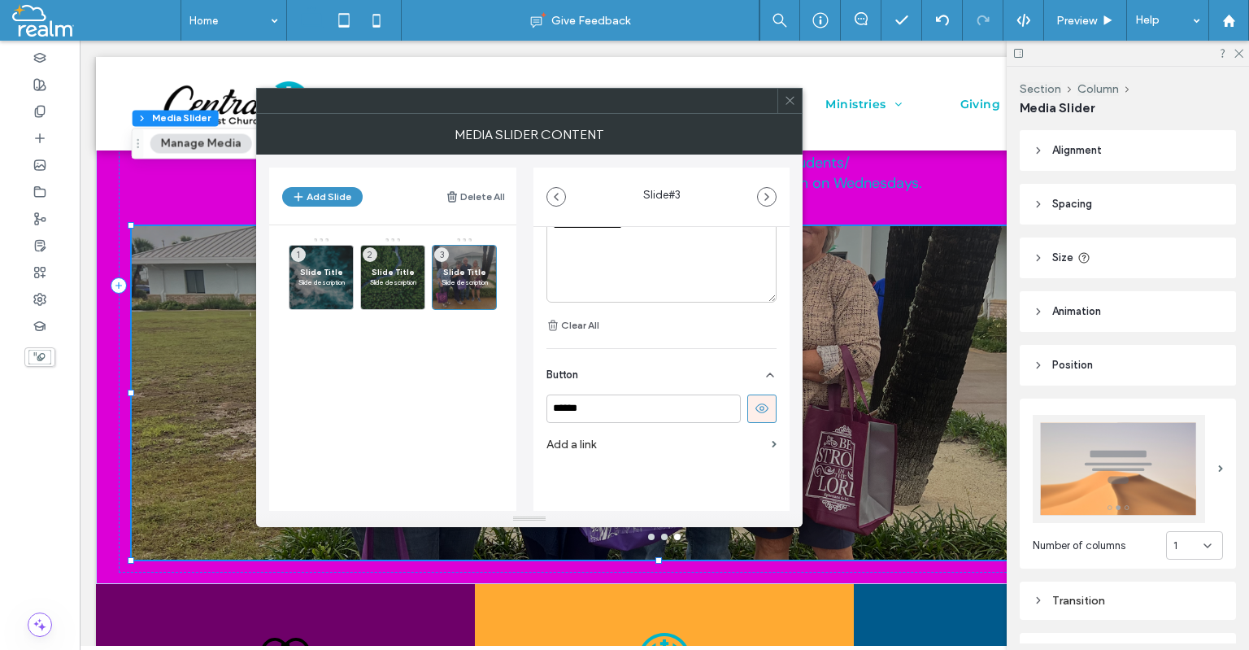
click at [592, 442] on label "Add a link" at bounding box center [655, 444] width 219 height 30
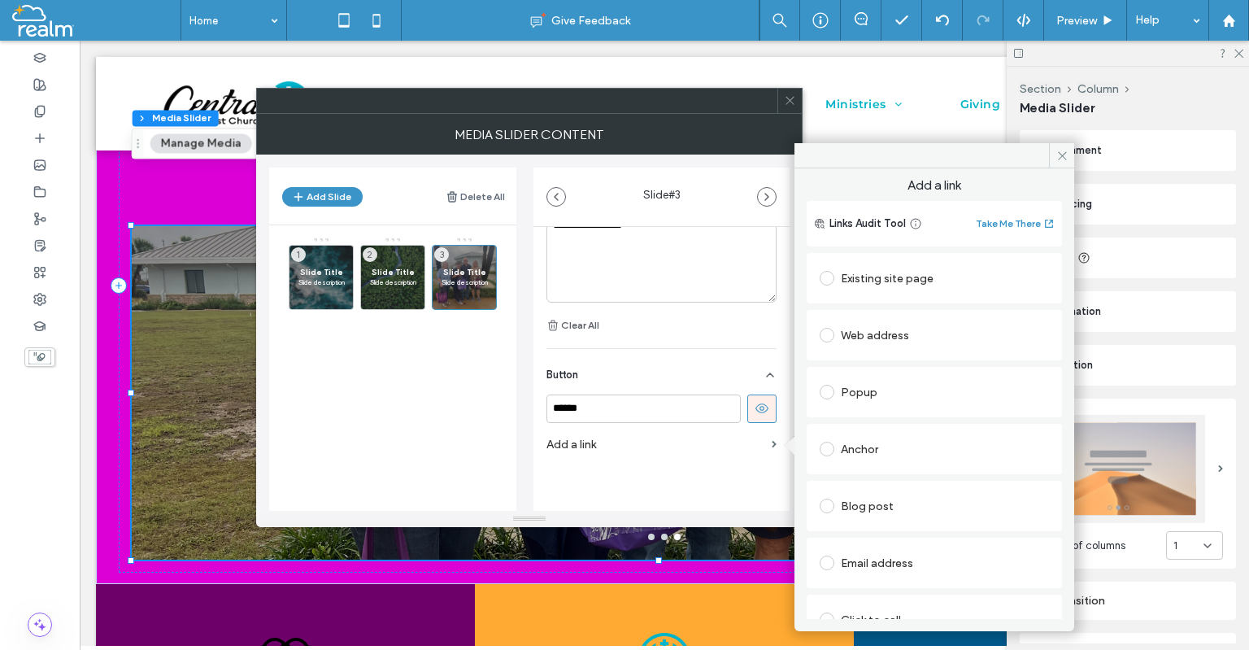
click at [794, 99] on icon at bounding box center [790, 100] width 12 height 12
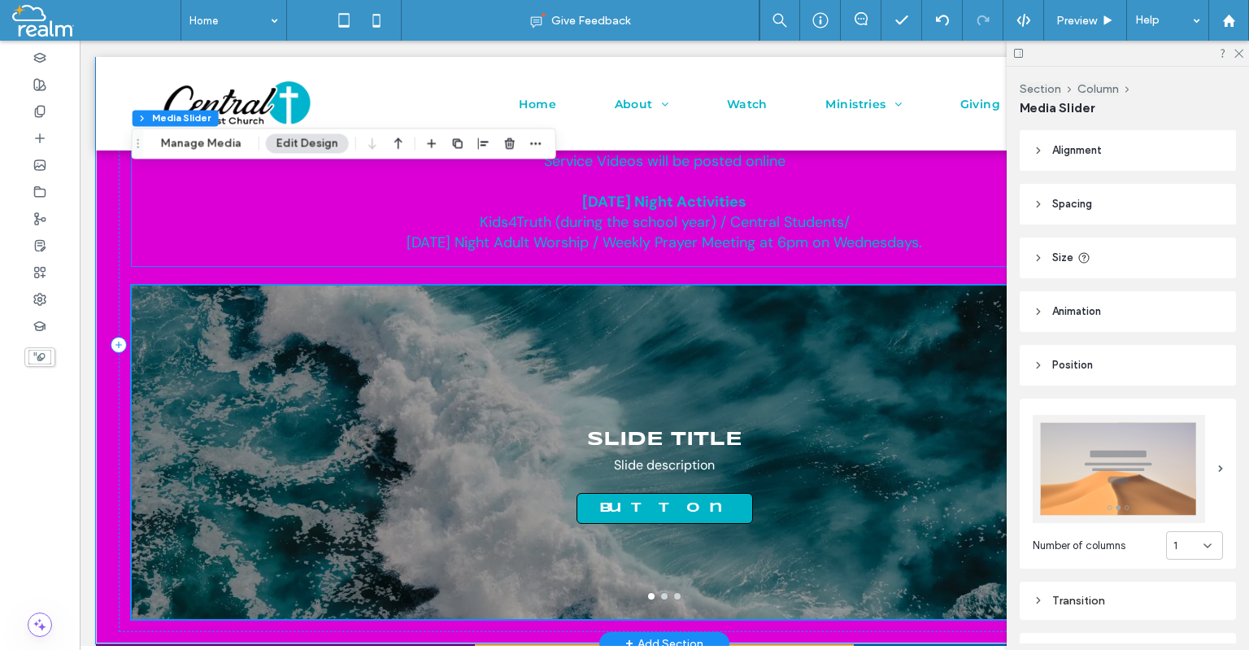
scroll to position [670, 0]
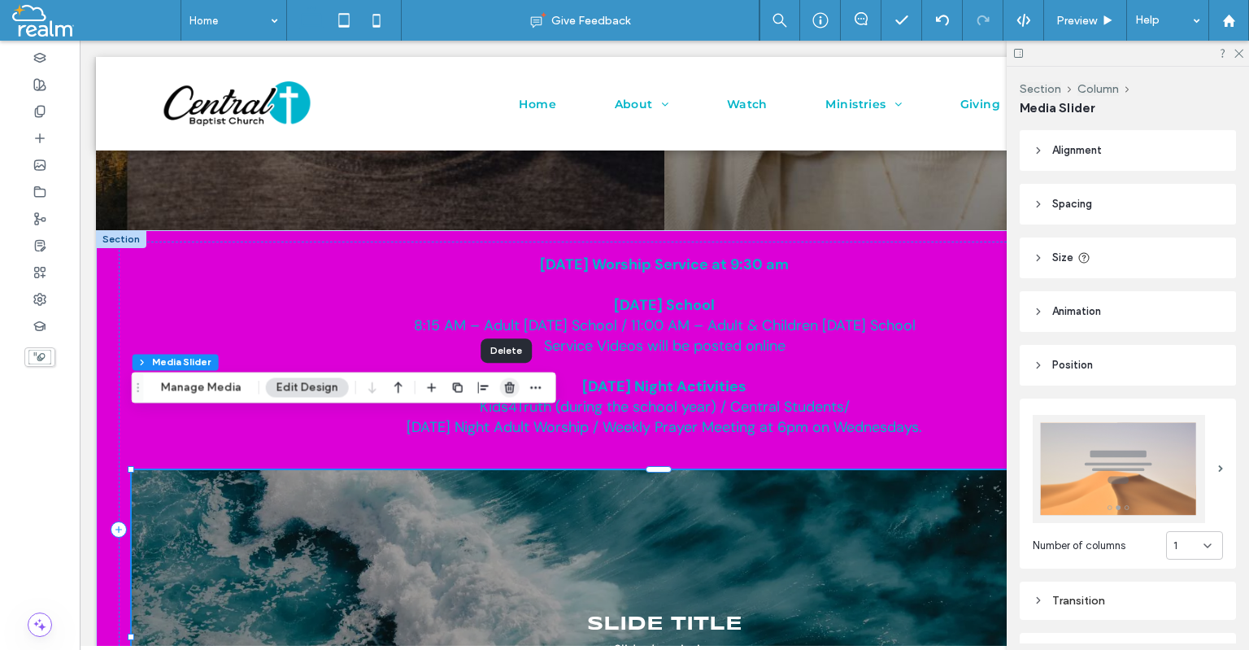
click at [505, 388] on use "button" at bounding box center [510, 387] width 10 height 11
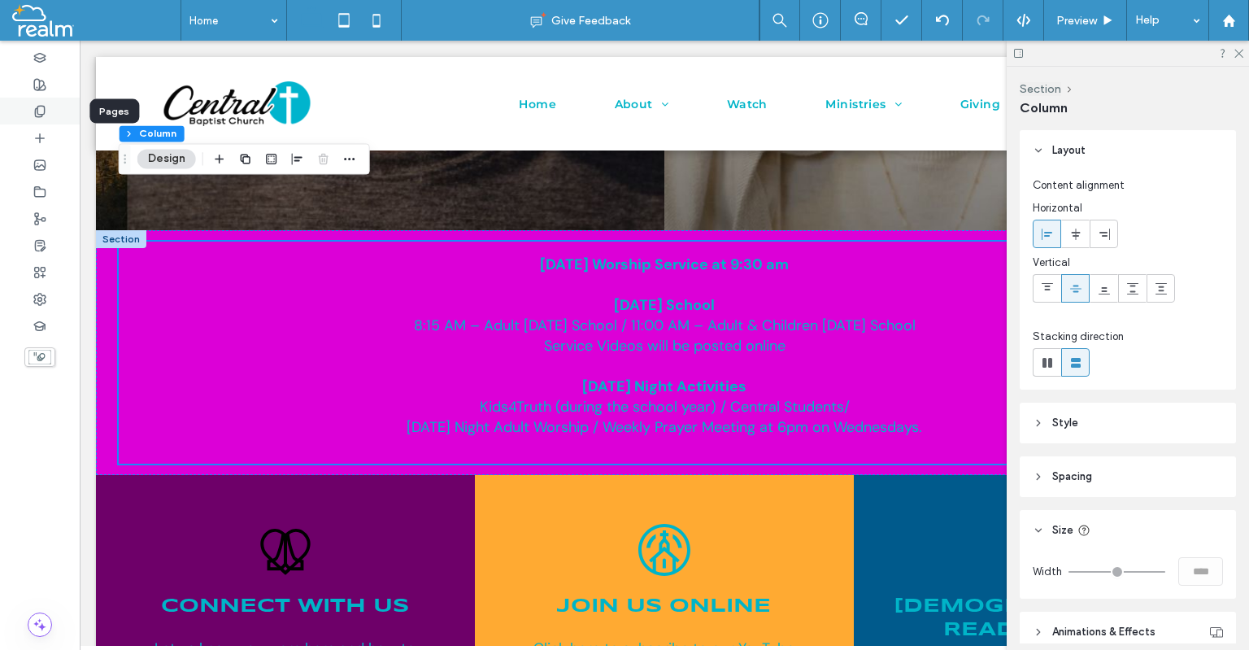
click at [43, 114] on use at bounding box center [39, 111] width 9 height 11
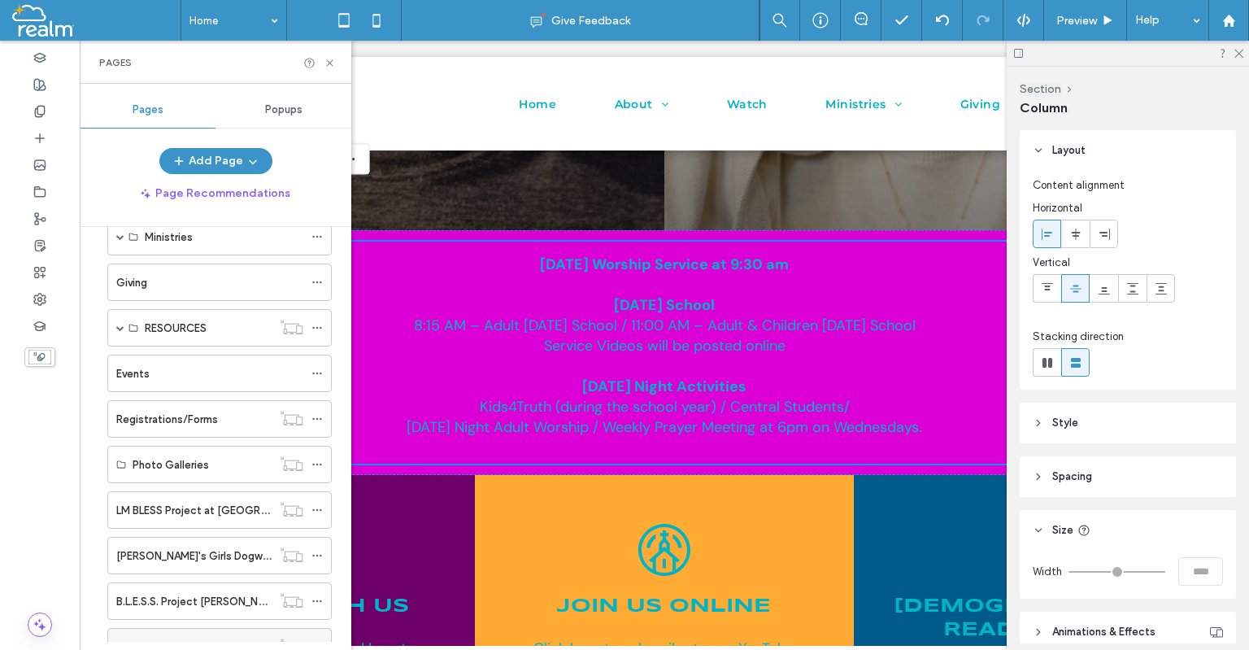
scroll to position [317, 0]
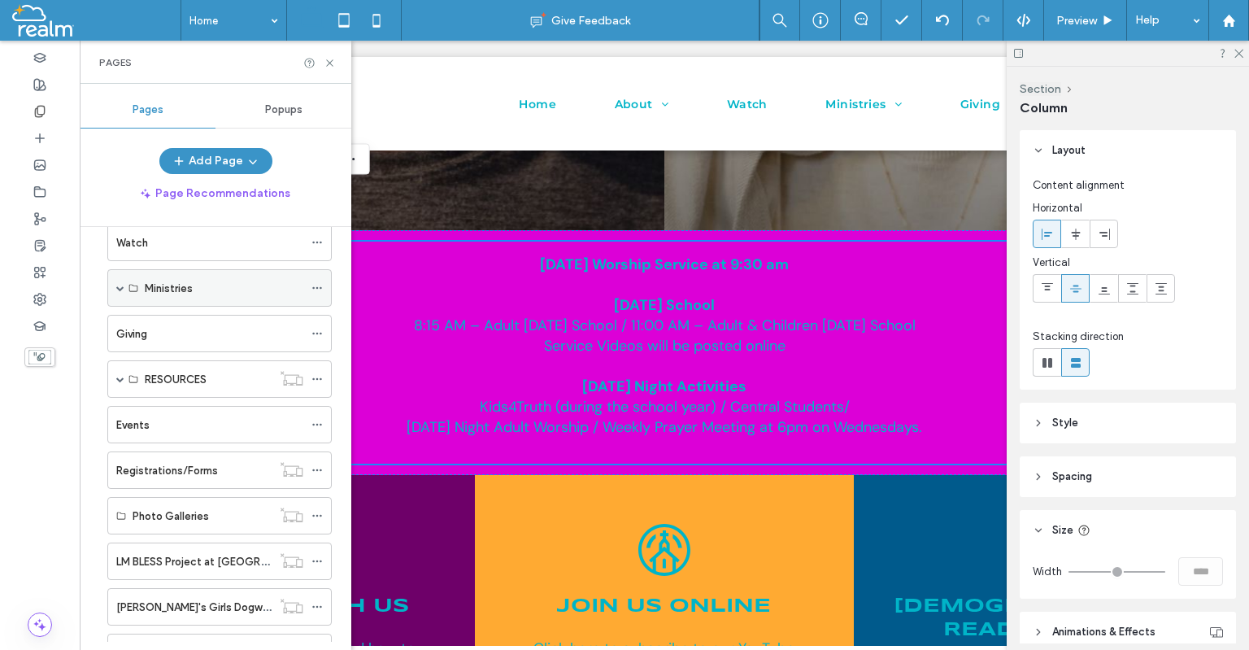
click at [115, 284] on div "Ministries" at bounding box center [219, 287] width 224 height 37
click at [120, 285] on span at bounding box center [120, 288] width 8 height 8
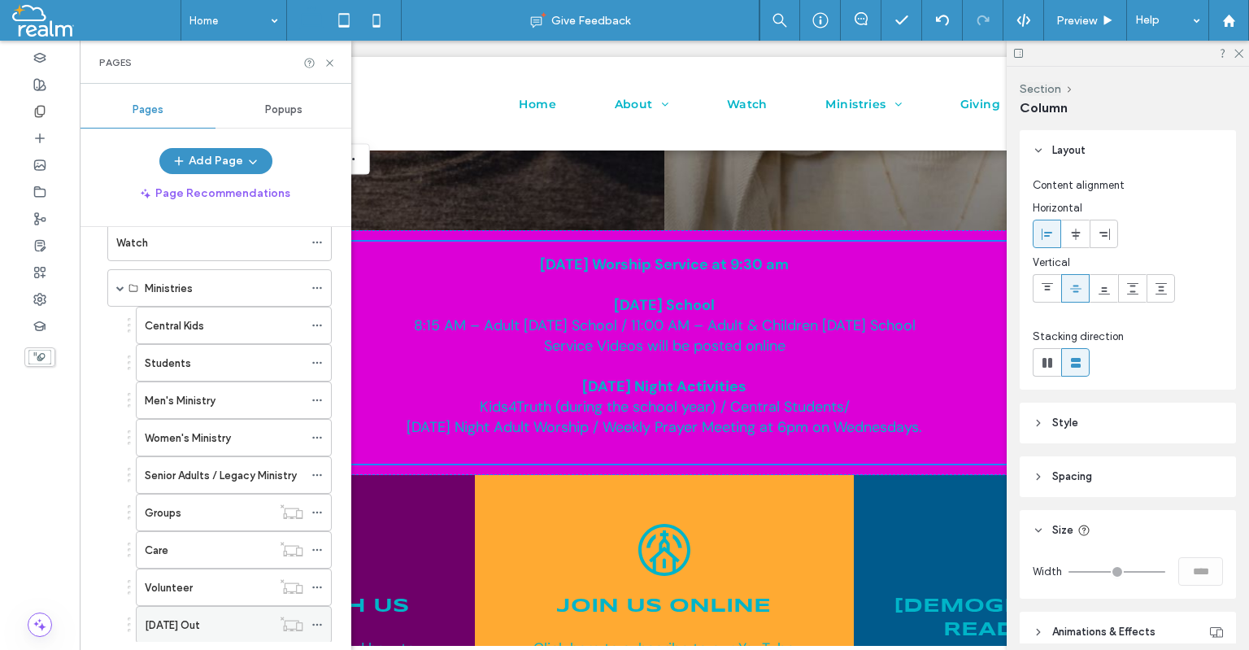
click at [200, 624] on label "Mother's Day Out" at bounding box center [172, 625] width 55 height 28
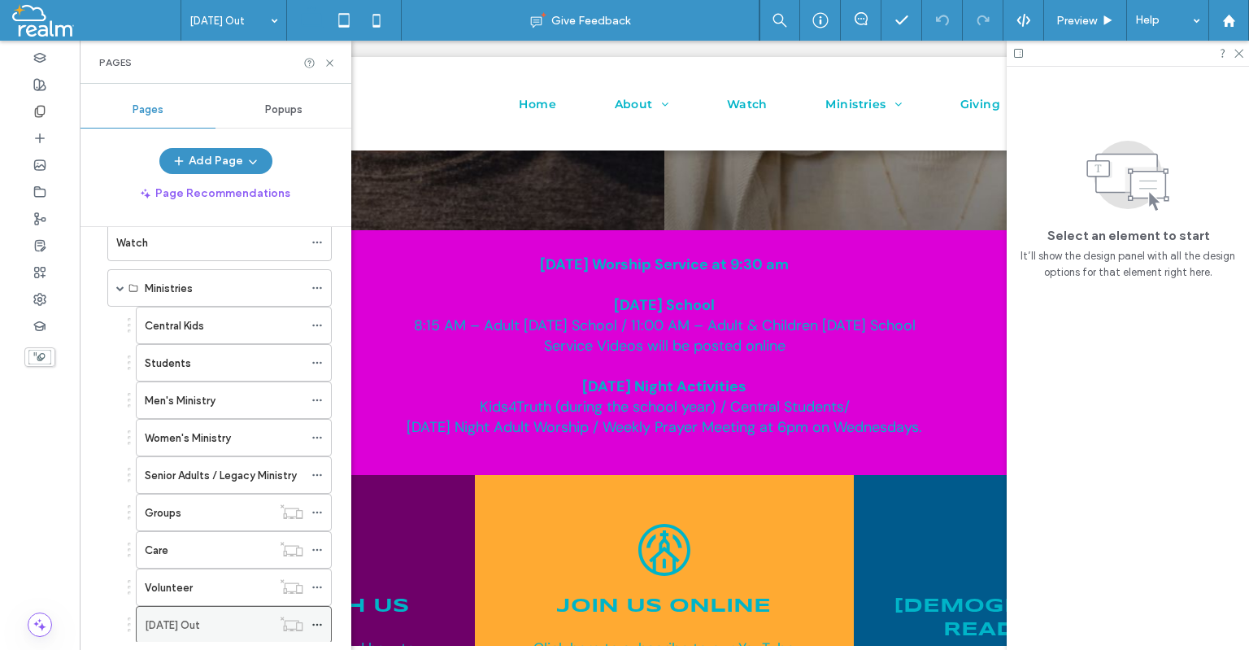
click at [314, 620] on icon at bounding box center [316, 624] width 11 height 11
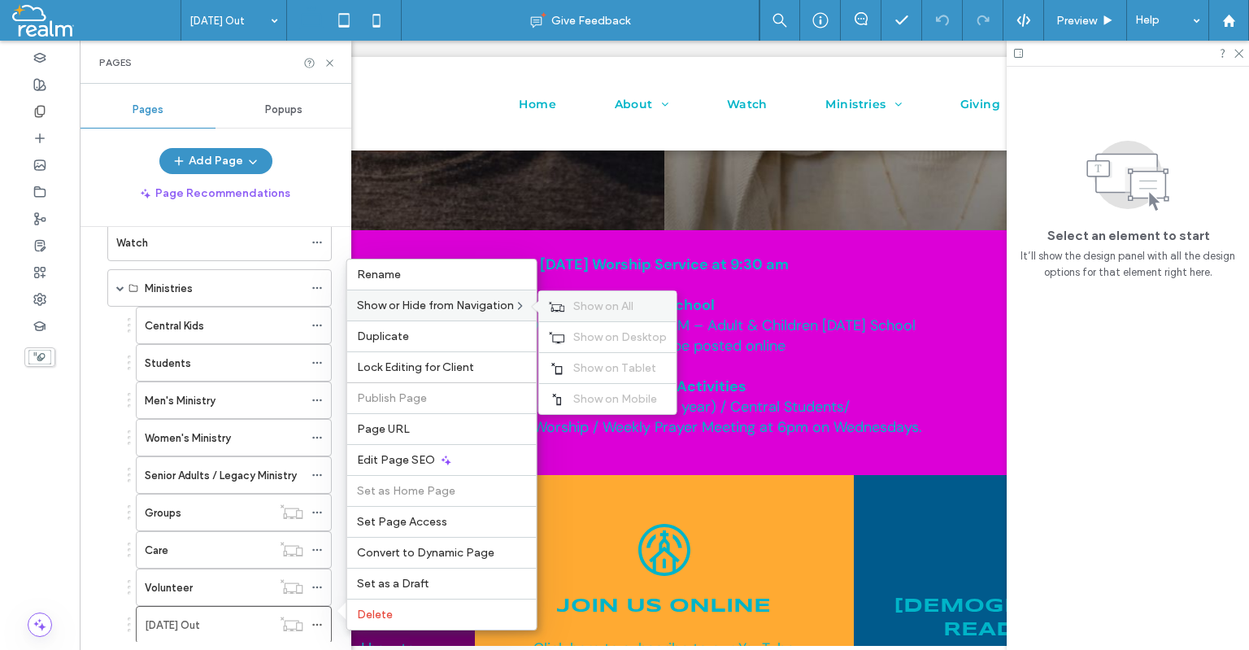
click at [579, 310] on span "Show on All" at bounding box center [603, 306] width 60 height 14
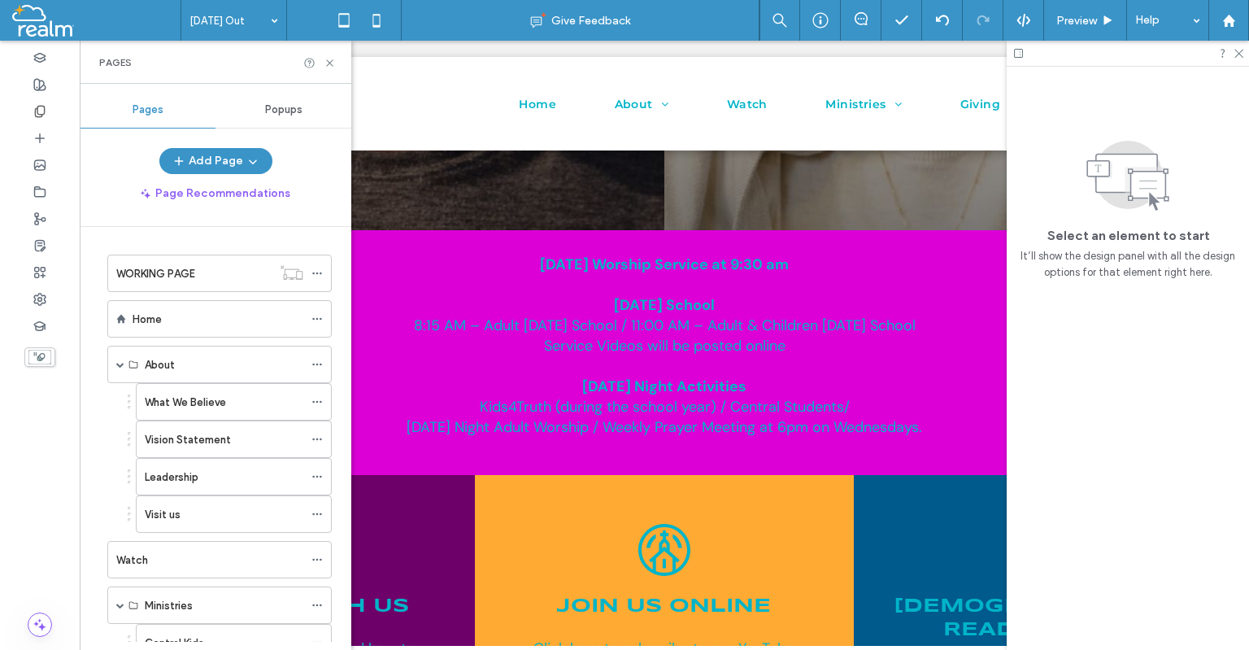
scroll to position [81, 0]
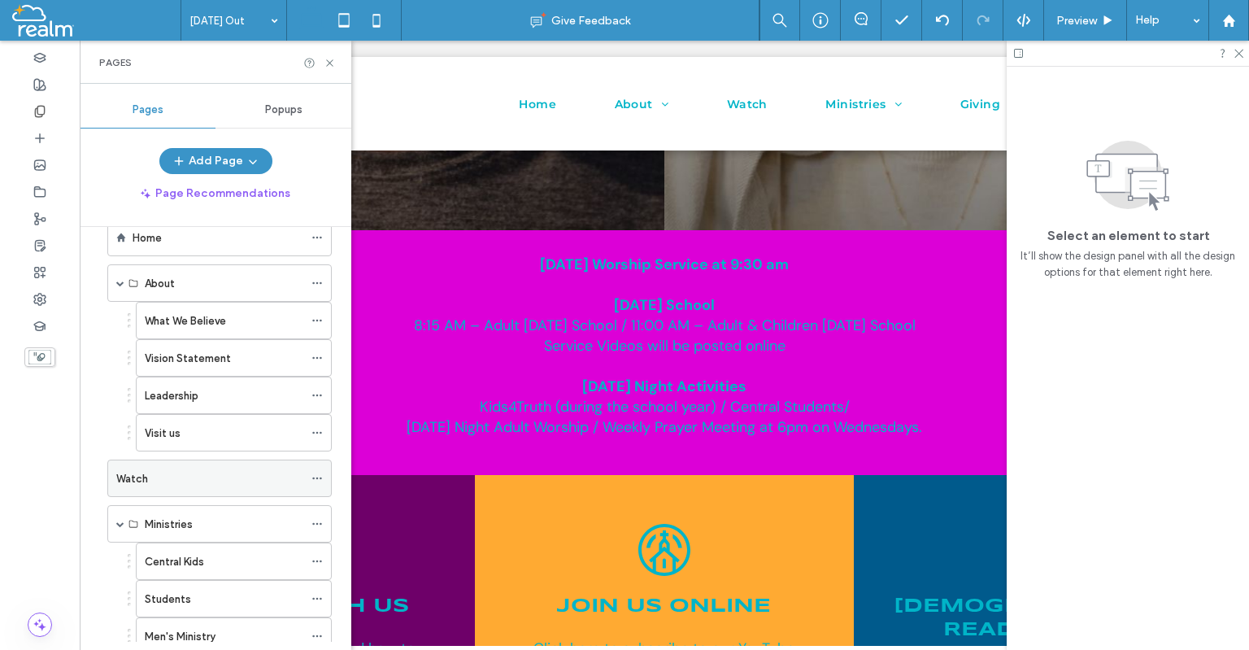
click at [185, 484] on div "Watch" at bounding box center [209, 478] width 187 height 36
click at [329, 61] on use at bounding box center [329, 62] width 7 height 7
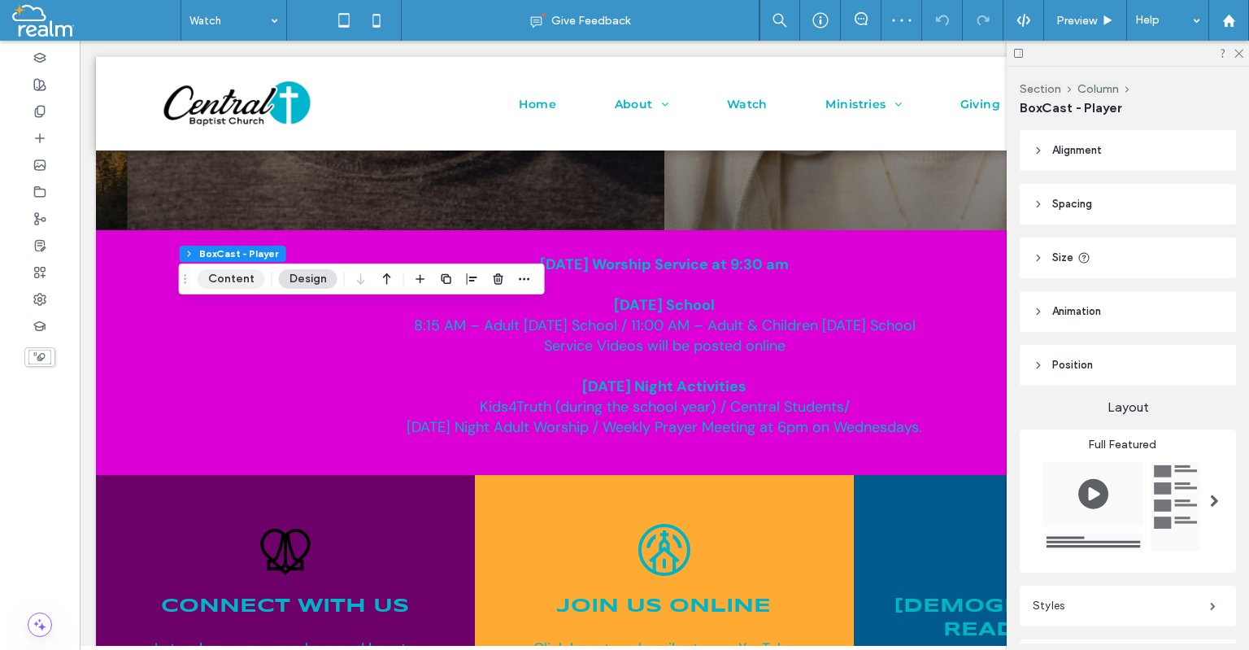
click at [218, 277] on button "Content" at bounding box center [231, 279] width 67 height 20
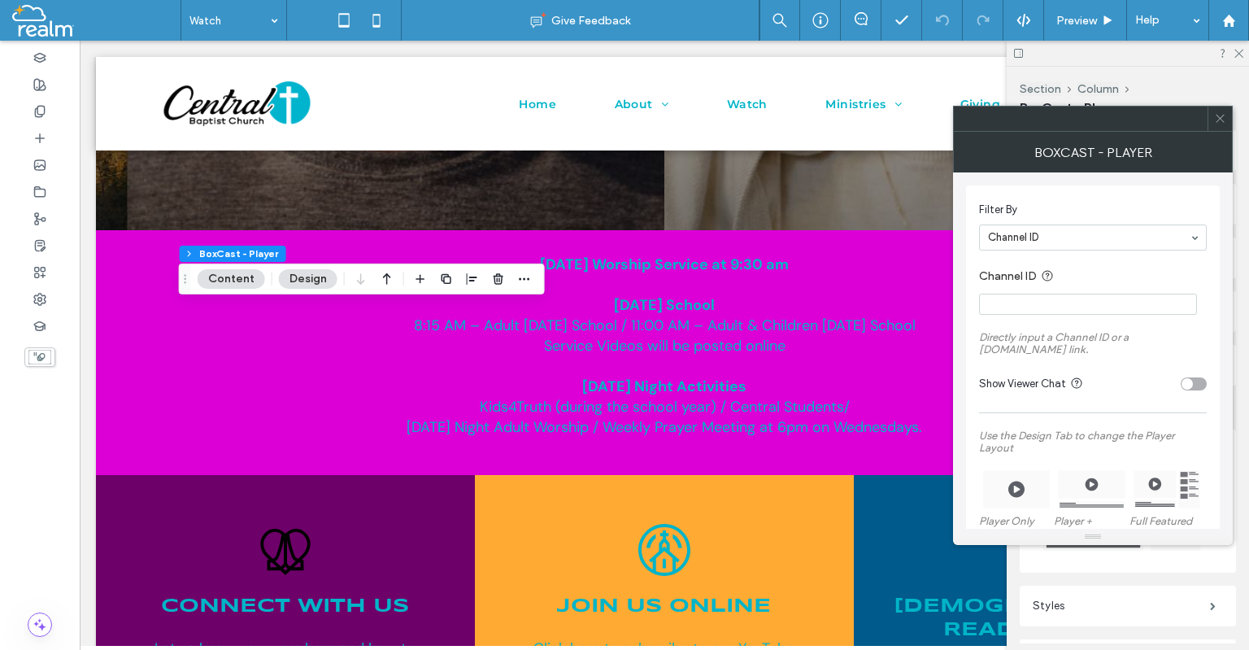
click at [954, 131] on div at bounding box center [1081, 119] width 254 height 24
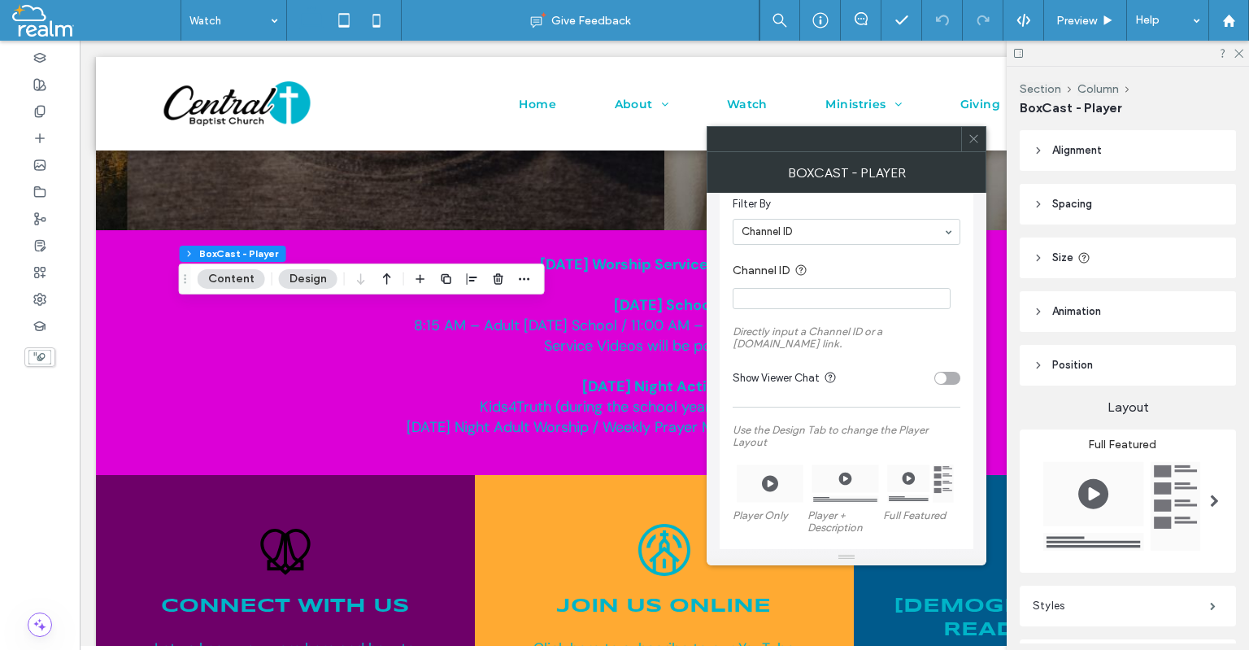
scroll to position [41, 0]
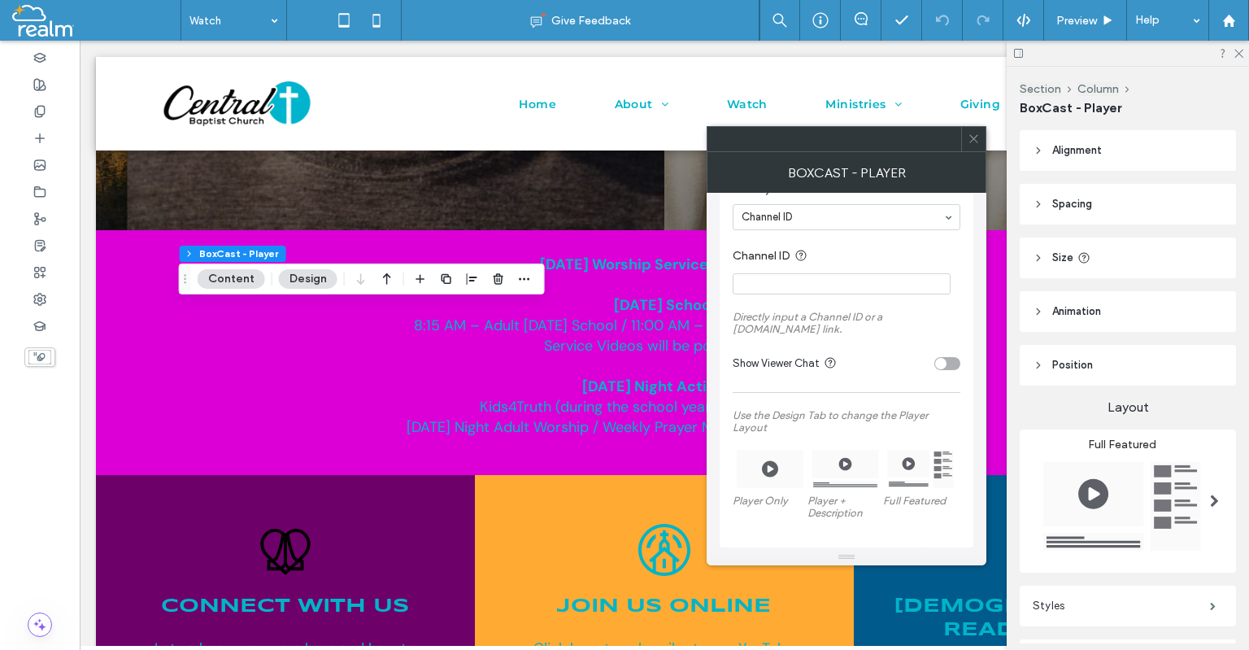
click at [978, 136] on icon at bounding box center [974, 139] width 12 height 12
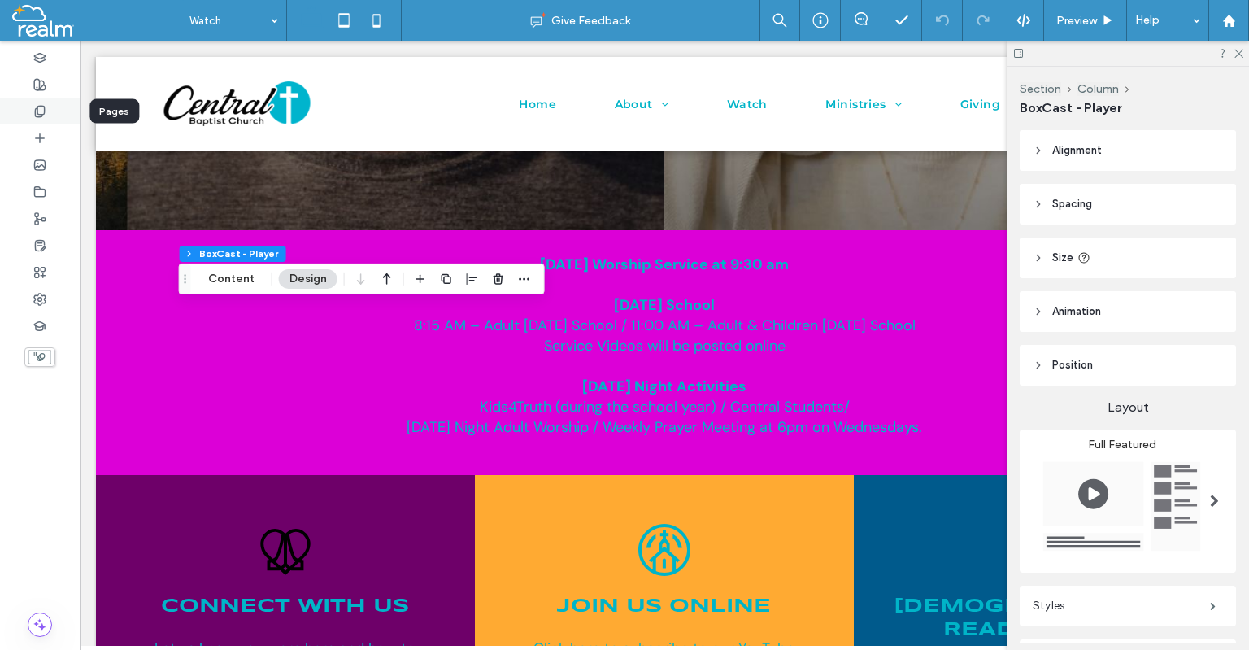
click at [37, 115] on icon at bounding box center [39, 111] width 13 height 13
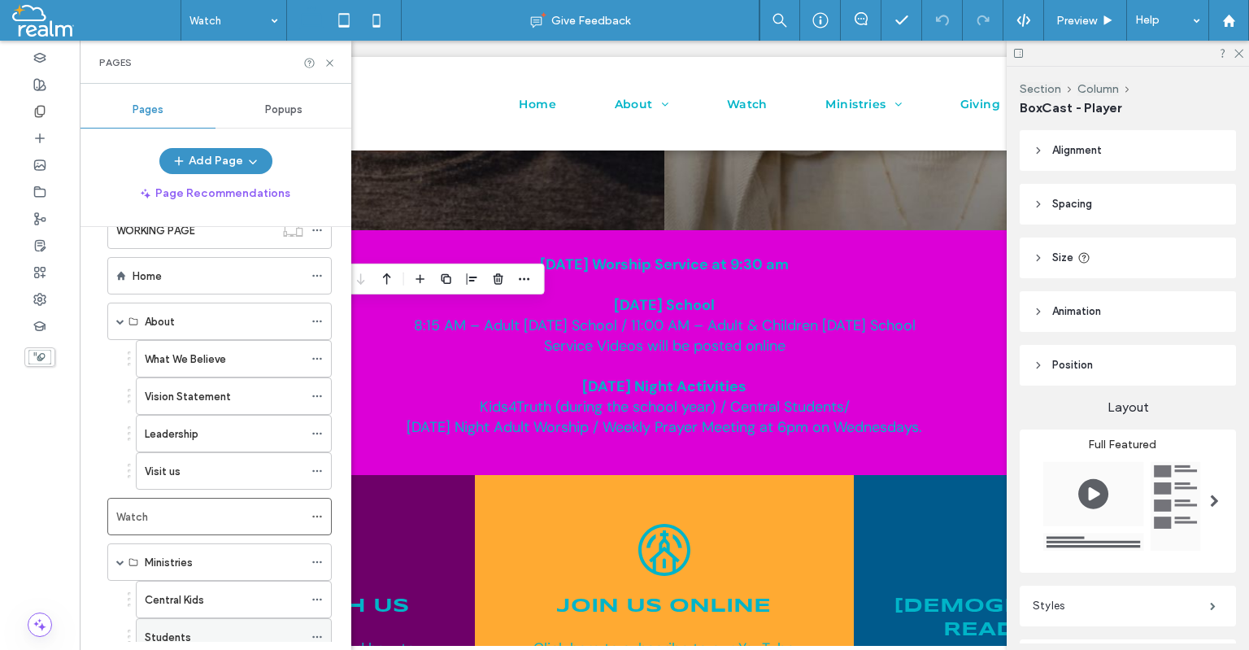
scroll to position [0, 0]
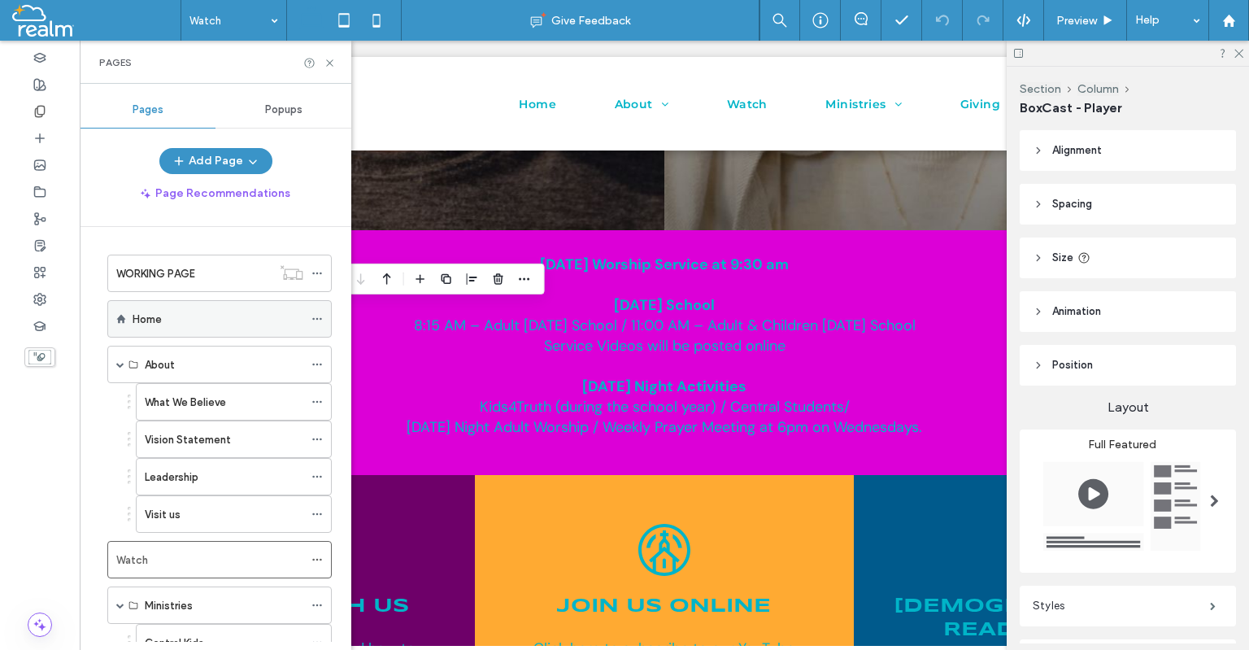
click at [181, 311] on div "Home" at bounding box center [218, 319] width 171 height 17
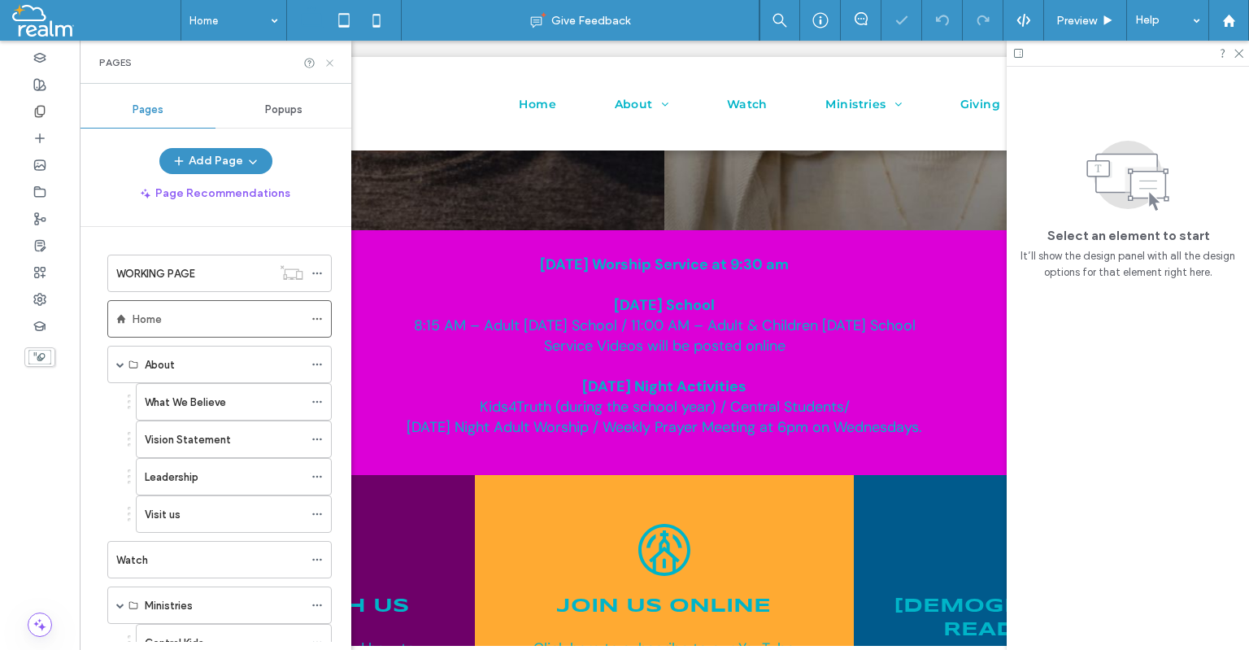
click at [332, 63] on icon at bounding box center [330, 63] width 12 height 12
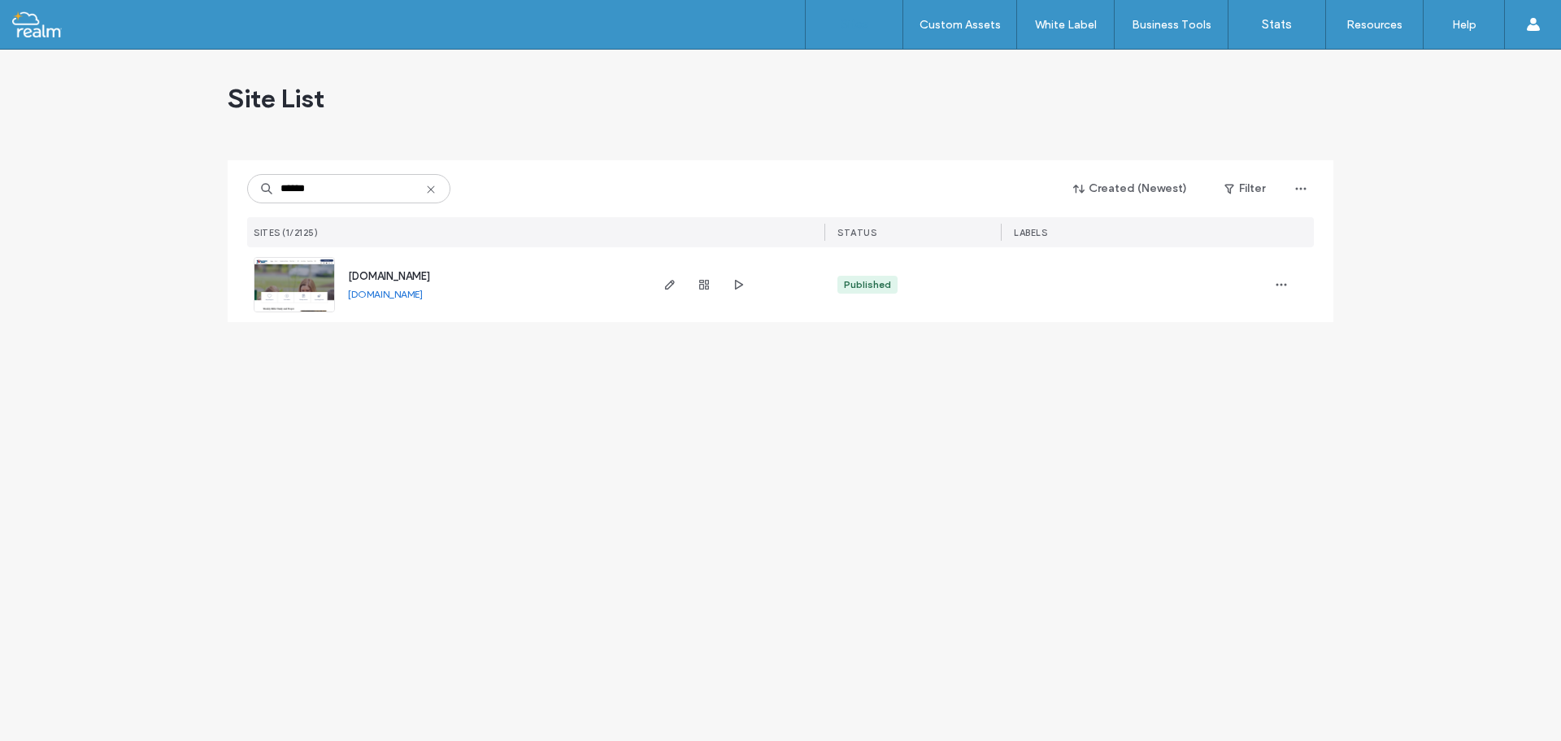
type input "******"
click at [404, 274] on span "[DOMAIN_NAME]" at bounding box center [389, 276] width 82 height 12
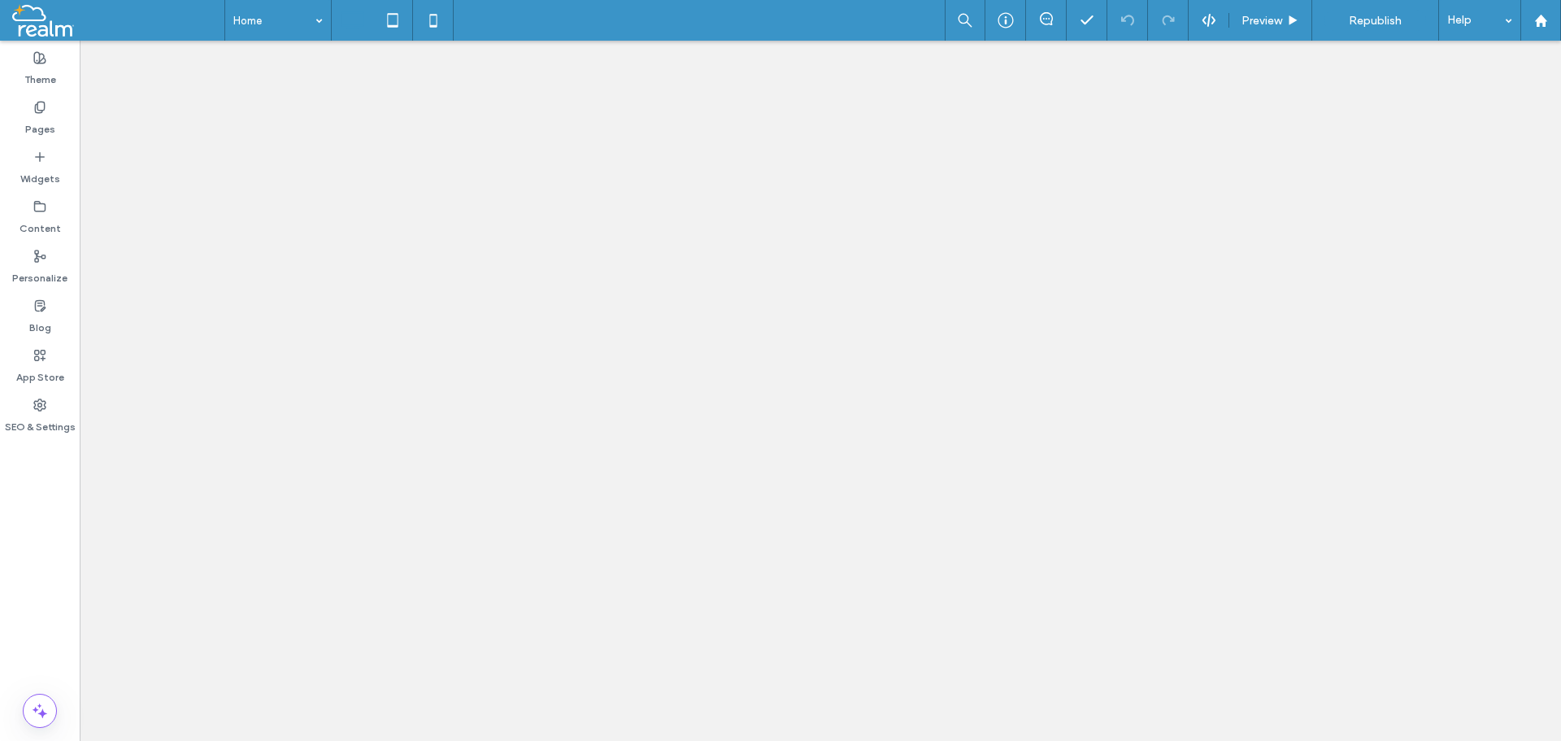
click at [42, 124] on label "Pages" at bounding box center [40, 125] width 30 height 23
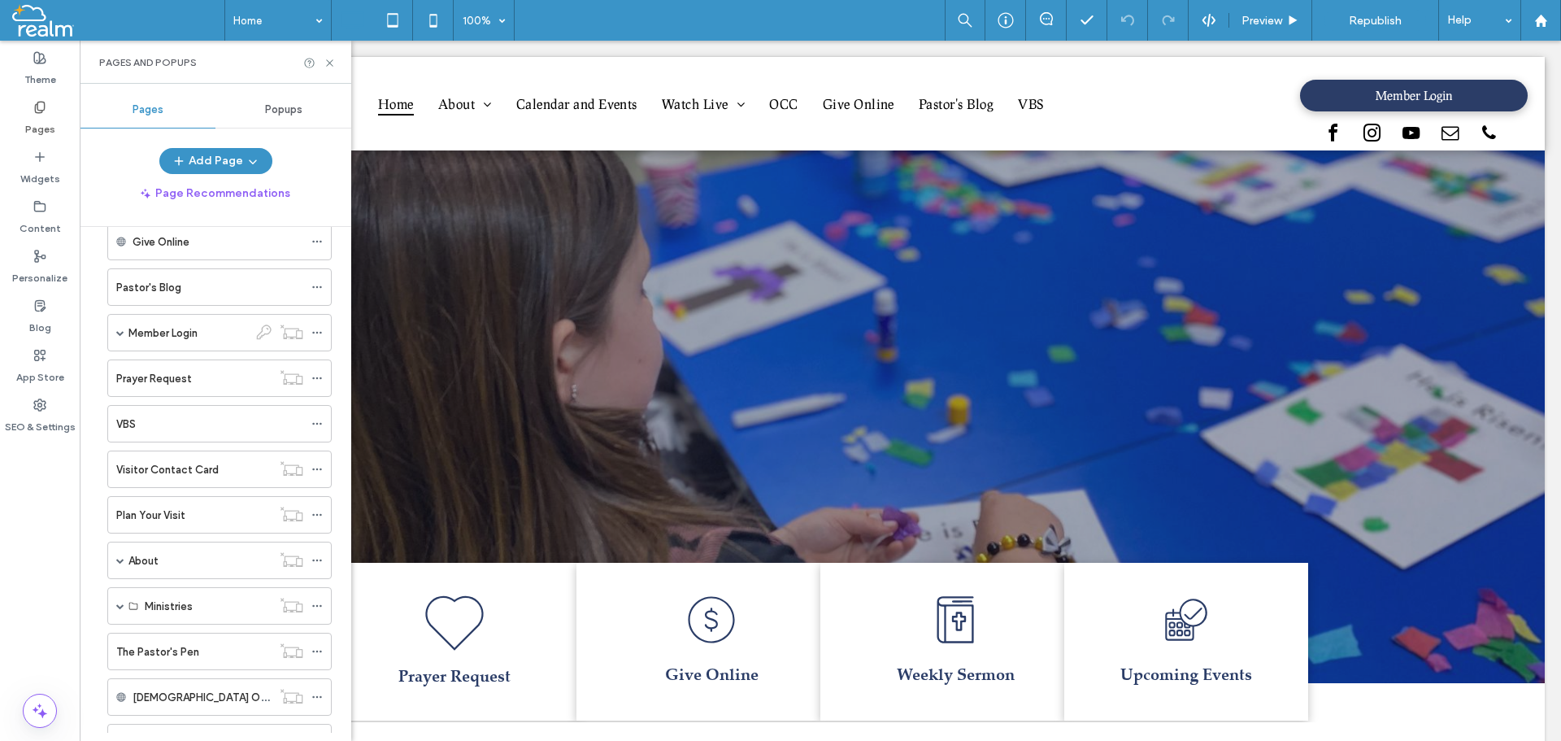
scroll to position [348, 0]
click at [166, 335] on label "Member Login" at bounding box center [162, 335] width 69 height 28
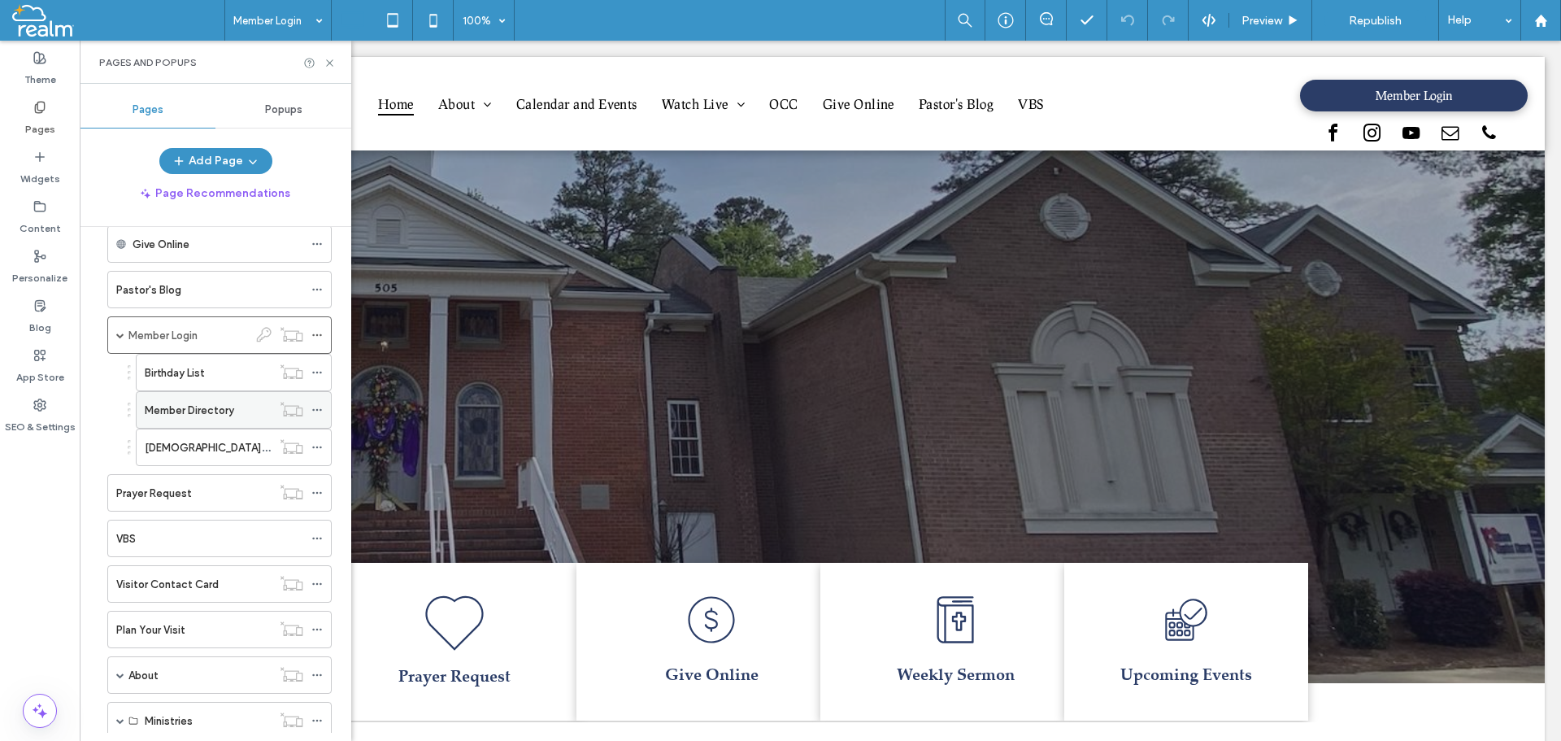
click at [181, 416] on label "Member Directory" at bounding box center [189, 410] width 89 height 28
click at [333, 66] on use at bounding box center [329, 62] width 7 height 7
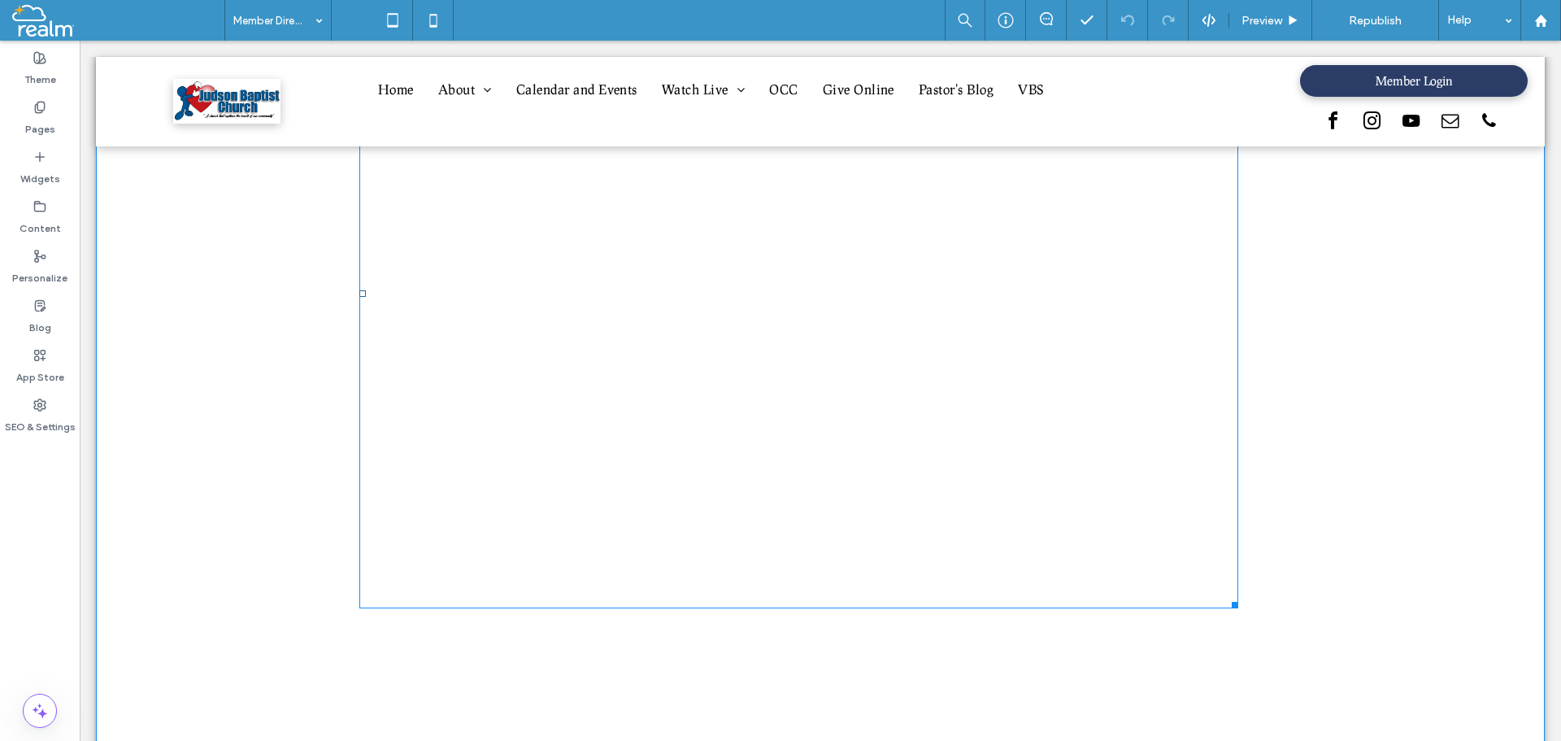
scroll to position [394, 0]
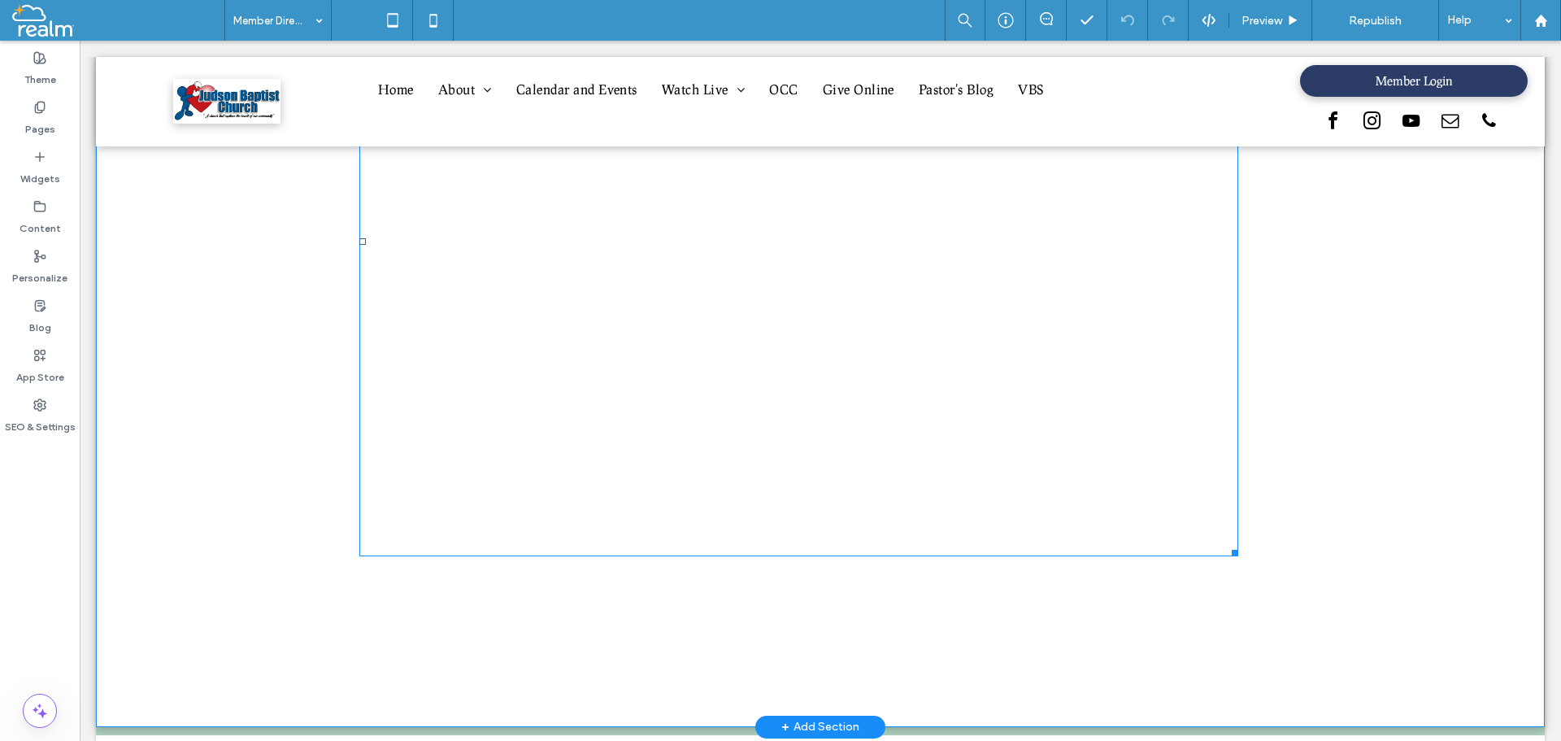
click at [883, 435] on span at bounding box center [798, 241] width 879 height 629
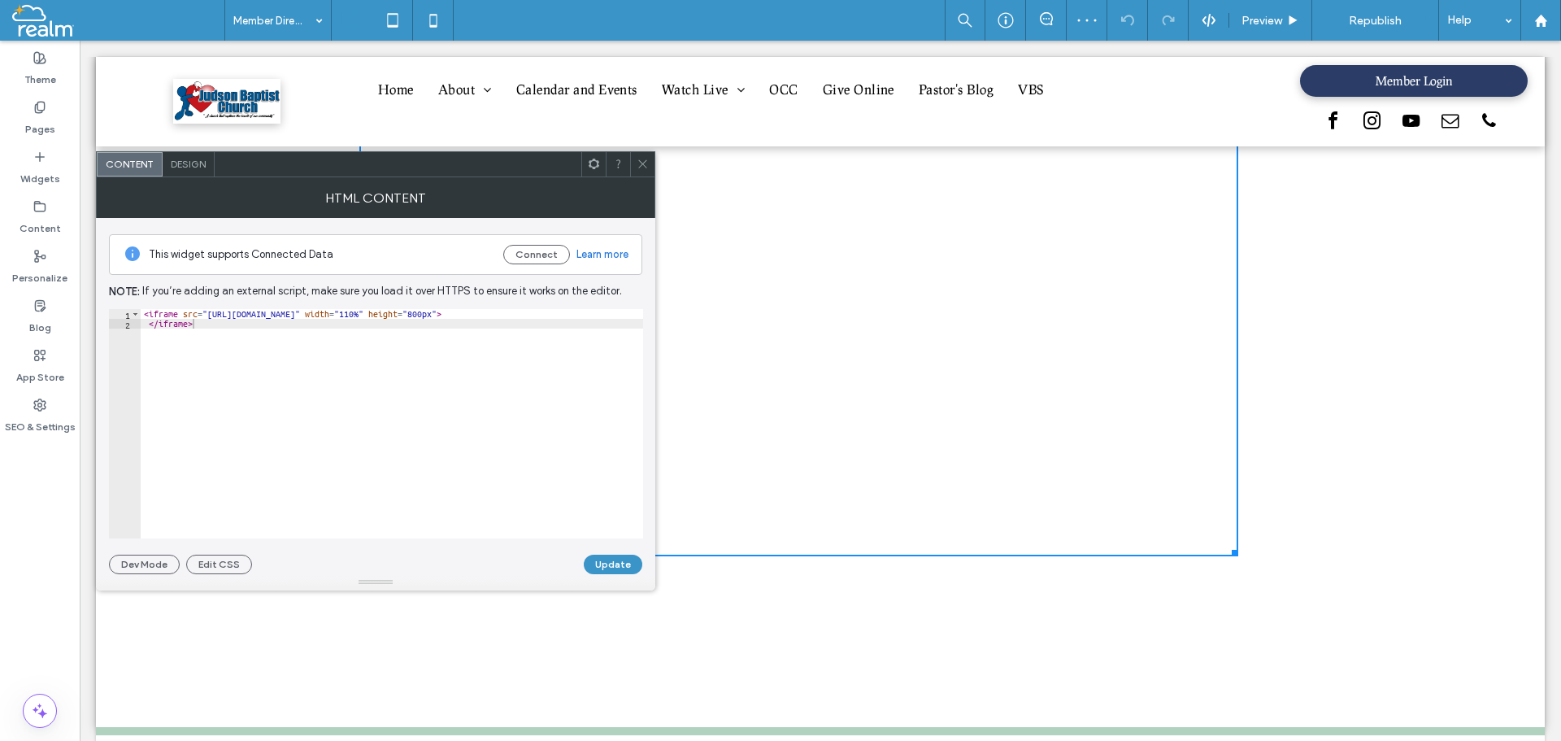
click at [641, 163] on icon at bounding box center [643, 164] width 12 height 12
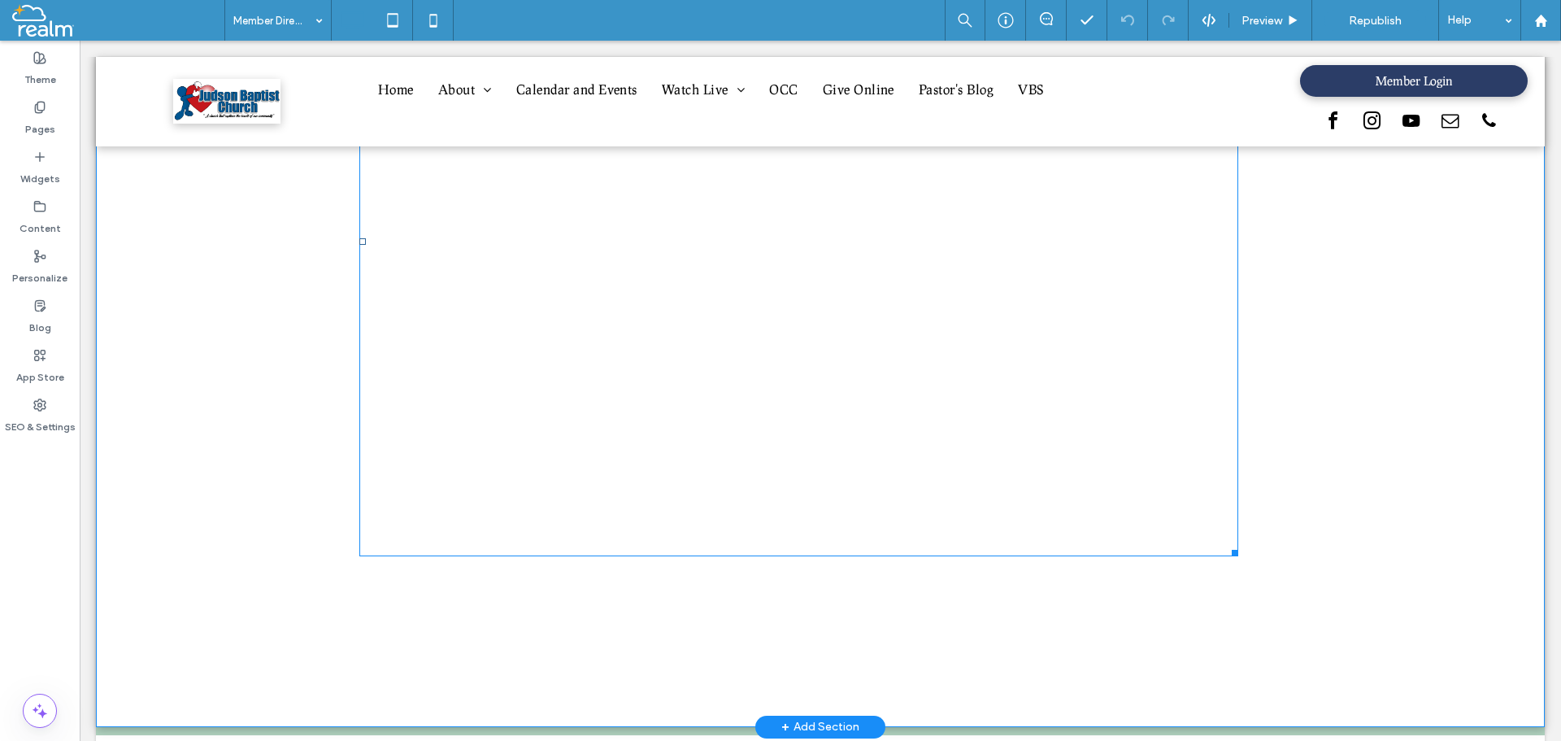
click at [834, 258] on span at bounding box center [798, 241] width 879 height 629
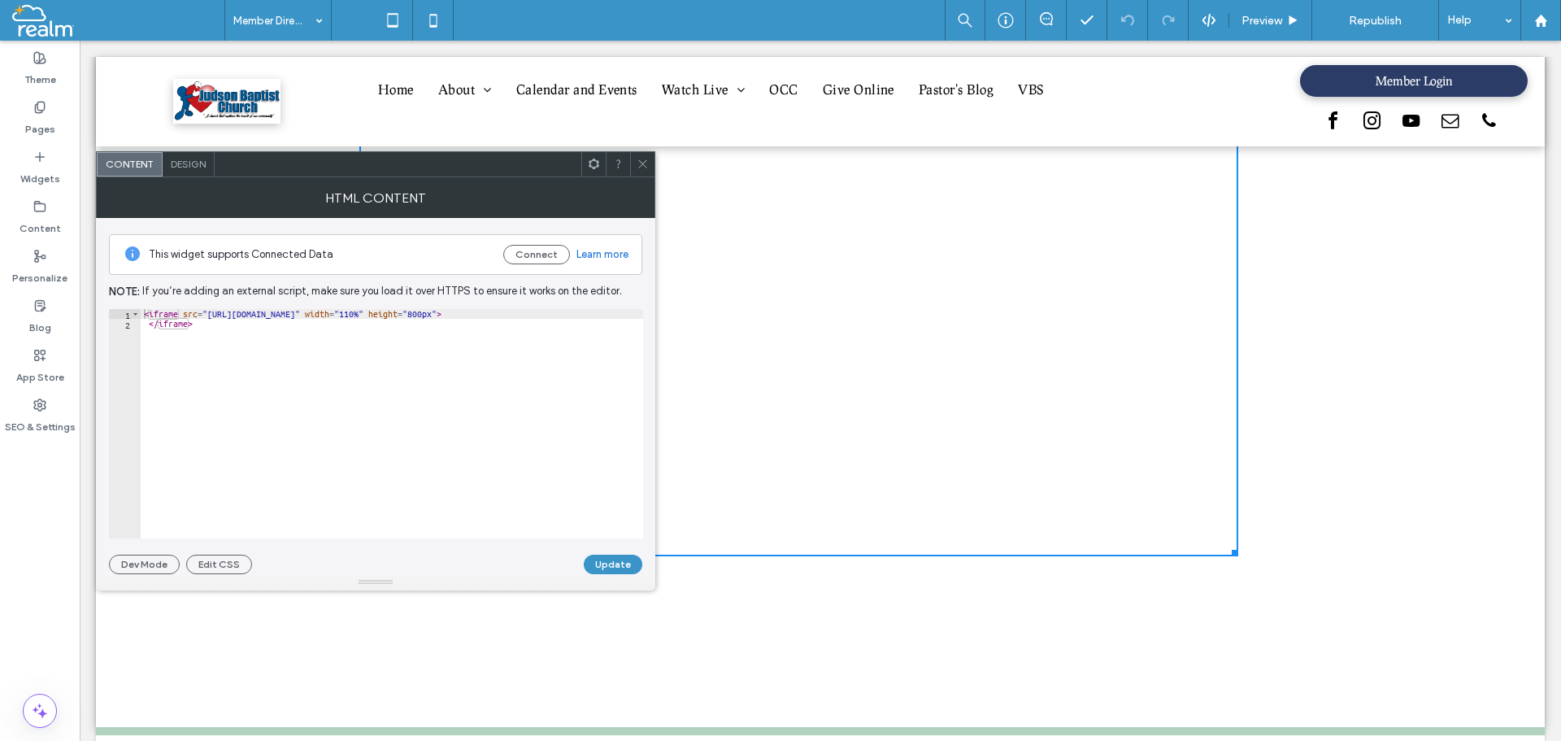
click at [641, 165] on icon at bounding box center [643, 164] width 12 height 12
